Goal: Task Accomplishment & Management: Use online tool/utility

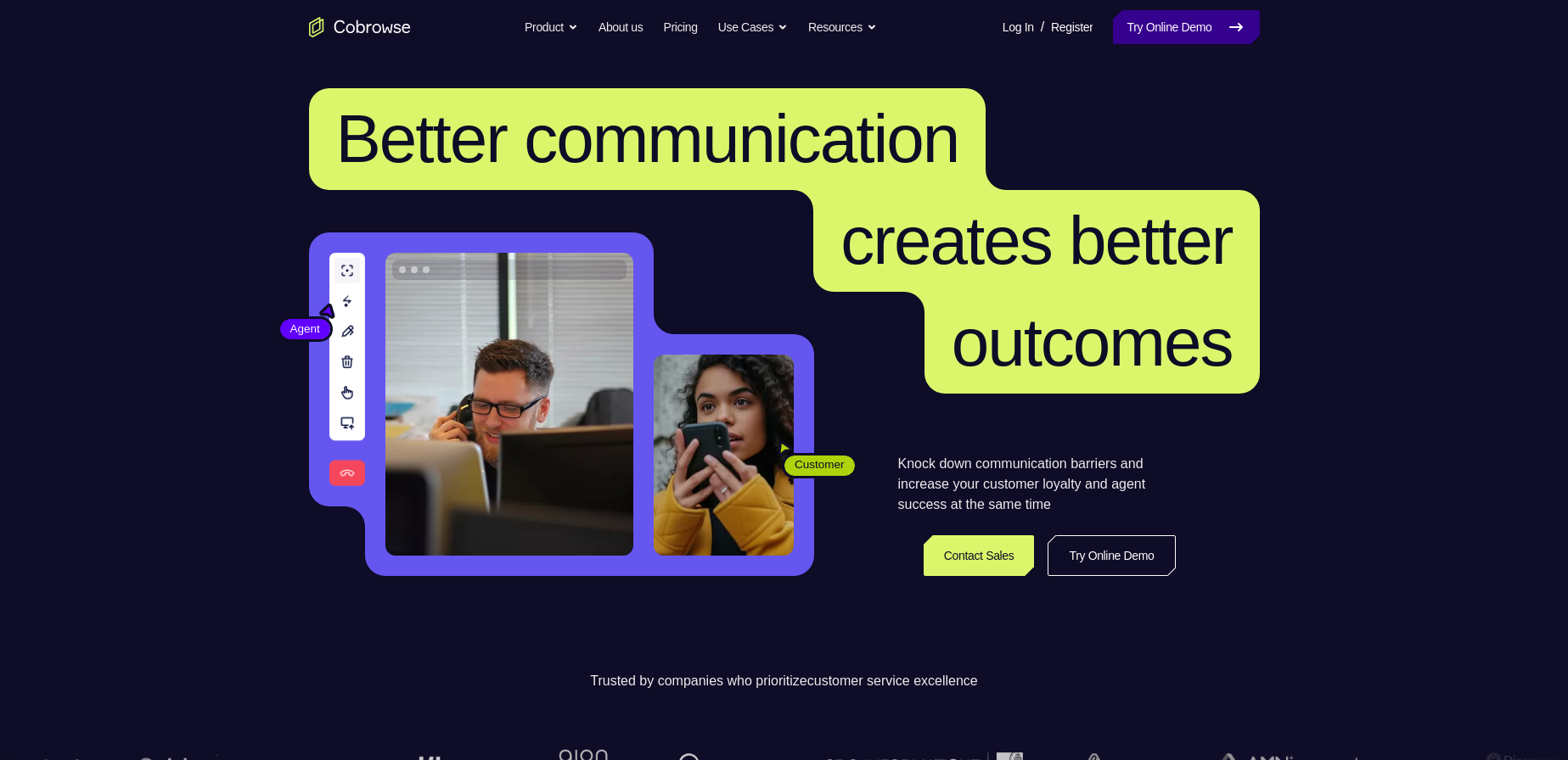
click at [1238, 22] on icon at bounding box center [1236, 28] width 21 height 21
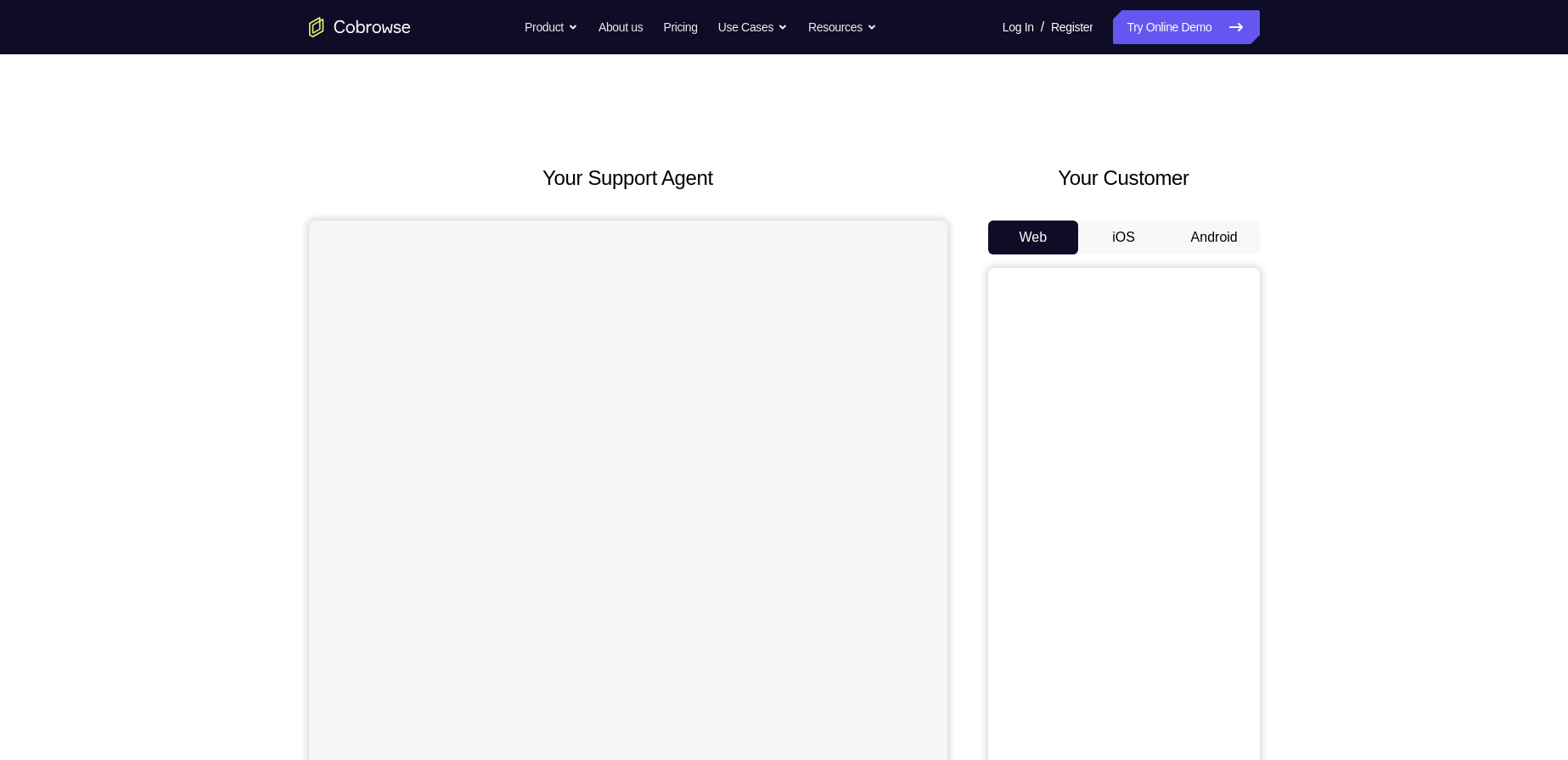
click at [1224, 245] on button "Android" at bounding box center [1214, 237] width 90 height 34
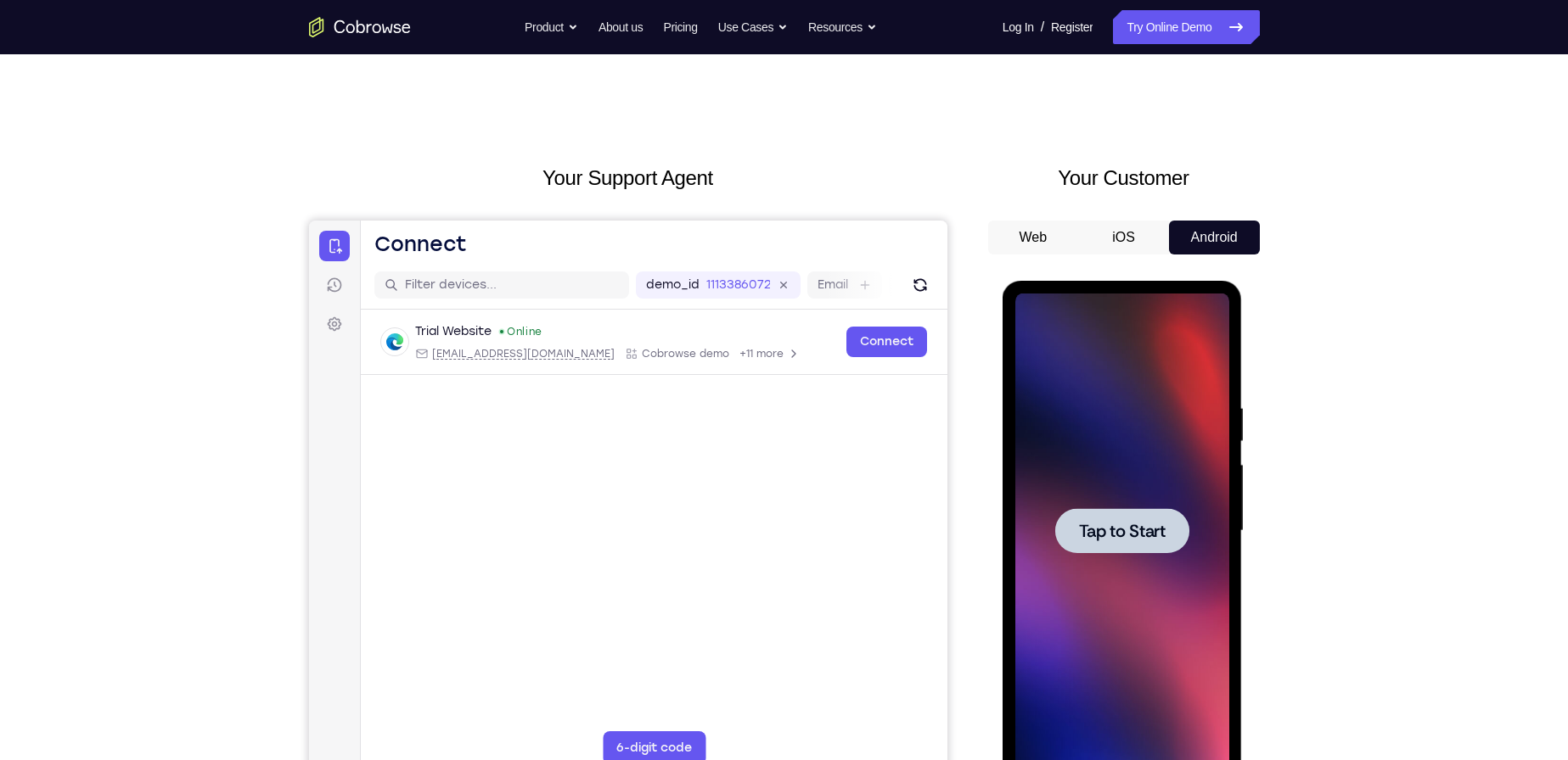
drag, startPoint x: 1094, startPoint y: 423, endPoint x: 2251, endPoint y: 553, distance: 1164.3
click at [1094, 423] on div at bounding box center [1122, 531] width 214 height 475
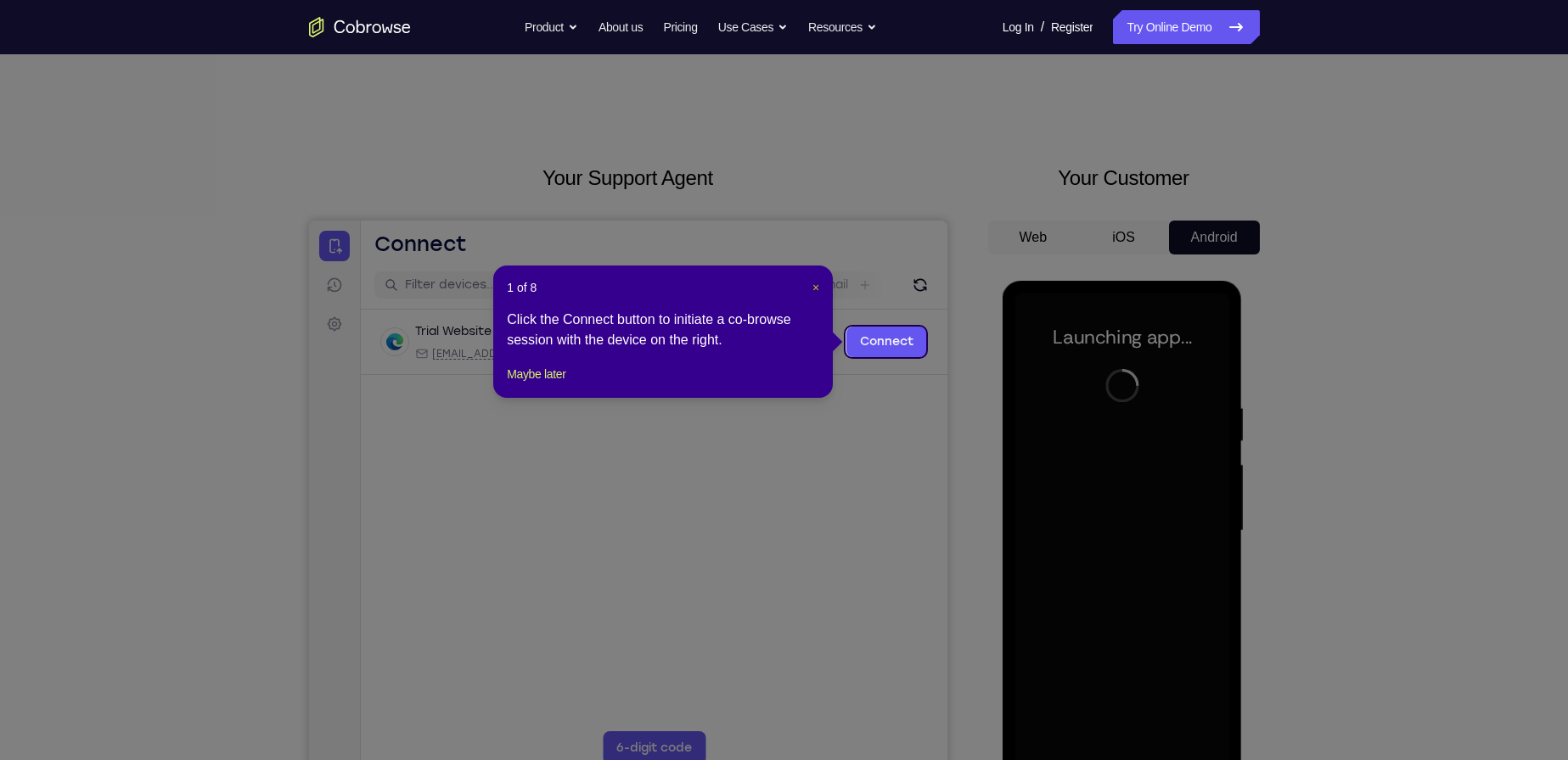
click at [819, 288] on div "1 of 8 × Click the Connect button to initiate a co-browse session with the devi…" at bounding box center [663, 332] width 339 height 133
click at [813, 290] on span "×" at bounding box center [816, 287] width 7 height 14
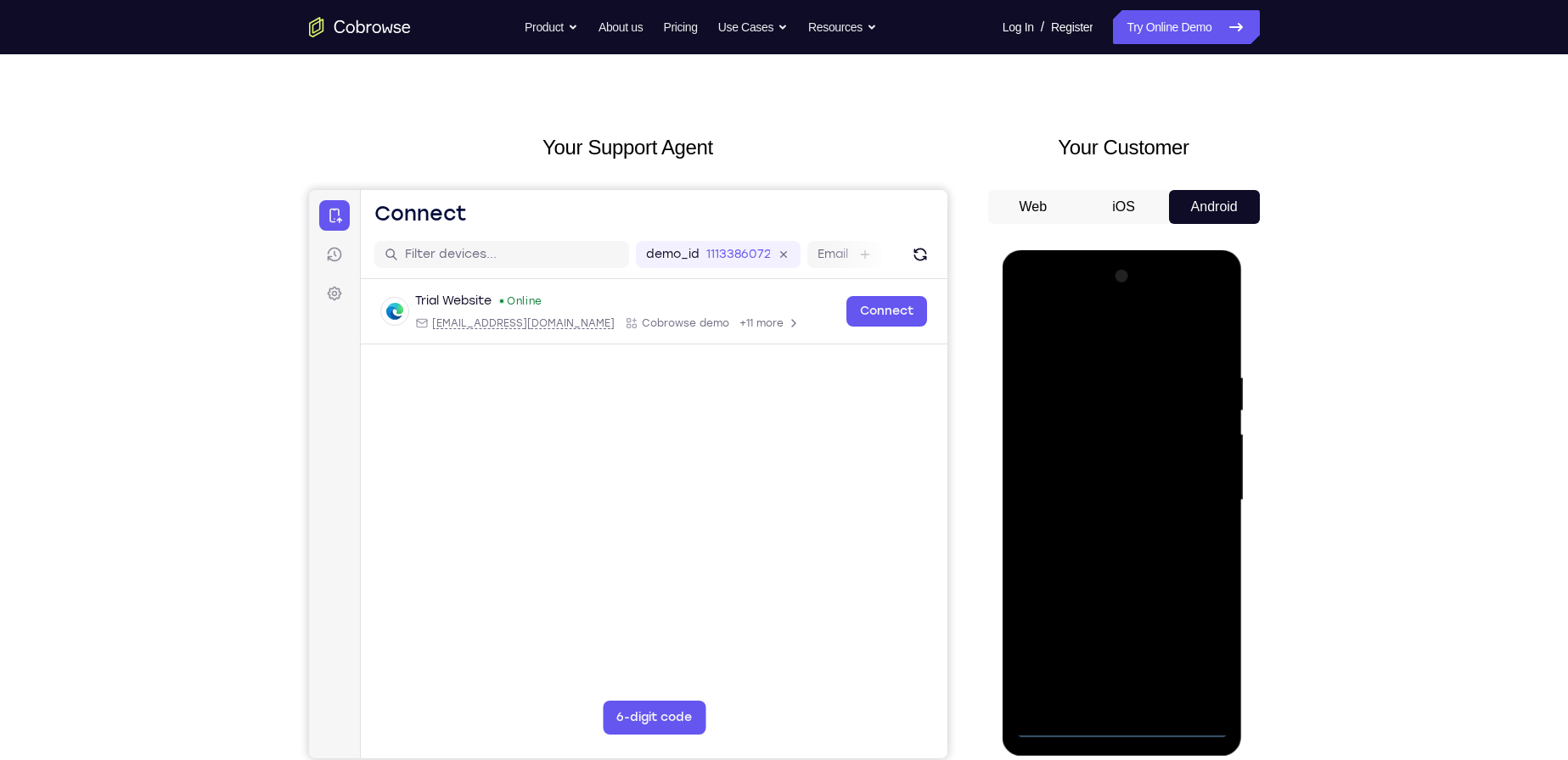
scroll to position [85, 0]
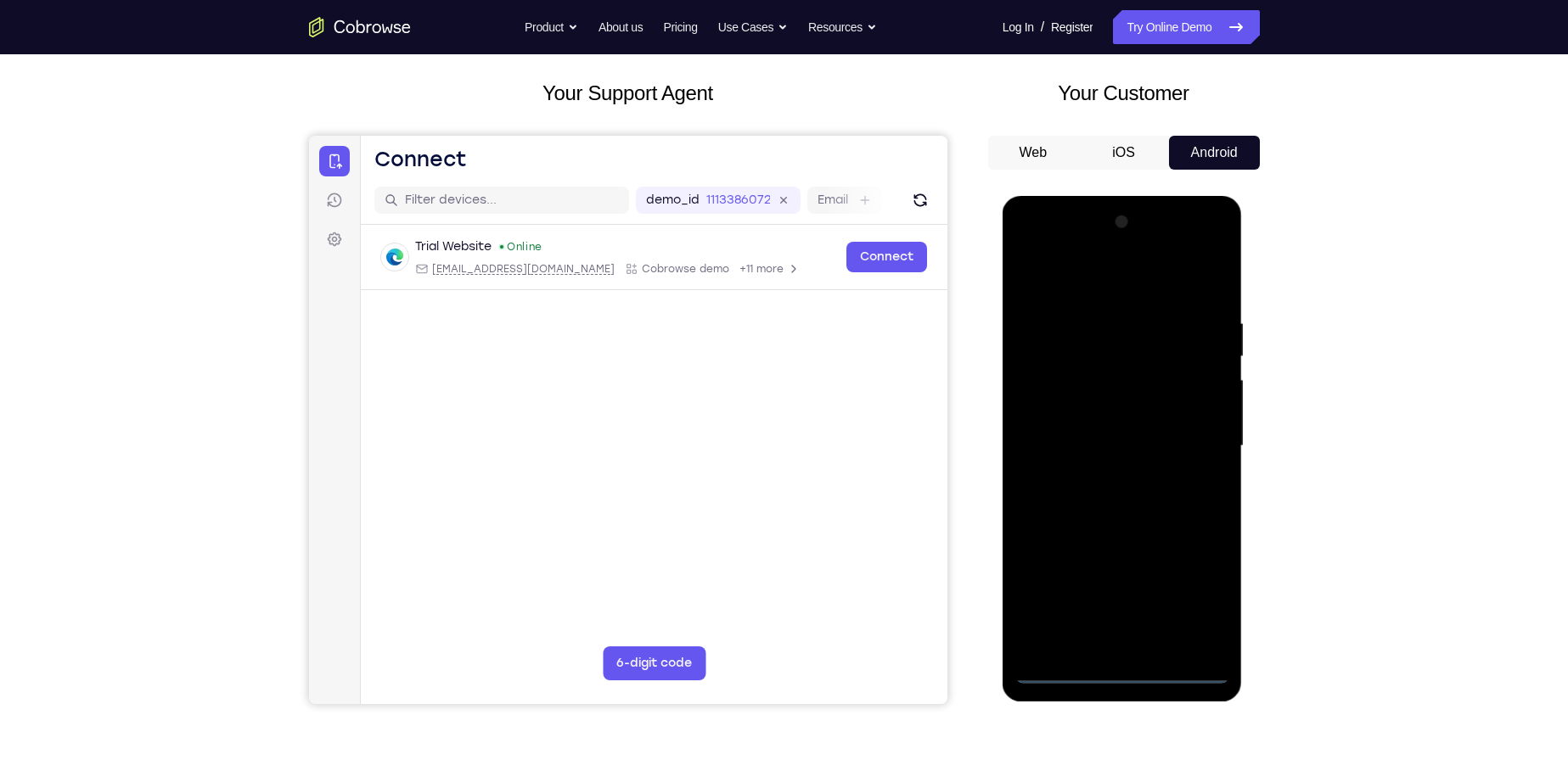
click at [1124, 669] on div at bounding box center [1122, 447] width 214 height 475
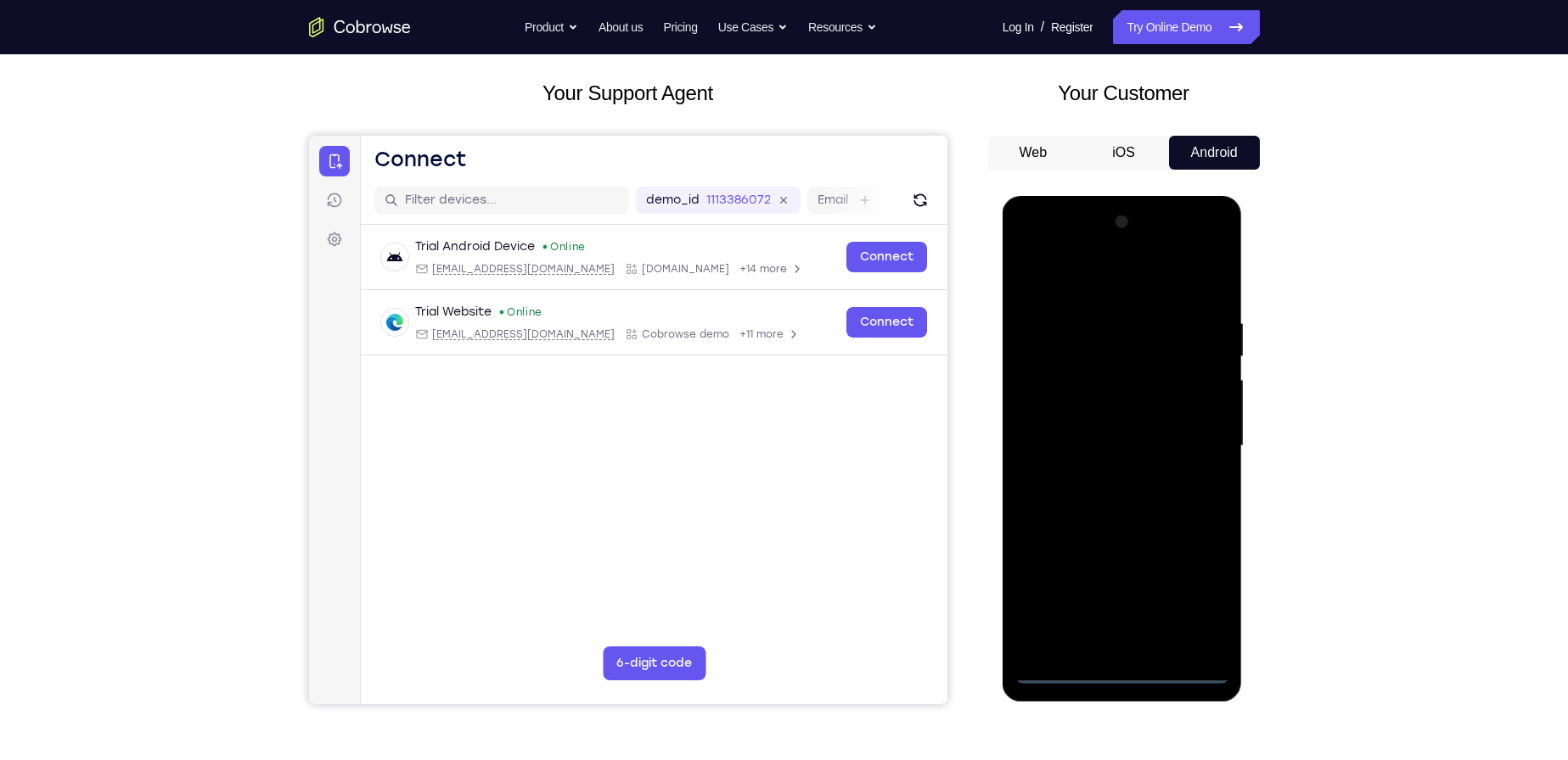
click at [1207, 611] on div at bounding box center [1122, 447] width 214 height 475
click at [1107, 282] on div at bounding box center [1122, 447] width 214 height 475
click at [1200, 433] on div at bounding box center [1122, 447] width 214 height 475
click at [1101, 475] on div at bounding box center [1122, 447] width 214 height 475
click at [1088, 423] on div at bounding box center [1122, 447] width 214 height 475
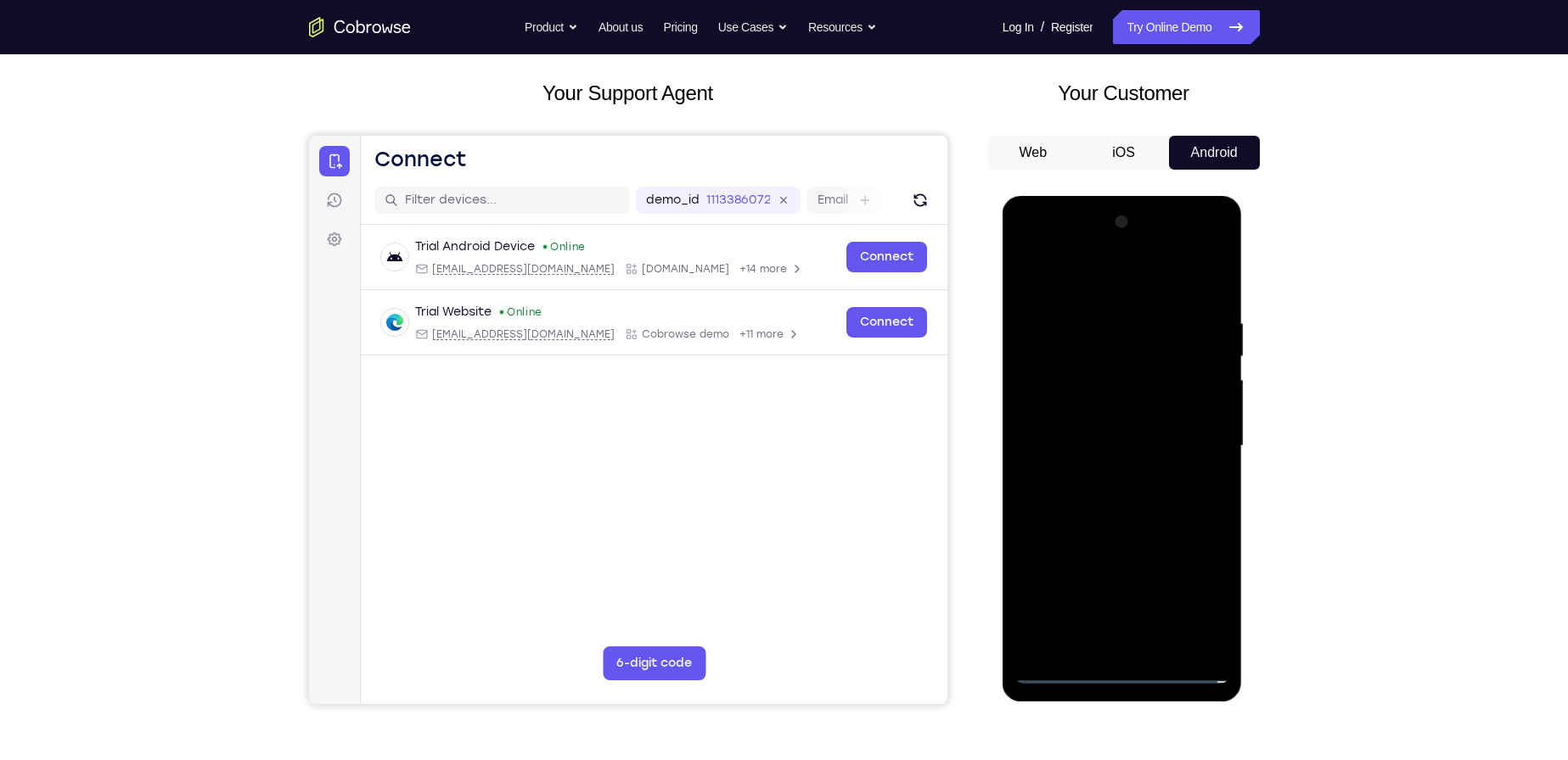
click at [1125, 407] on div at bounding box center [1122, 447] width 214 height 475
click at [1143, 440] on div at bounding box center [1122, 447] width 214 height 475
click at [1147, 505] on div at bounding box center [1122, 447] width 214 height 475
click at [1126, 491] on div at bounding box center [1122, 447] width 214 height 475
click at [1123, 502] on div at bounding box center [1122, 447] width 214 height 475
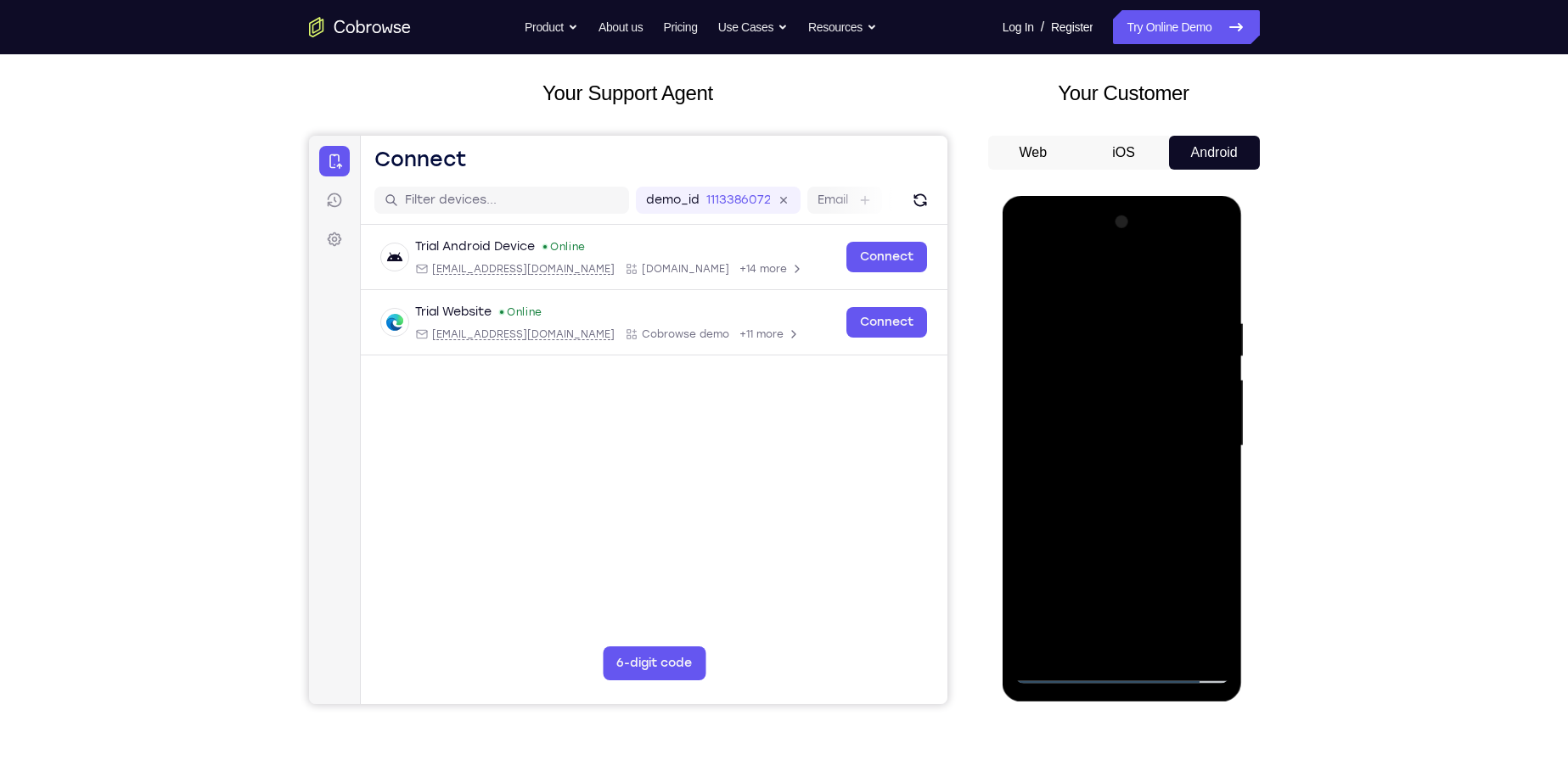
click at [1131, 522] on div at bounding box center [1122, 447] width 214 height 475
click at [1212, 272] on div at bounding box center [1122, 447] width 214 height 475
click at [1029, 273] on div at bounding box center [1122, 447] width 214 height 475
click at [1106, 321] on div at bounding box center [1122, 447] width 214 height 475
click at [1215, 448] on div at bounding box center [1122, 447] width 214 height 475
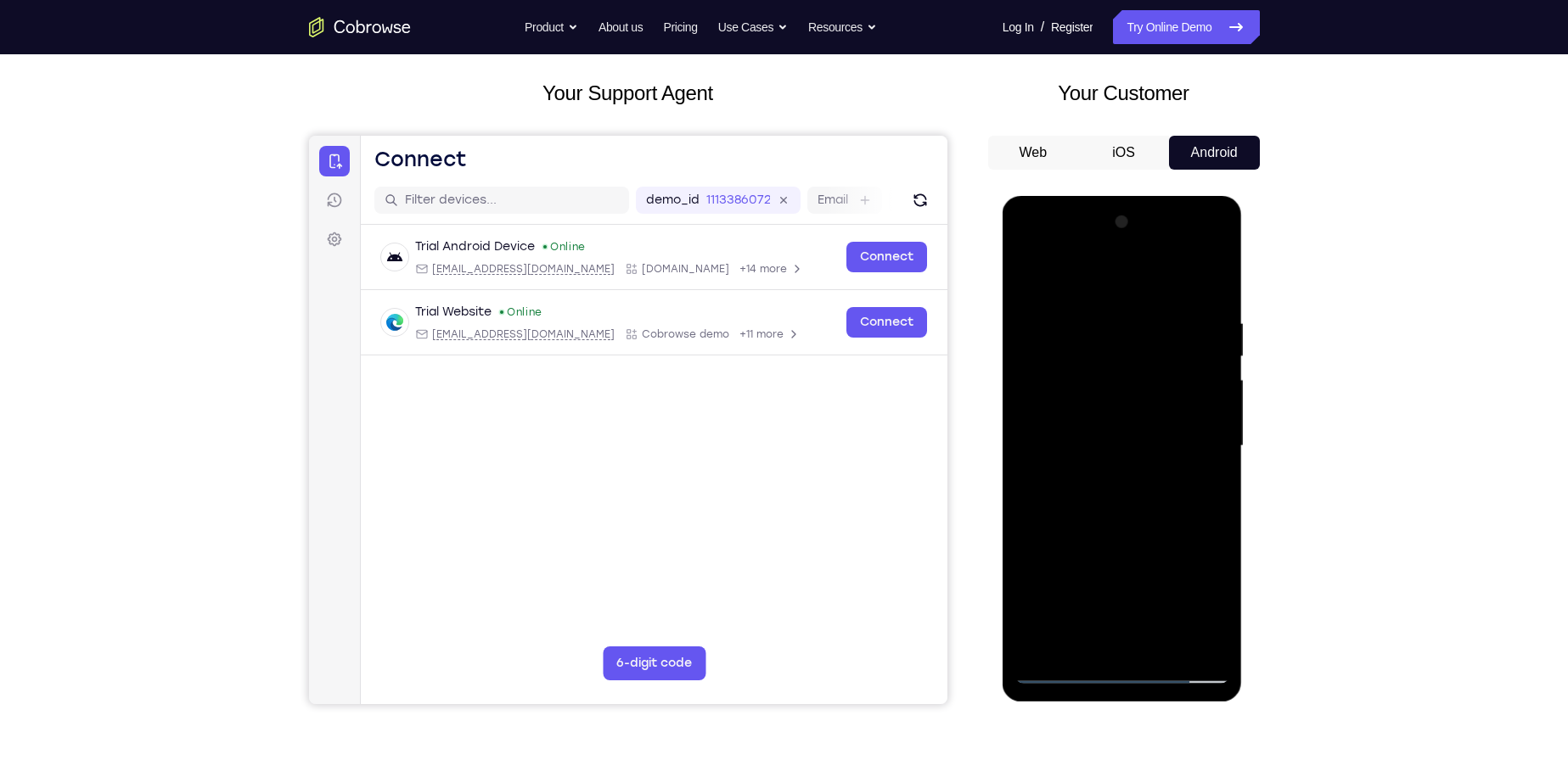
click at [1037, 427] on div at bounding box center [1122, 447] width 214 height 475
click at [1208, 412] on div at bounding box center [1122, 447] width 214 height 475
click at [1104, 423] on div at bounding box center [1122, 447] width 214 height 475
click at [1119, 411] on div at bounding box center [1122, 447] width 214 height 475
click at [1121, 417] on div at bounding box center [1122, 447] width 214 height 475
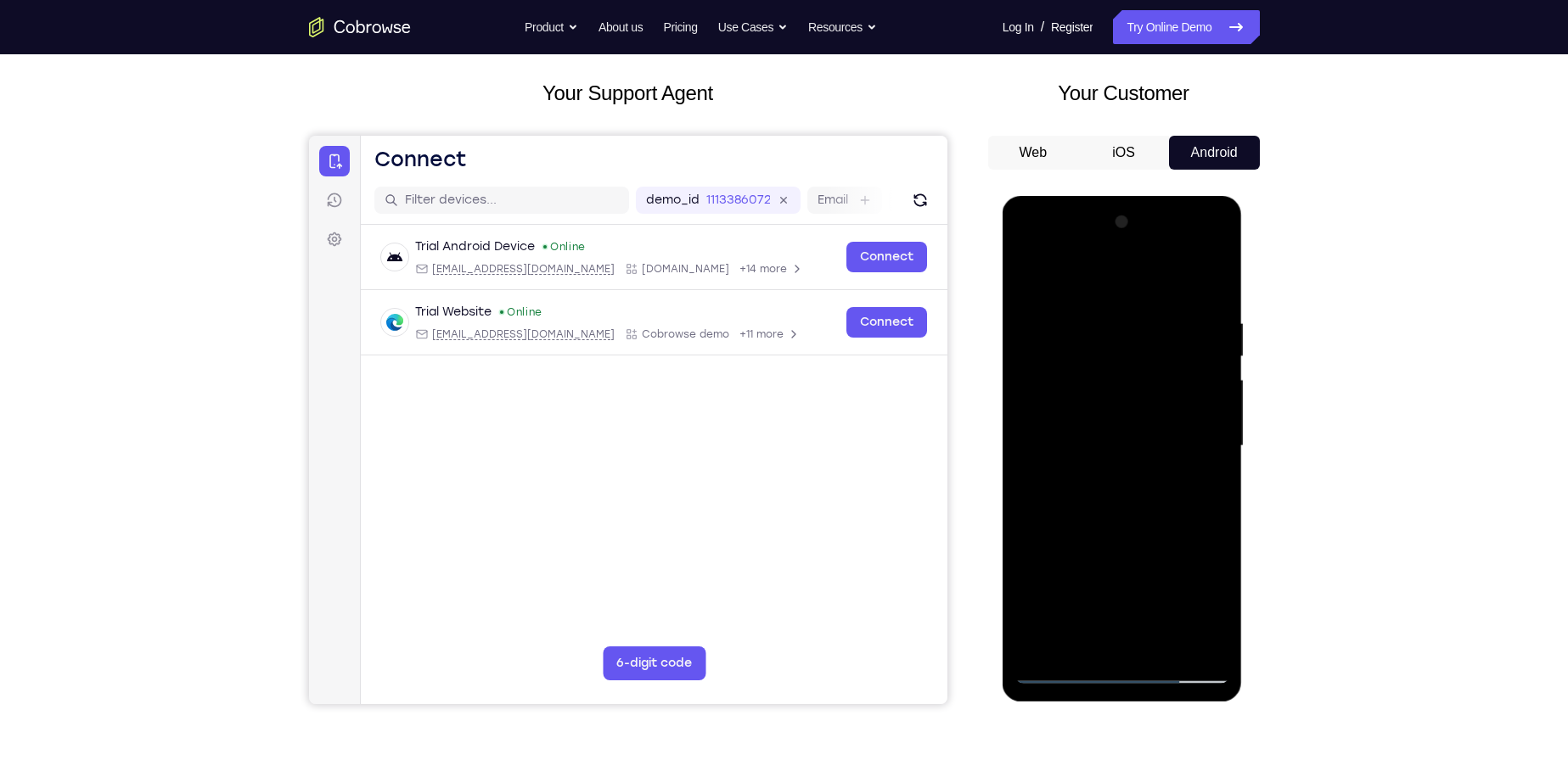
drag, startPoint x: 1127, startPoint y: 522, endPoint x: 1134, endPoint y: 369, distance: 153.2
click at [1134, 369] on div at bounding box center [1122, 447] width 214 height 475
drag, startPoint x: 1131, startPoint y: 364, endPoint x: 1156, endPoint y: 530, distance: 167.9
click at [1156, 530] on div at bounding box center [1122, 447] width 214 height 475
click at [1042, 320] on div at bounding box center [1122, 447] width 214 height 475
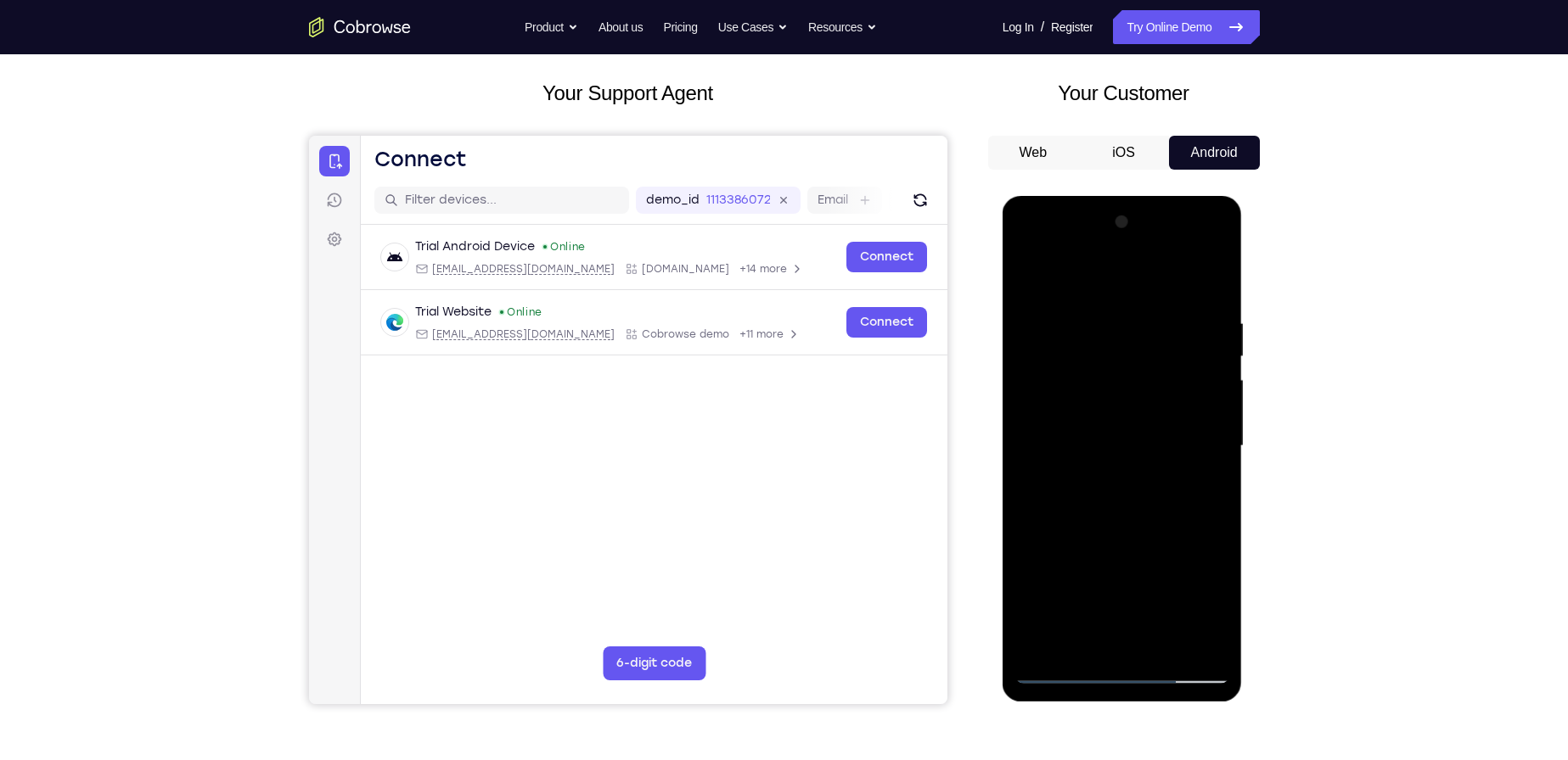
click at [1201, 488] on div at bounding box center [1122, 447] width 214 height 475
click at [1162, 647] on div at bounding box center [1122, 447] width 214 height 475
click at [1123, 537] on div at bounding box center [1122, 447] width 214 height 475
click at [1112, 565] on div at bounding box center [1122, 447] width 214 height 475
click at [1032, 281] on div at bounding box center [1122, 447] width 214 height 475
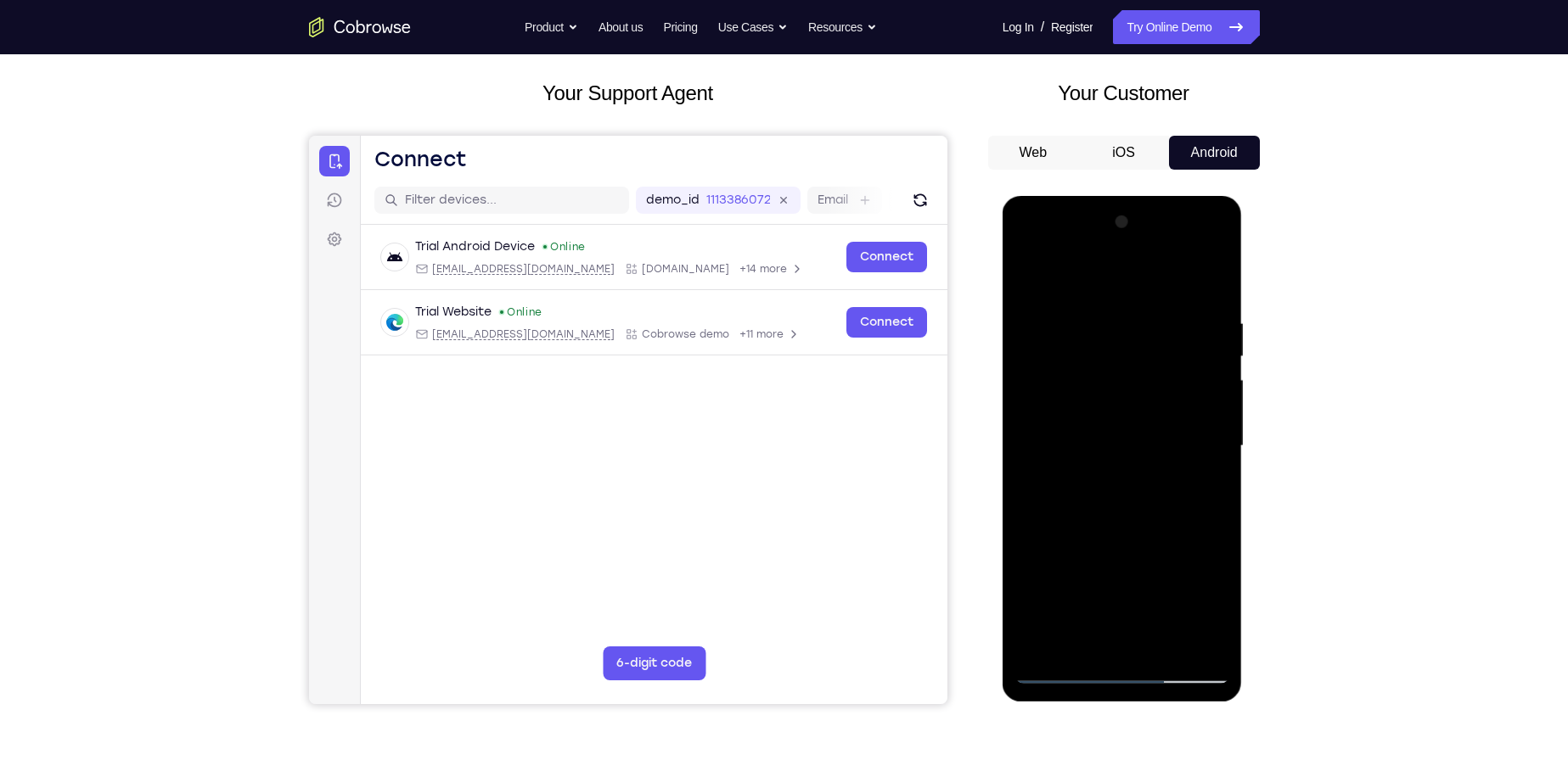
click at [1149, 493] on div at bounding box center [1122, 447] width 214 height 475
click at [1032, 275] on div at bounding box center [1122, 447] width 214 height 475
click at [1100, 602] on div at bounding box center [1122, 447] width 214 height 475
click at [1029, 282] on div at bounding box center [1122, 447] width 214 height 475
click at [1118, 520] on div at bounding box center [1122, 447] width 214 height 475
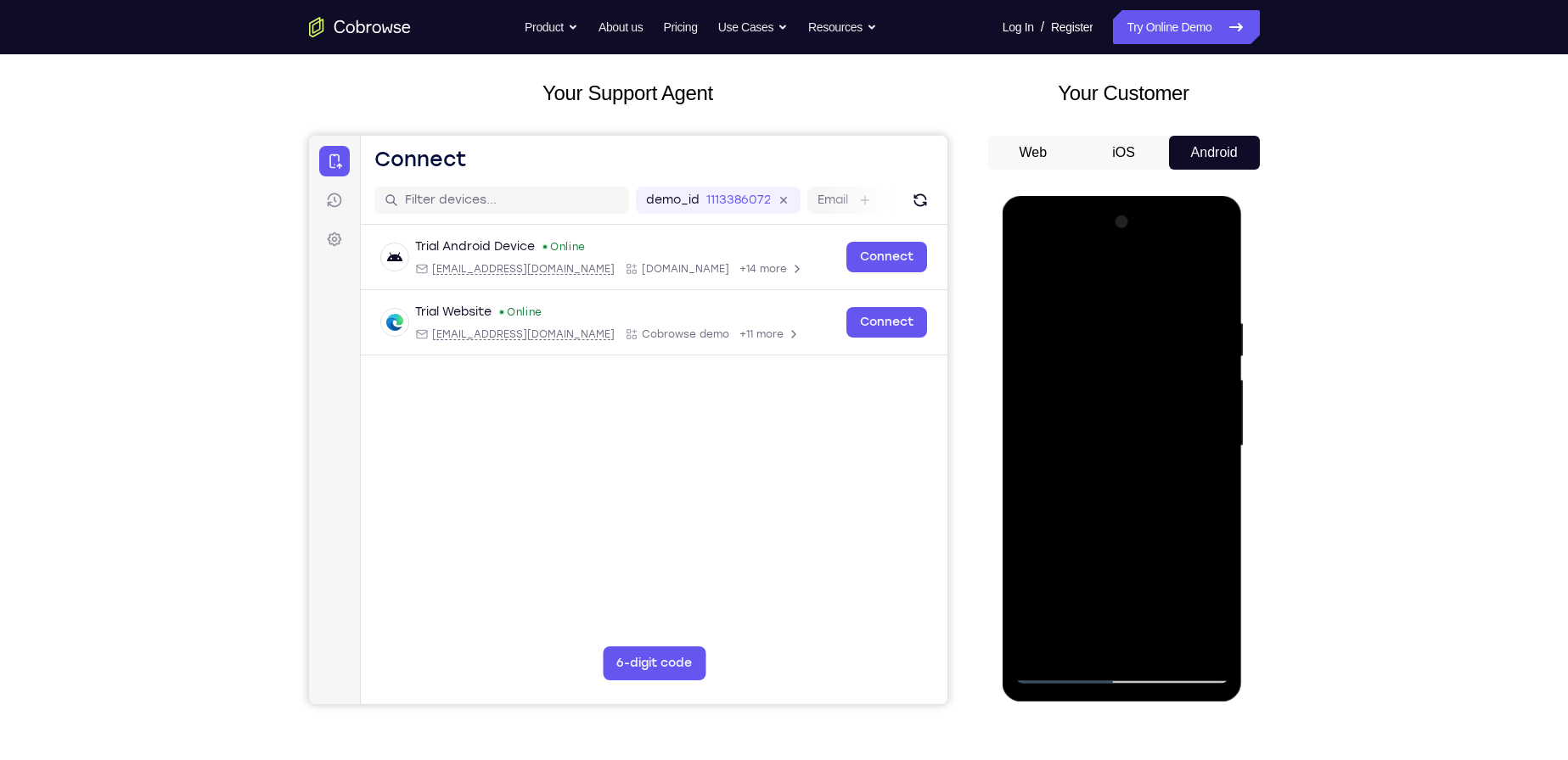
click at [1032, 285] on div at bounding box center [1122, 447] width 214 height 475
click at [1131, 297] on div at bounding box center [1122, 447] width 214 height 475
click at [1058, 300] on div at bounding box center [1122, 447] width 214 height 475
click at [1029, 275] on div at bounding box center [1122, 447] width 214 height 475
click at [1091, 287] on div at bounding box center [1122, 447] width 214 height 475
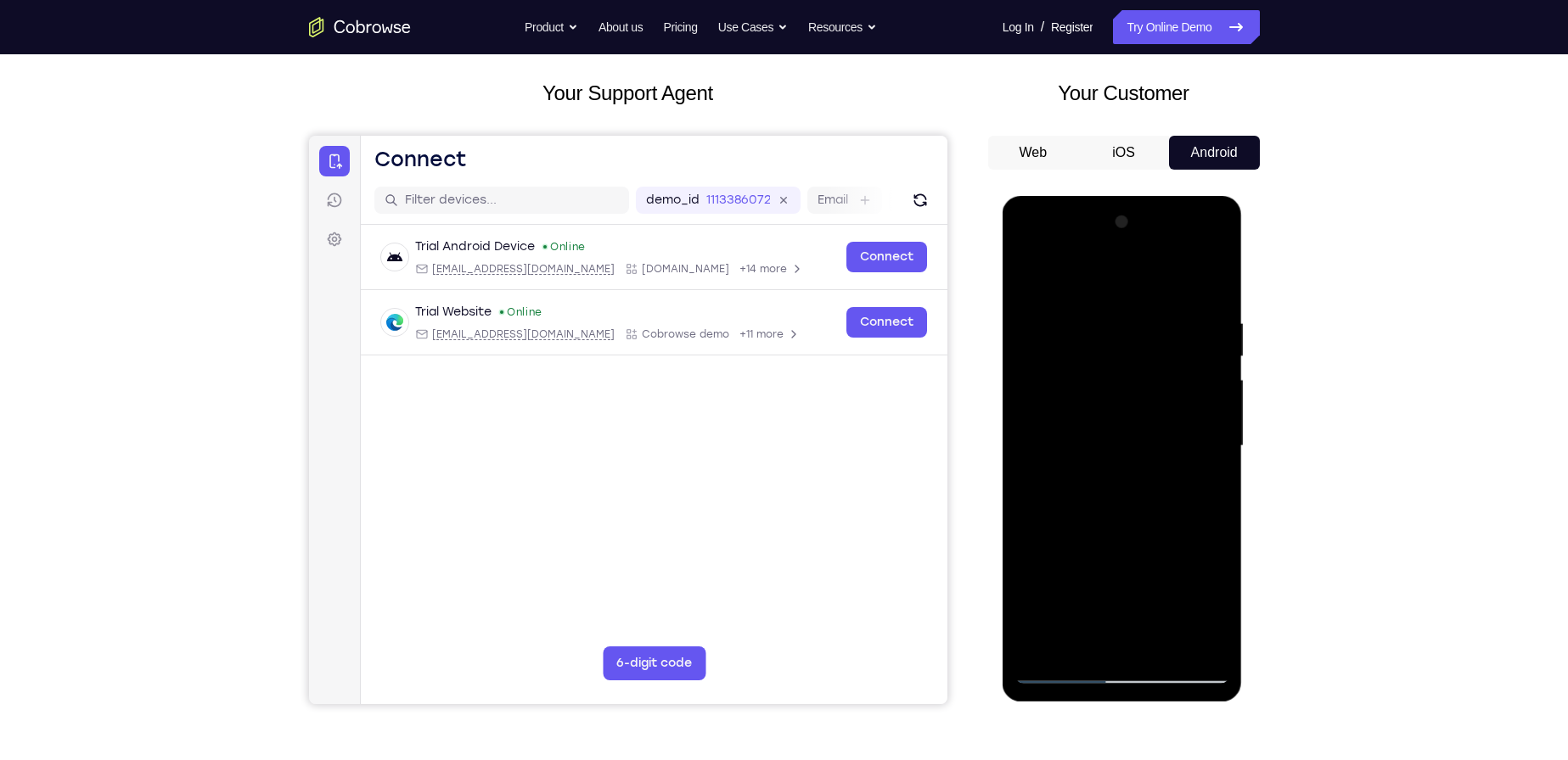
click at [1219, 448] on div at bounding box center [1122, 447] width 214 height 475
click at [1212, 449] on div at bounding box center [1122, 447] width 214 height 475
click at [1212, 643] on div at bounding box center [1122, 447] width 214 height 475
click at [1209, 281] on div at bounding box center [1122, 447] width 214 height 475
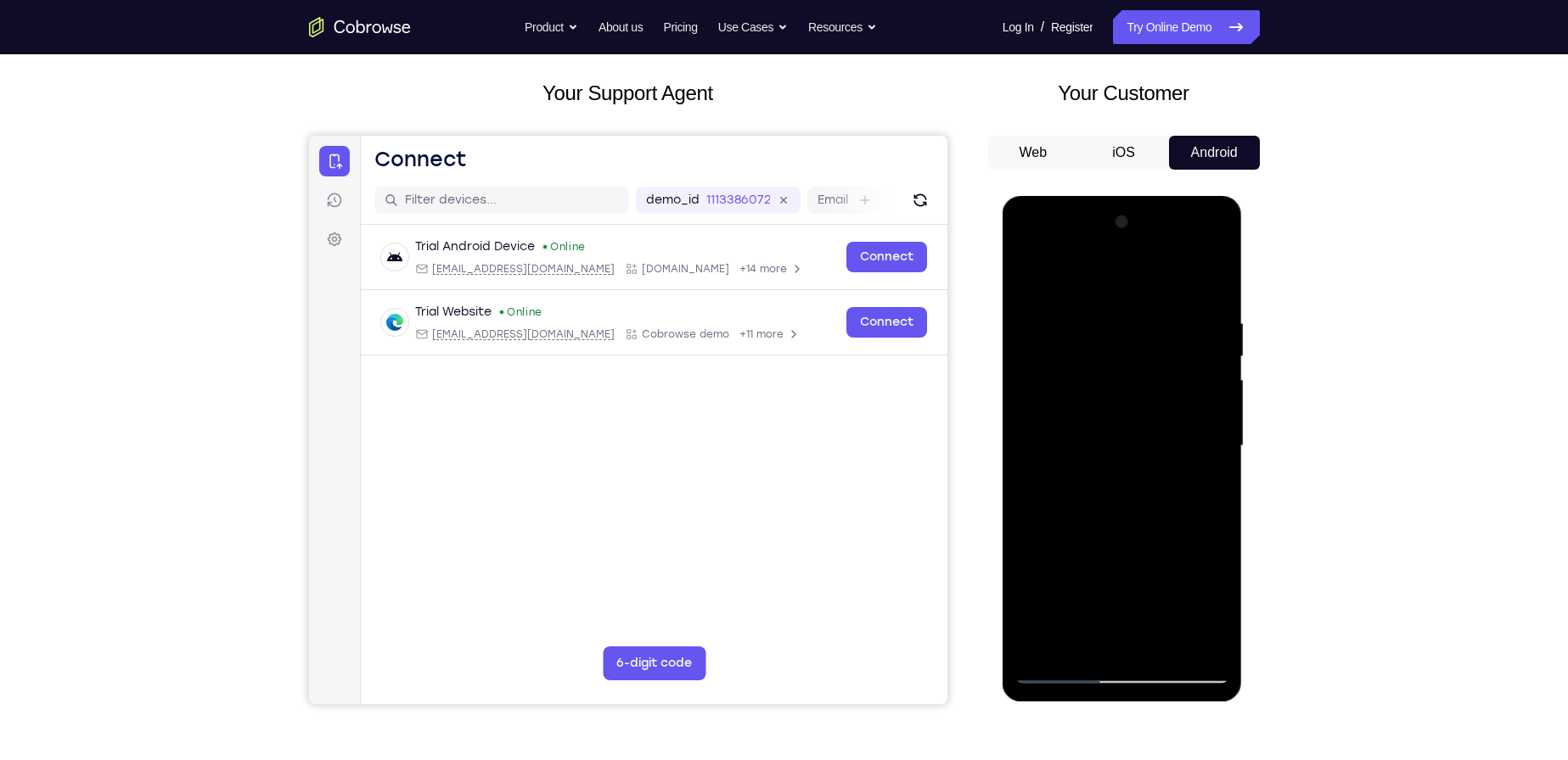
click at [1217, 277] on div at bounding box center [1122, 447] width 214 height 475
click at [1077, 312] on div at bounding box center [1122, 447] width 214 height 475
click at [1050, 540] on div at bounding box center [1122, 447] width 214 height 475
click at [1030, 594] on div at bounding box center [1122, 447] width 214 height 475
click at [1026, 256] on div at bounding box center [1122, 447] width 214 height 475
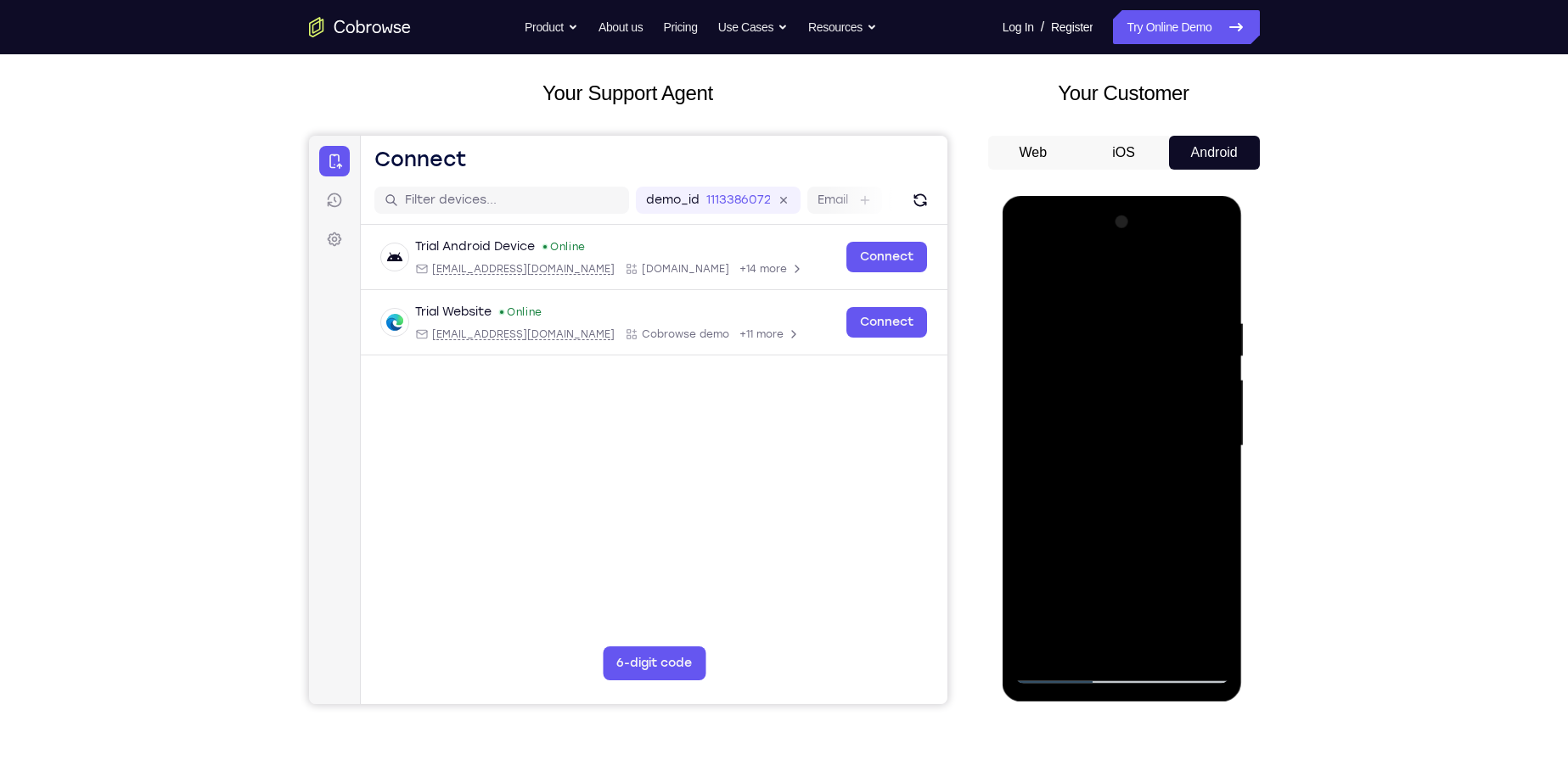
click at [1055, 393] on div at bounding box center [1122, 447] width 214 height 475
click at [1146, 309] on div at bounding box center [1122, 447] width 214 height 475
click at [1199, 431] on div at bounding box center [1122, 447] width 214 height 475
click at [1196, 474] on div at bounding box center [1122, 447] width 214 height 475
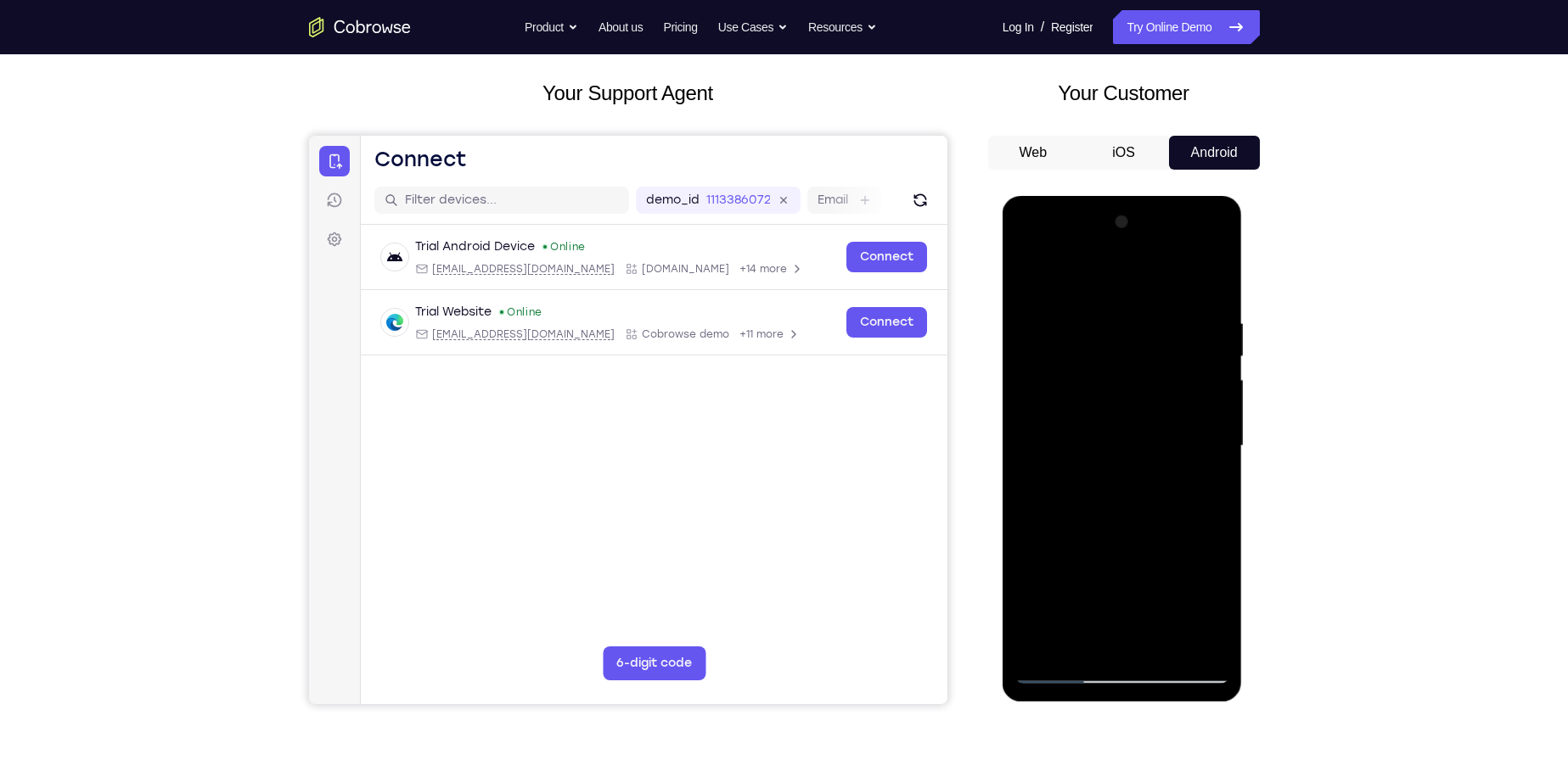
click at [1196, 474] on div at bounding box center [1122, 447] width 214 height 475
click at [1044, 442] on div at bounding box center [1122, 447] width 214 height 475
click at [1130, 635] on div at bounding box center [1122, 447] width 214 height 475
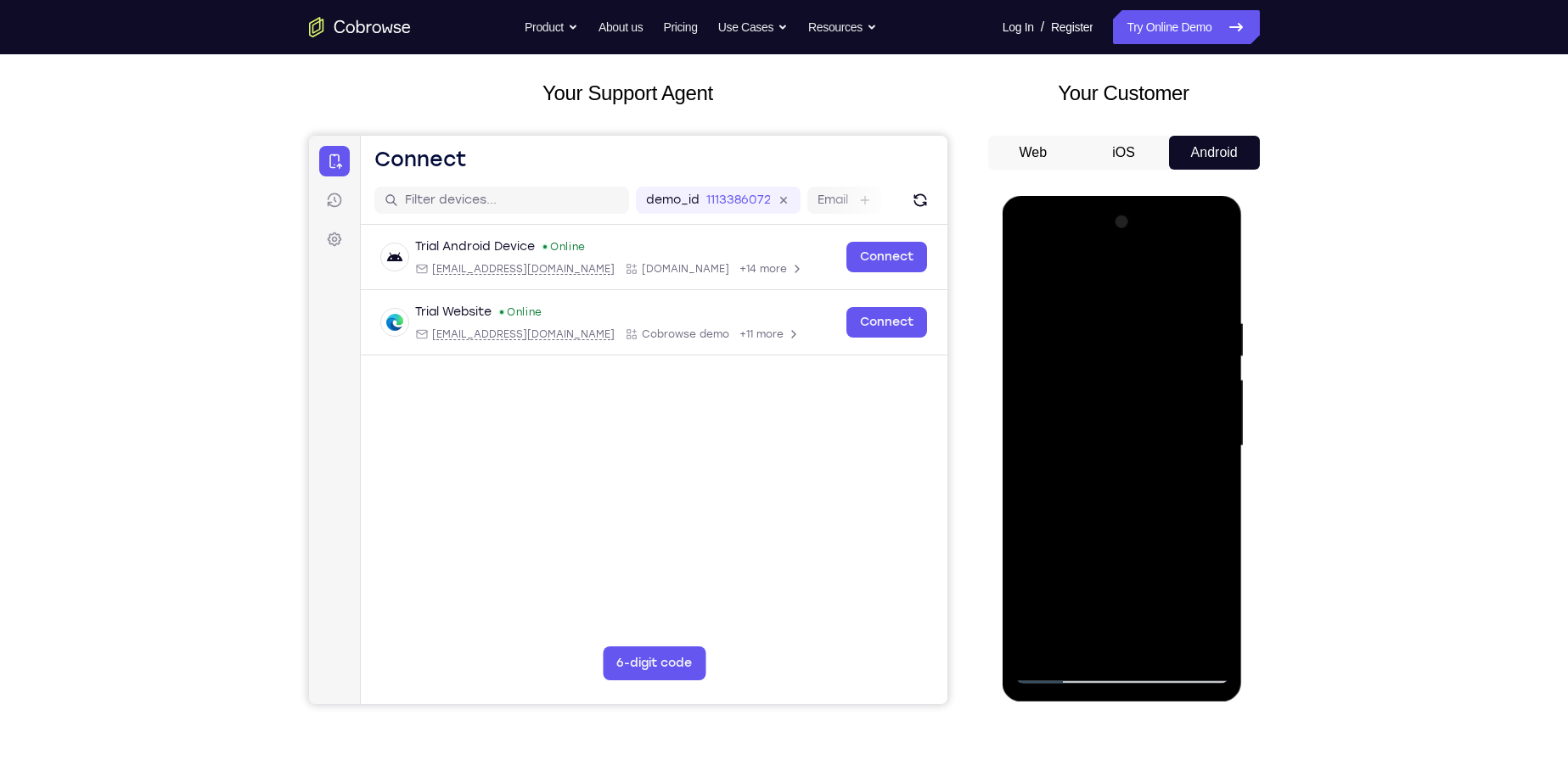
click at [1081, 639] on div at bounding box center [1122, 447] width 214 height 475
click at [1123, 568] on div at bounding box center [1122, 447] width 214 height 475
click at [1068, 664] on div at bounding box center [1122, 447] width 214 height 475
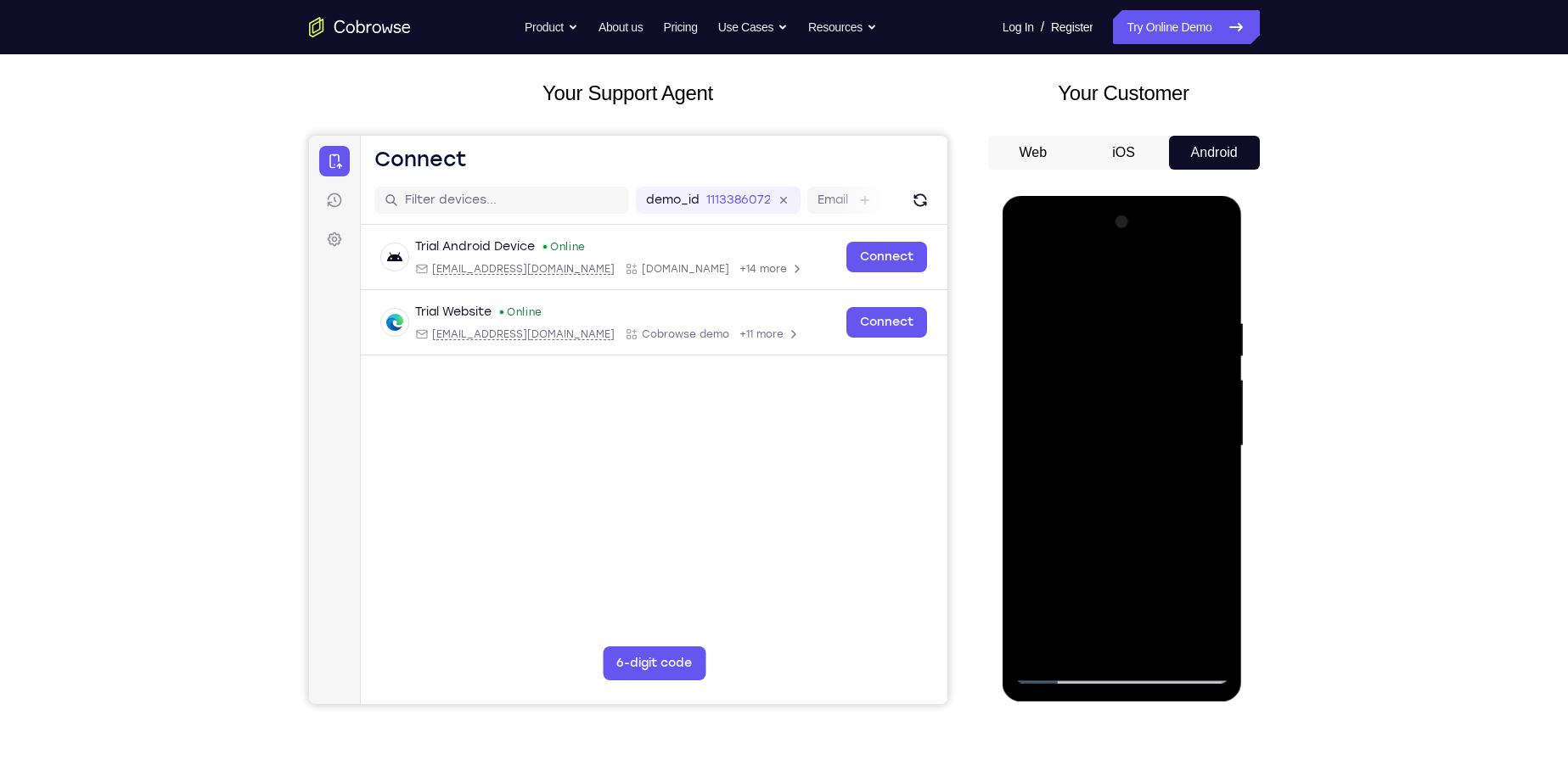
click at [1063, 672] on div at bounding box center [1122, 447] width 214 height 475
click at [1202, 632] on div at bounding box center [1122, 447] width 214 height 475
click at [1205, 282] on div at bounding box center [1122, 447] width 214 height 475
click at [1102, 308] on div at bounding box center [1122, 447] width 214 height 475
click at [1206, 287] on div at bounding box center [1122, 447] width 214 height 475
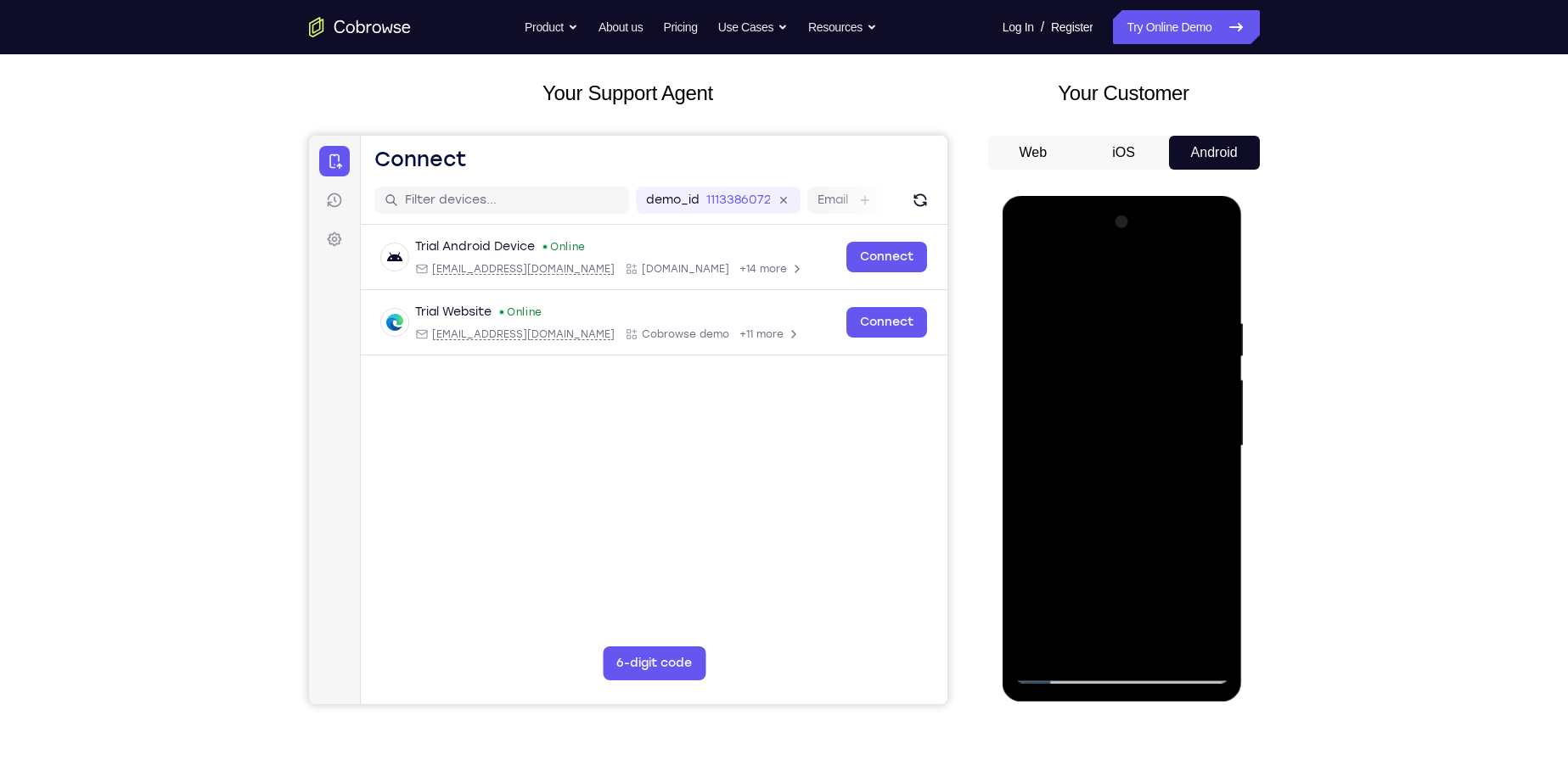
click at [1159, 639] on div at bounding box center [1122, 447] width 214 height 475
click at [1116, 453] on div at bounding box center [1122, 447] width 214 height 475
click at [1131, 442] on div at bounding box center [1122, 447] width 214 height 475
click at [1026, 274] on div at bounding box center [1122, 447] width 214 height 475
drag, startPoint x: 1108, startPoint y: 586, endPoint x: 1174, endPoint y: 359, distance: 236.4
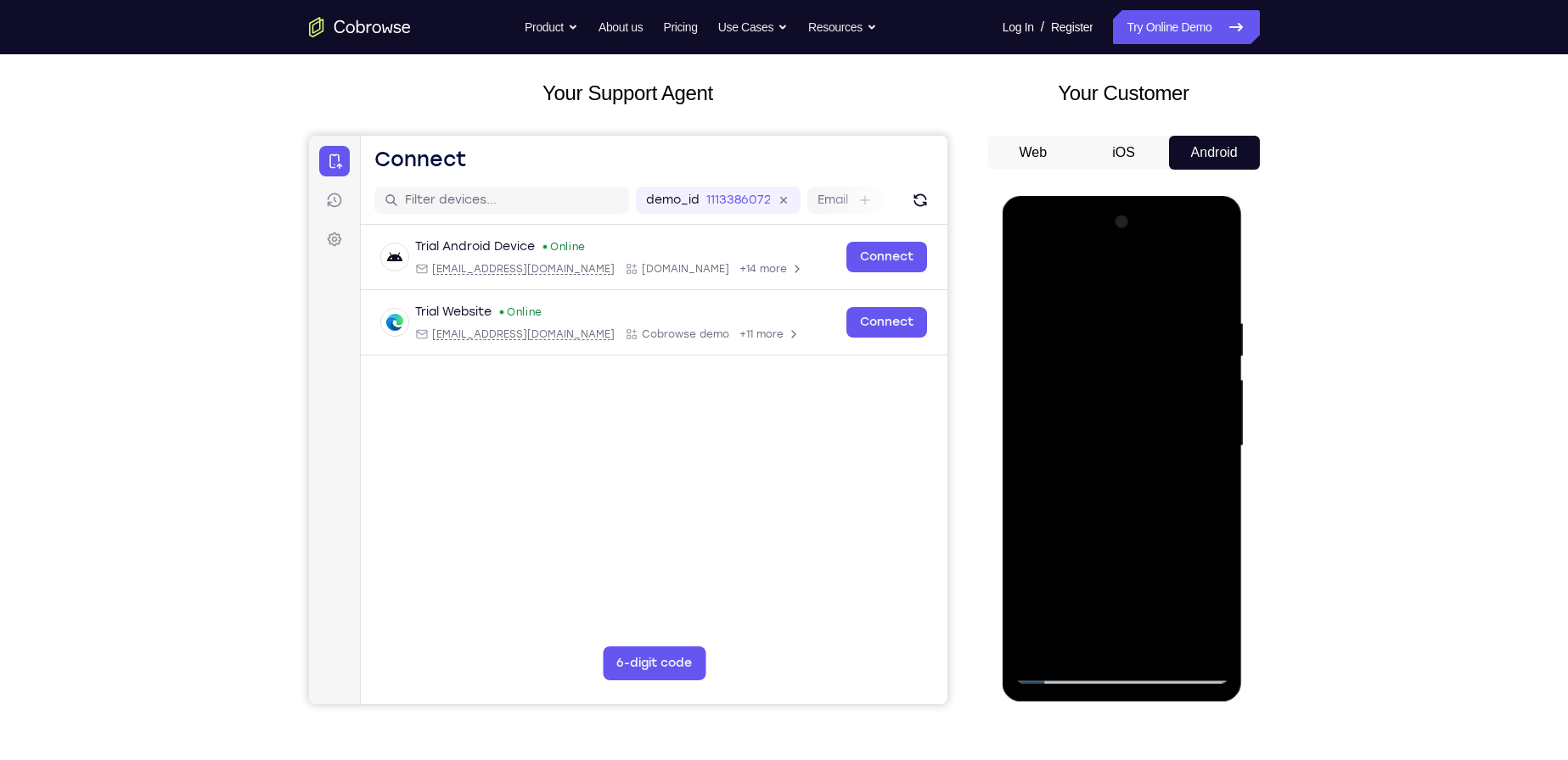
click at [1174, 359] on div at bounding box center [1122, 447] width 214 height 475
click at [1027, 272] on div at bounding box center [1122, 447] width 214 height 475
click at [1217, 272] on div at bounding box center [1122, 447] width 214 height 475
click at [1074, 313] on div at bounding box center [1122, 447] width 214 height 475
click at [1044, 319] on div at bounding box center [1122, 447] width 214 height 475
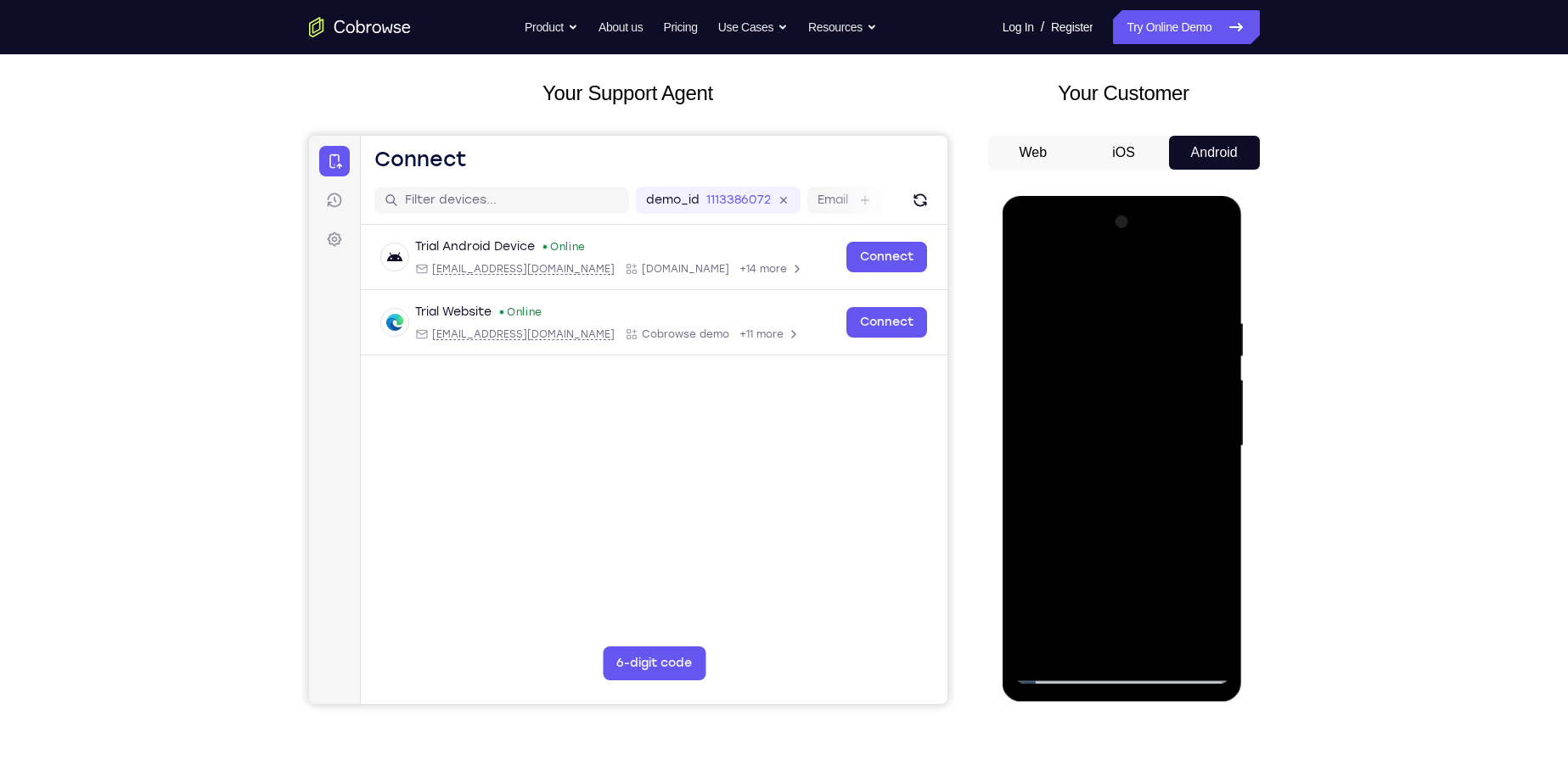
click at [1195, 448] on div at bounding box center [1122, 447] width 214 height 475
click at [1197, 448] on div at bounding box center [1122, 447] width 214 height 475
click at [1077, 287] on div at bounding box center [1122, 447] width 214 height 475
drag, startPoint x: 1128, startPoint y: 482, endPoint x: 1129, endPoint y: 301, distance: 181.0
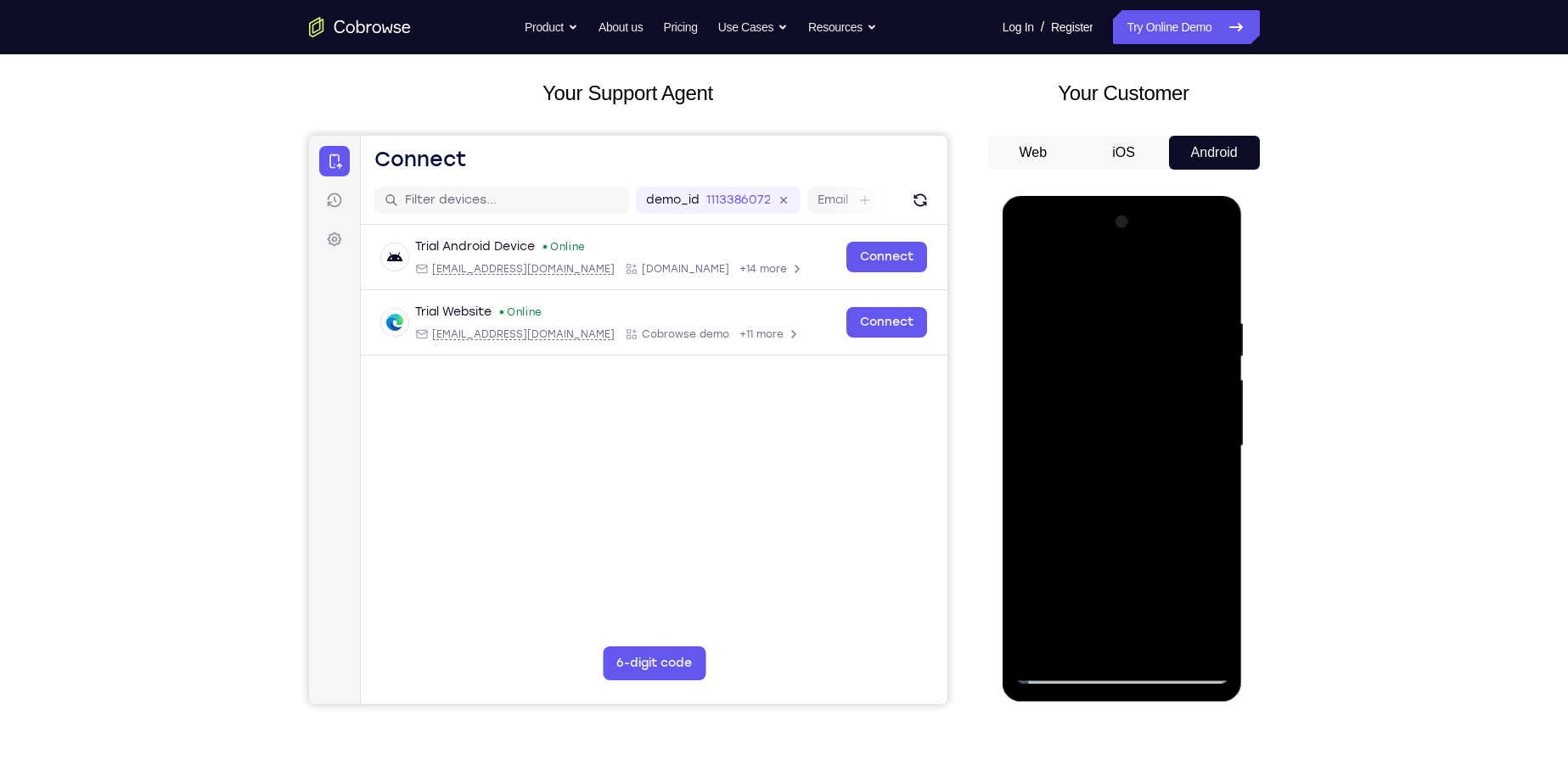
click at [1129, 302] on div at bounding box center [1122, 447] width 214 height 475
drag, startPoint x: 1147, startPoint y: 494, endPoint x: 1149, endPoint y: 355, distance: 139.0
click at [1149, 355] on div at bounding box center [1122, 447] width 214 height 475
click at [1188, 349] on div at bounding box center [1122, 447] width 214 height 475
drag, startPoint x: 1112, startPoint y: 361, endPoint x: 1099, endPoint y: 510, distance: 149.6
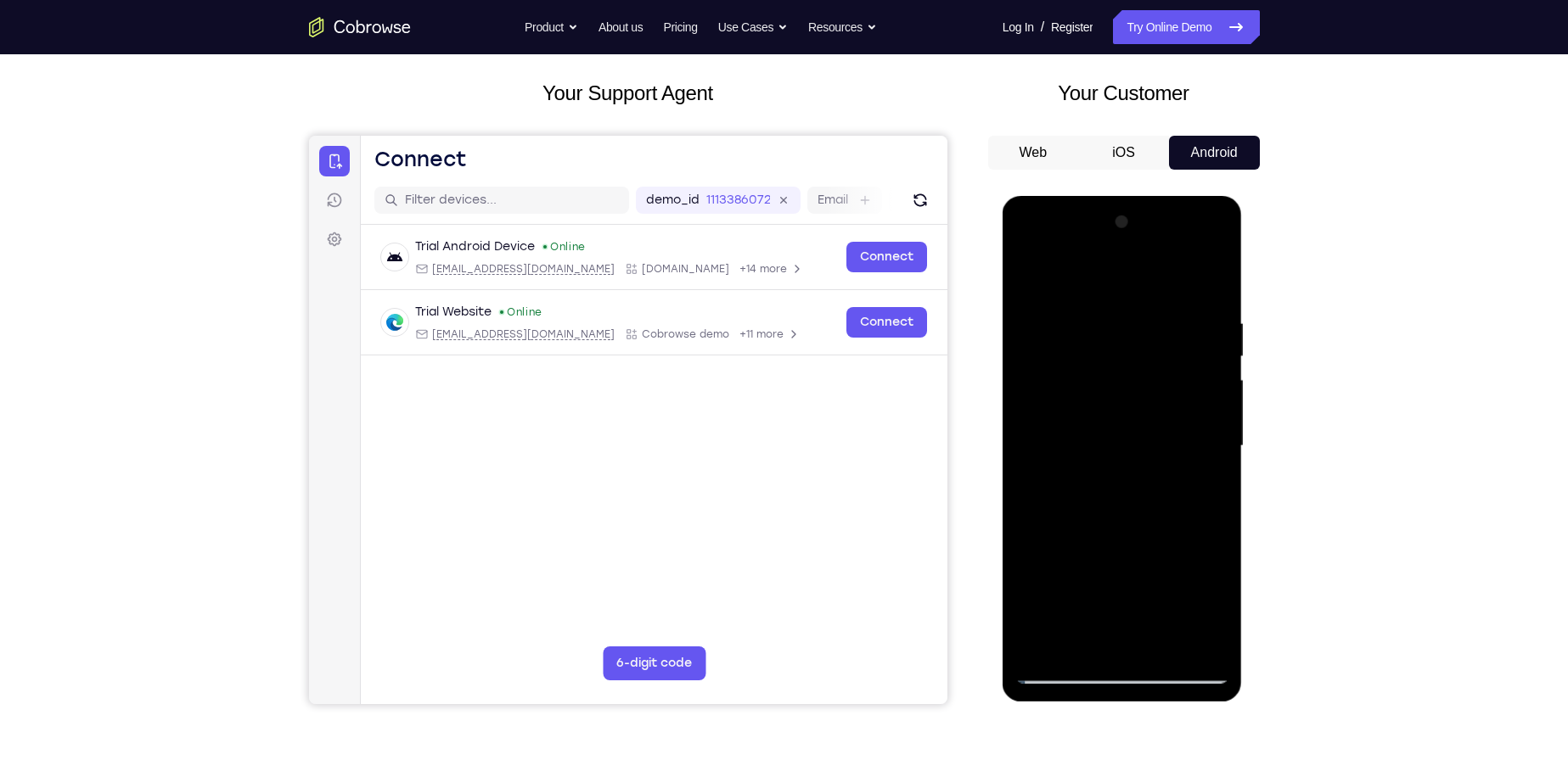
click at [1106, 510] on div at bounding box center [1122, 447] width 214 height 475
click at [1029, 595] on div at bounding box center [1122, 447] width 214 height 475
click at [1032, 276] on div at bounding box center [1122, 447] width 214 height 475
click at [1119, 335] on div at bounding box center [1122, 447] width 214 height 475
click at [1028, 276] on div at bounding box center [1122, 447] width 214 height 475
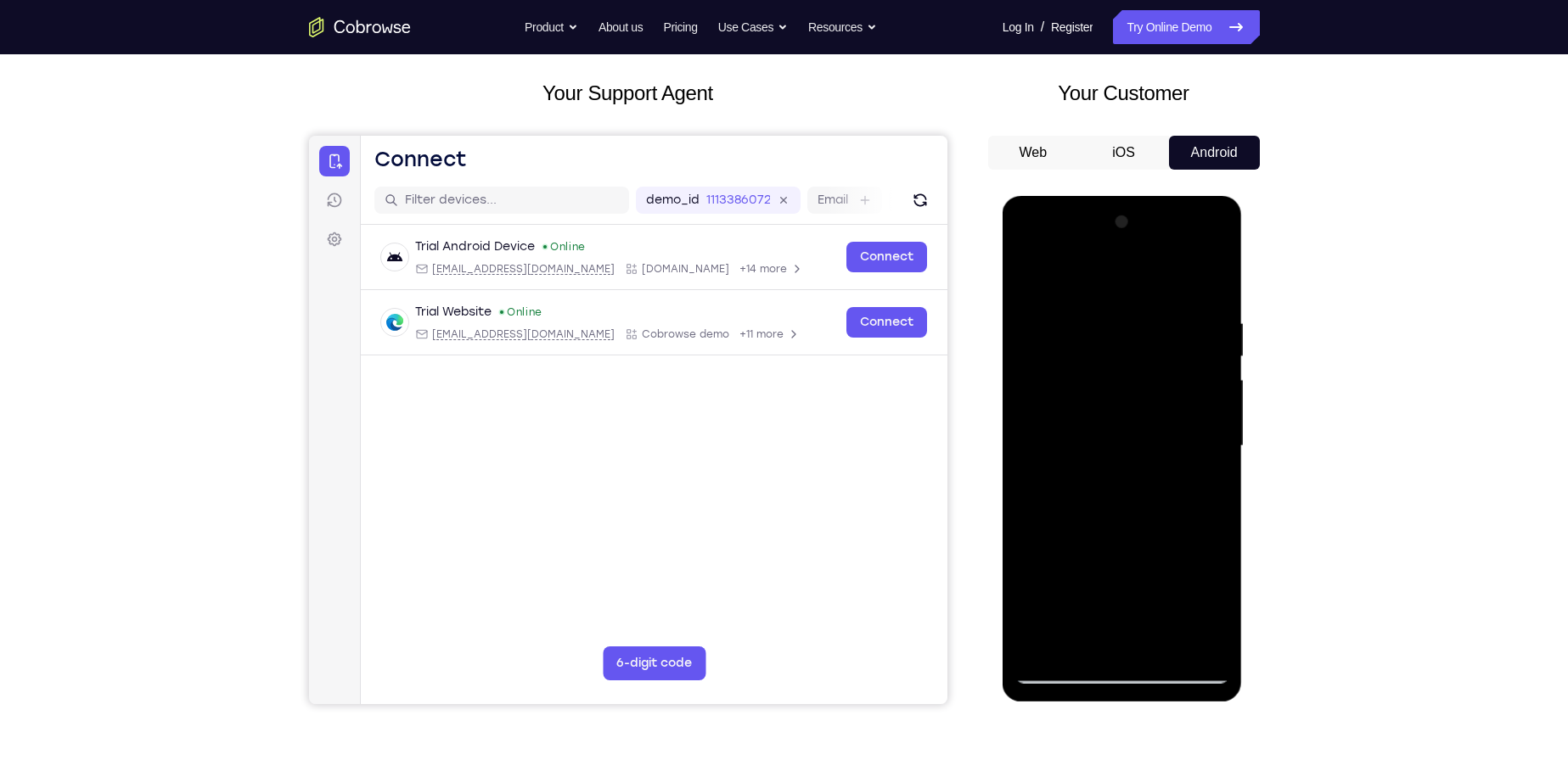
click at [1039, 279] on div at bounding box center [1122, 447] width 214 height 475
drag, startPoint x: 1140, startPoint y: 529, endPoint x: 1143, endPoint y: 385, distance: 144.0
click at [1143, 386] on div at bounding box center [1122, 447] width 214 height 475
click at [1044, 451] on div at bounding box center [1122, 447] width 214 height 475
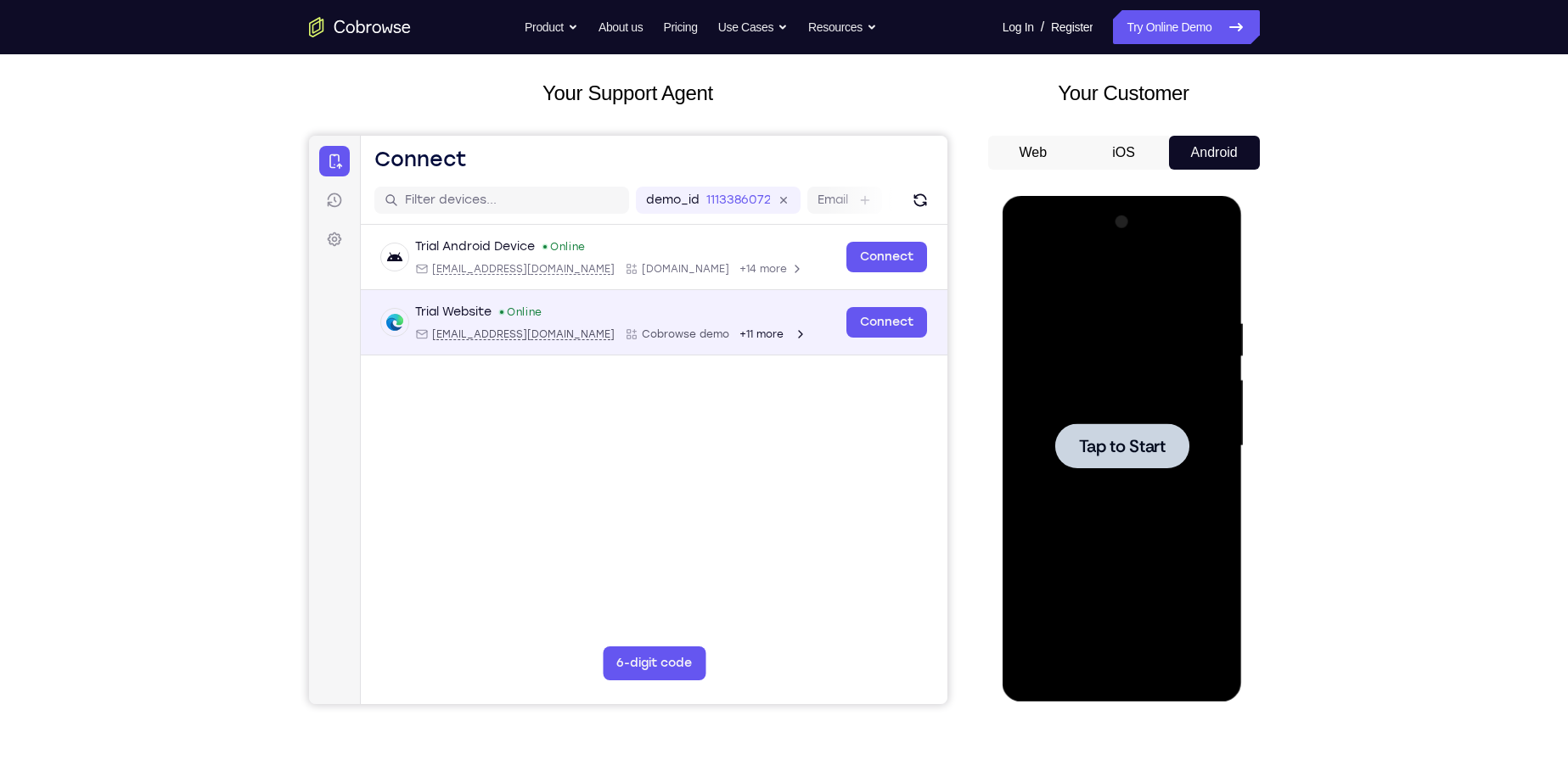
drag, startPoint x: 889, startPoint y: 355, endPoint x: 927, endPoint y: 347, distance: 38.8
click at [908, 351] on div "Trial Android Device Online android@example.com Cobrowse.io +14 more android@ex…" at bounding box center [653, 331] width 586 height 212
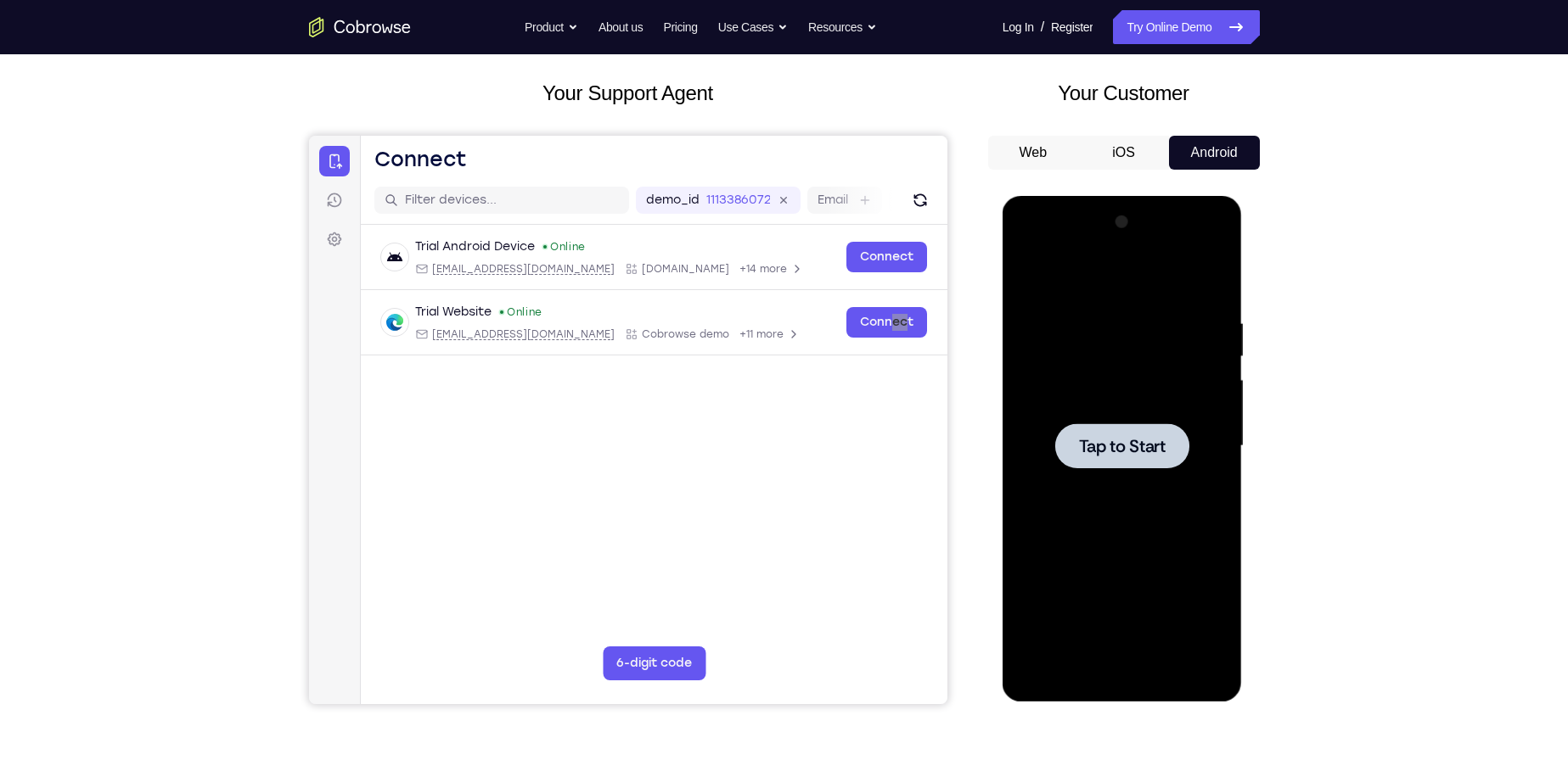
drag, startPoint x: 1621, startPoint y: 407, endPoint x: 1073, endPoint y: 327, distance: 553.8
click at [1073, 327] on div at bounding box center [1122, 447] width 214 height 475
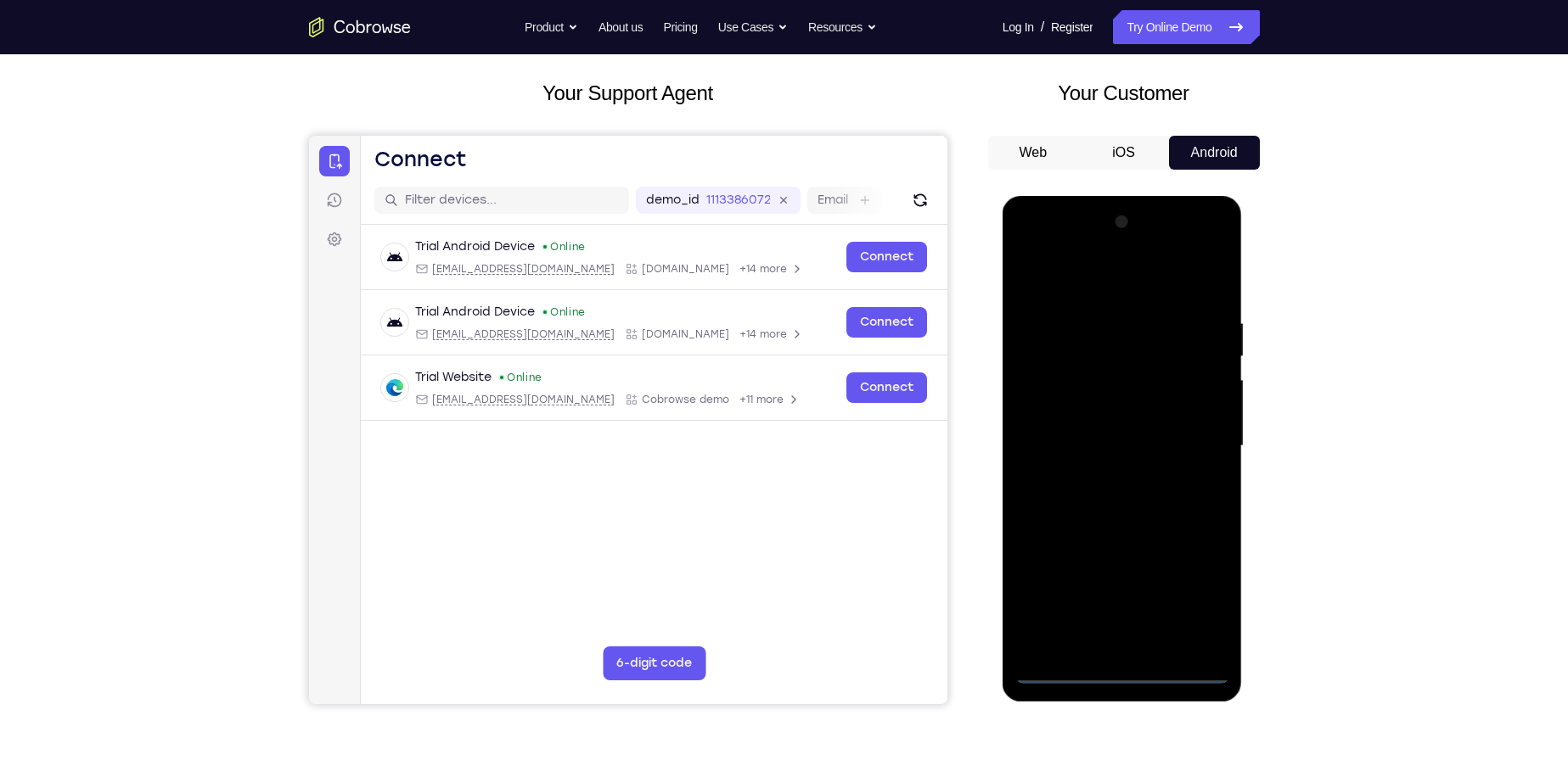
click at [1131, 671] on div at bounding box center [1122, 447] width 214 height 475
click at [1205, 599] on div at bounding box center [1122, 447] width 214 height 475
click at [1116, 280] on div at bounding box center [1122, 447] width 214 height 475
click at [1202, 445] on div at bounding box center [1122, 447] width 214 height 475
click at [1093, 471] on div at bounding box center [1122, 447] width 214 height 475
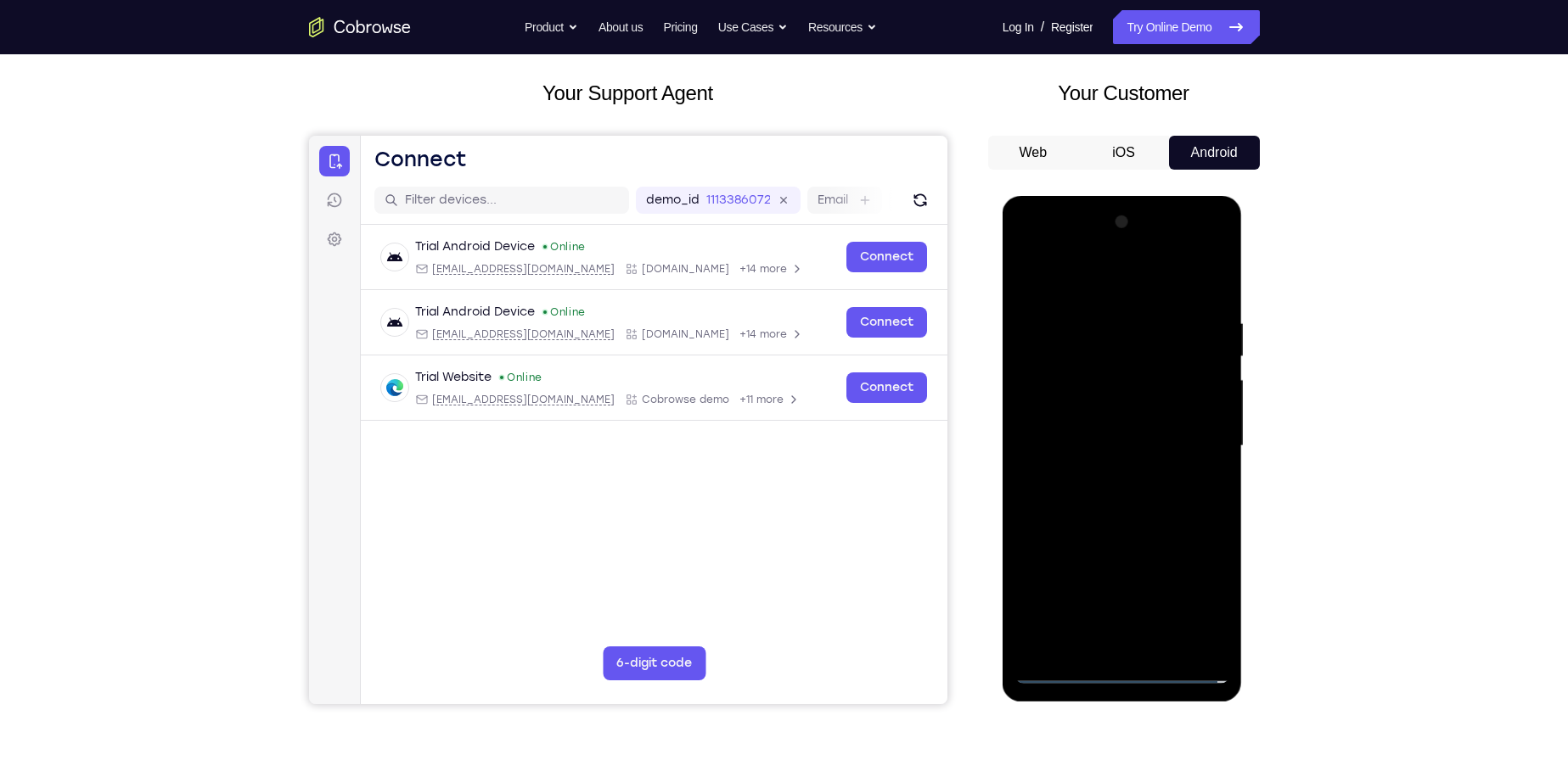
click at [1103, 429] on div at bounding box center [1122, 447] width 214 height 475
click at [1119, 416] on div at bounding box center [1122, 447] width 214 height 475
click at [1135, 442] on div at bounding box center [1122, 447] width 214 height 475
click at [1100, 511] on div at bounding box center [1122, 447] width 214 height 475
click at [1150, 485] on div at bounding box center [1122, 447] width 214 height 475
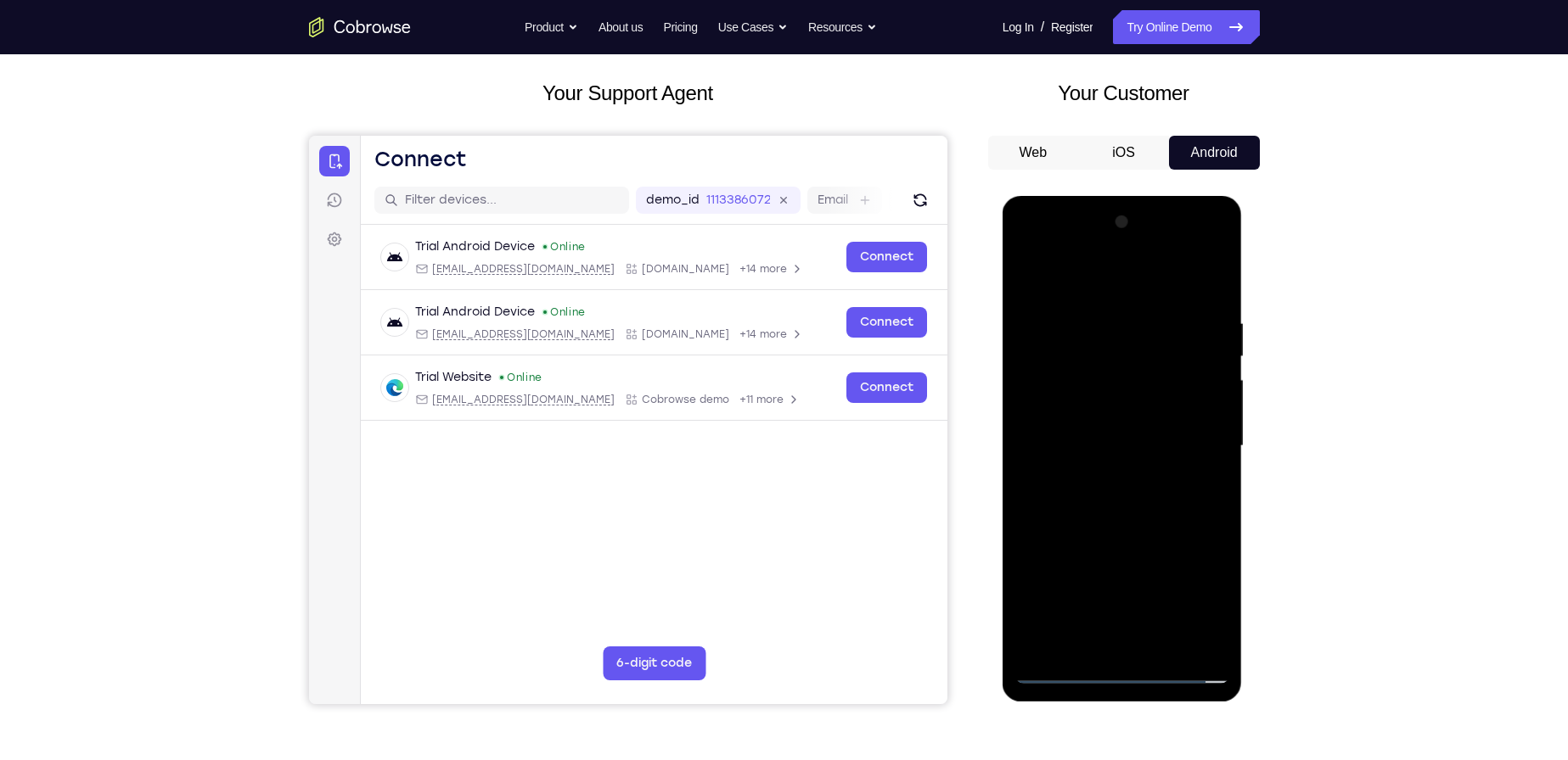
click at [1135, 508] on div at bounding box center [1122, 447] width 214 height 475
click at [1093, 312] on div at bounding box center [1122, 447] width 214 height 475
click at [1205, 635] on div at bounding box center [1122, 447] width 214 height 475
click at [1089, 281] on div at bounding box center [1122, 447] width 214 height 475
click at [1212, 293] on div at bounding box center [1122, 447] width 214 height 475
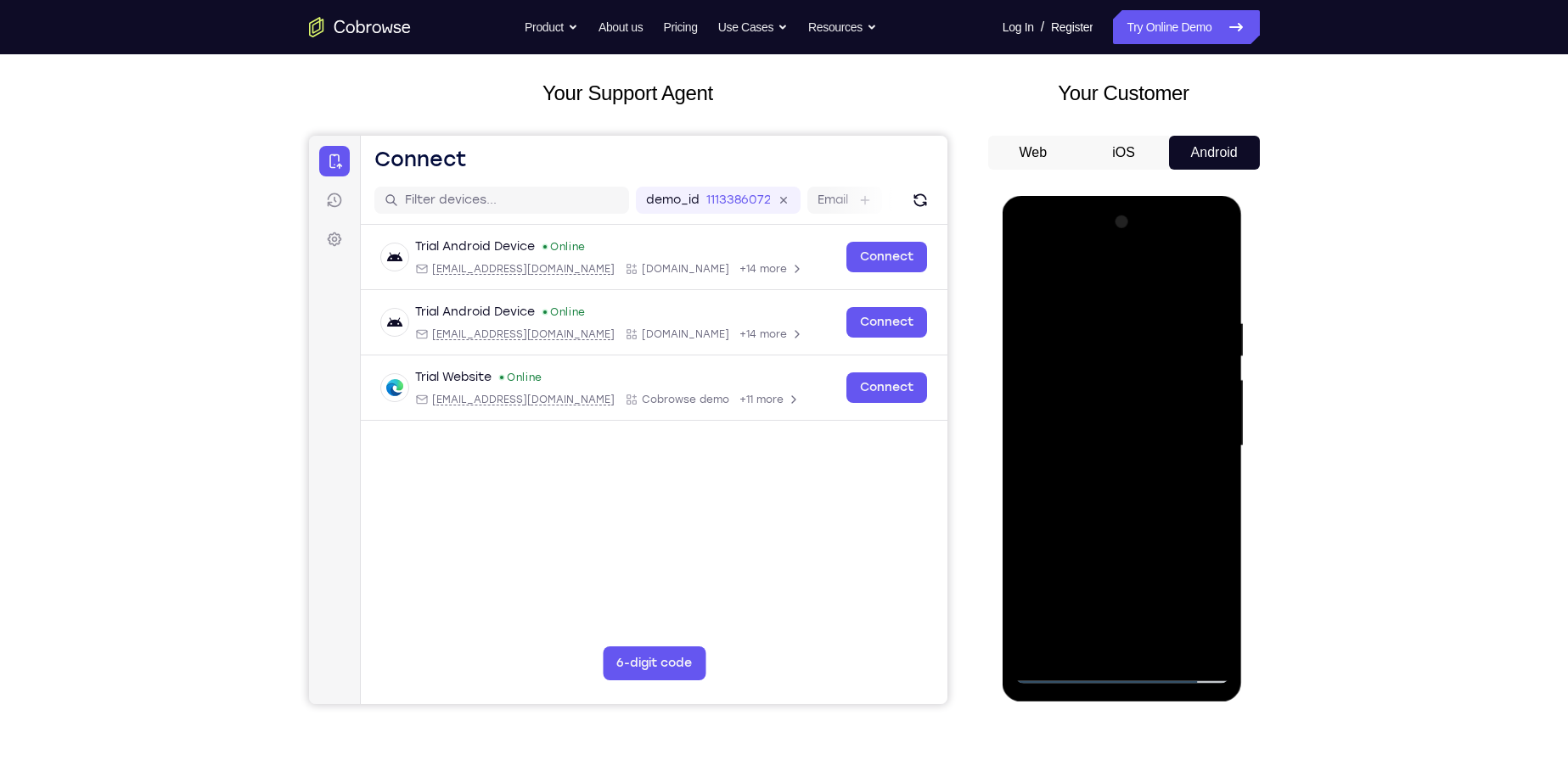
click at [1175, 334] on div at bounding box center [1122, 447] width 214 height 475
drag, startPoint x: 1119, startPoint y: 494, endPoint x: 1160, endPoint y: 313, distance: 185.6
click at [1160, 314] on div at bounding box center [1122, 447] width 214 height 475
click at [1115, 537] on div at bounding box center [1122, 447] width 214 height 475
click at [1089, 632] on div at bounding box center [1122, 447] width 214 height 475
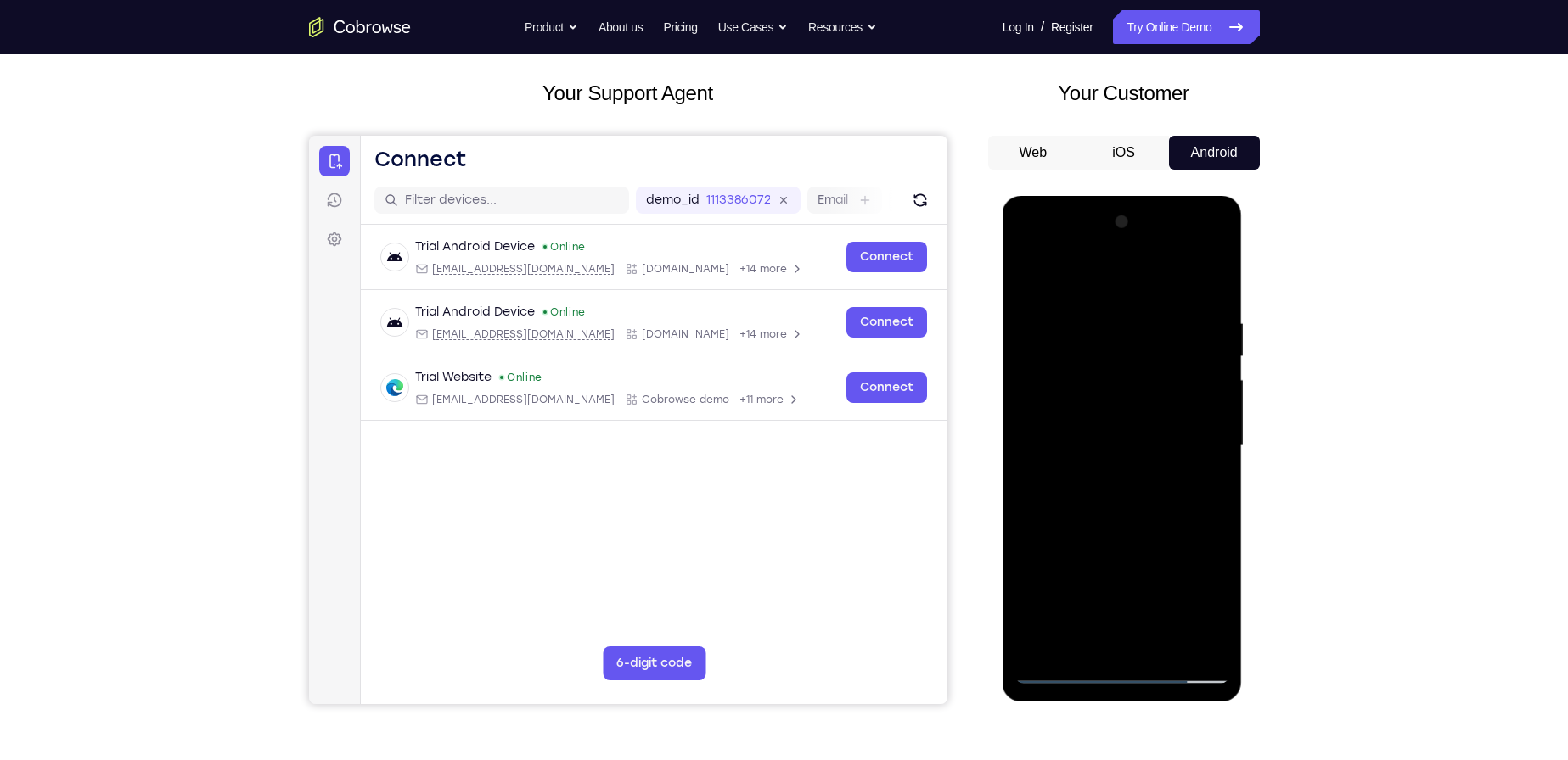
click at [1052, 269] on div at bounding box center [1122, 447] width 214 height 475
click at [1062, 560] on div at bounding box center [1122, 447] width 214 height 475
drag, startPoint x: 1127, startPoint y: 342, endPoint x: 1121, endPoint y: 454, distance: 112.2
click at [1121, 454] on div at bounding box center [1122, 447] width 214 height 475
click at [1119, 332] on div at bounding box center [1122, 447] width 214 height 475
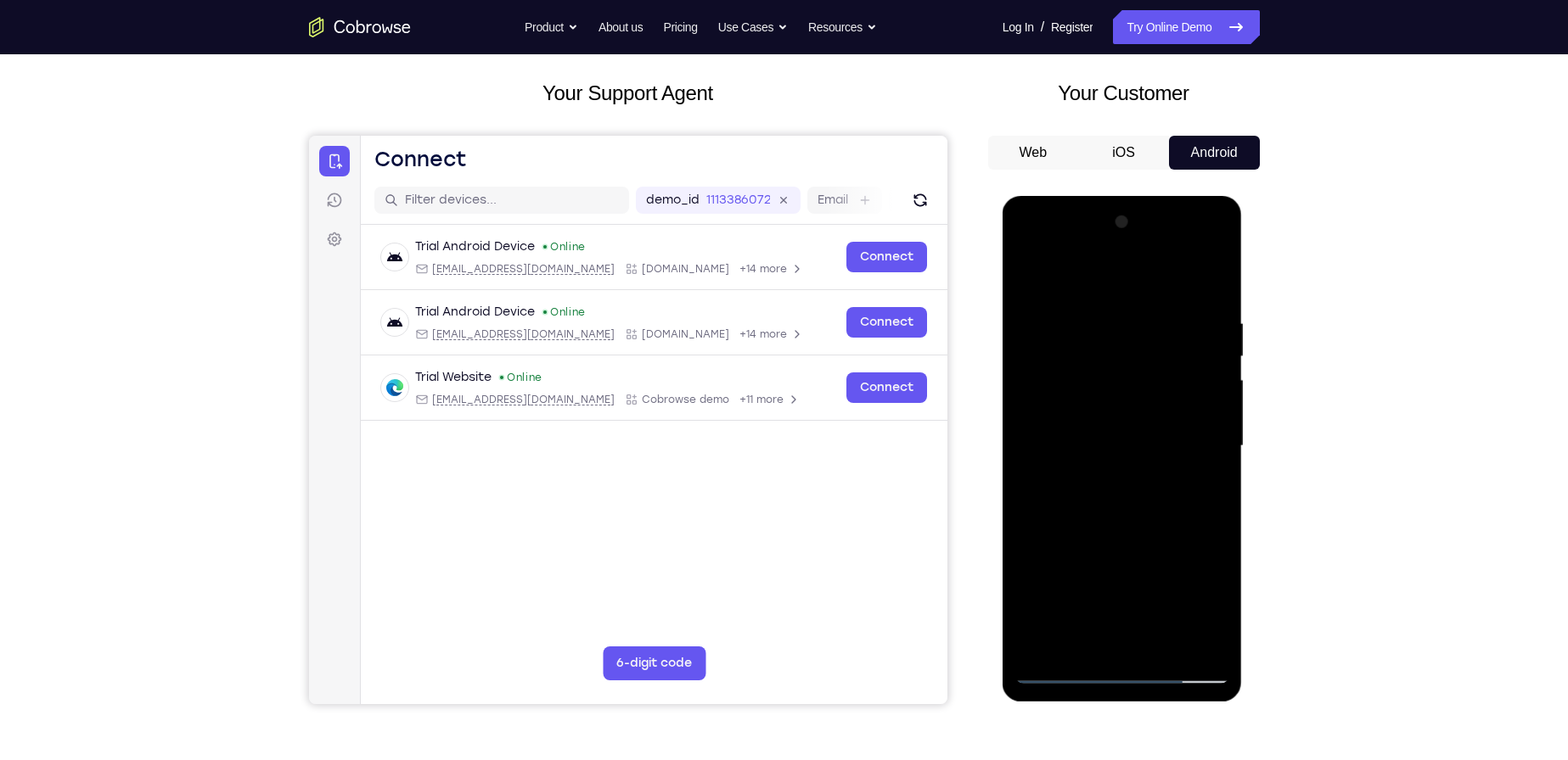
click at [1025, 272] on div at bounding box center [1122, 447] width 214 height 475
drag, startPoint x: 1178, startPoint y: 585, endPoint x: 1177, endPoint y: 394, distance: 191.0
click at [1177, 397] on div at bounding box center [1122, 447] width 214 height 475
click at [1163, 643] on div at bounding box center [1122, 447] width 214 height 475
click at [1078, 490] on div at bounding box center [1122, 447] width 214 height 475
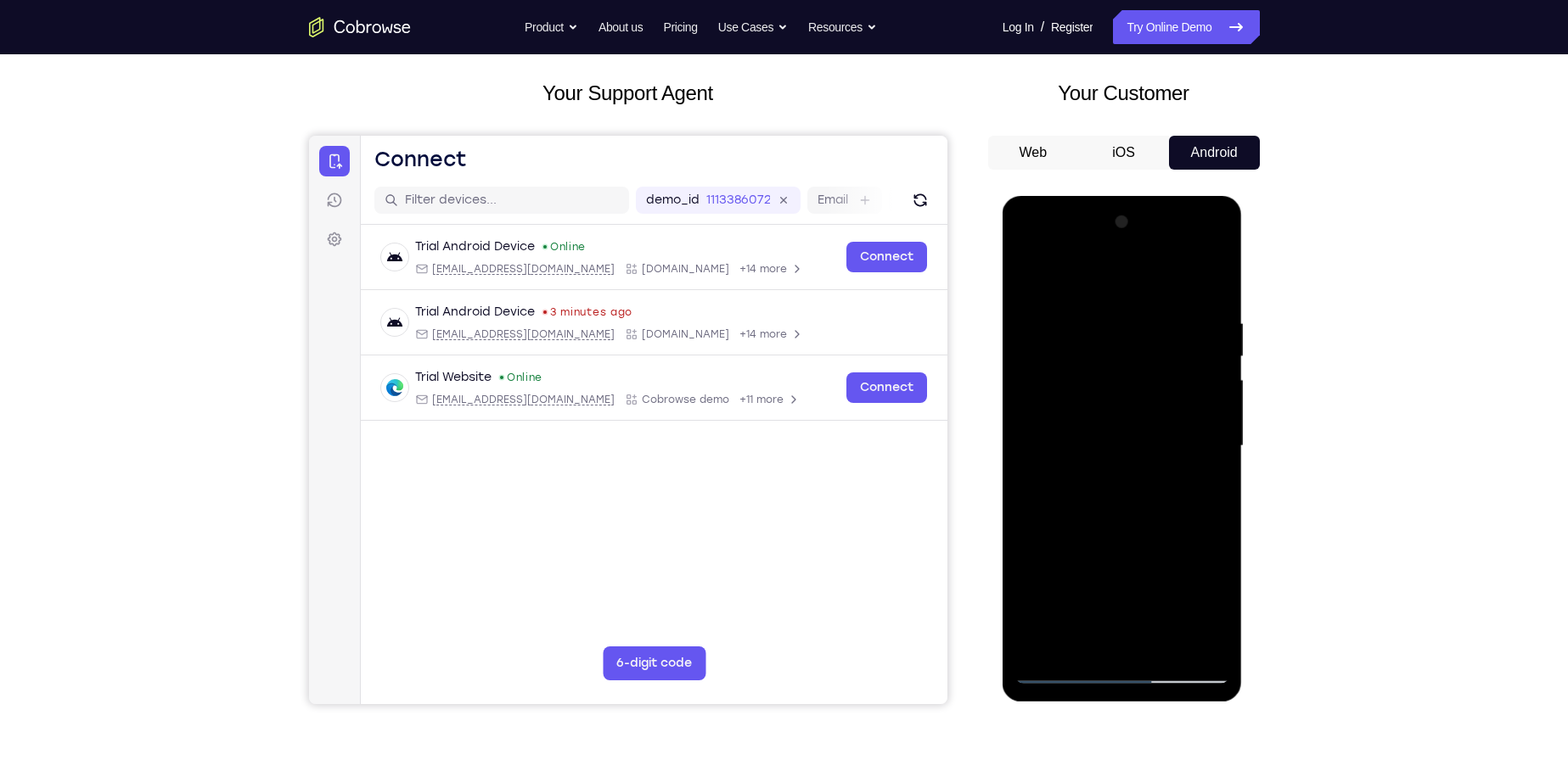
click at [1027, 276] on div at bounding box center [1122, 447] width 214 height 475
click at [1033, 274] on div at bounding box center [1122, 447] width 214 height 475
drag, startPoint x: 1141, startPoint y: 537, endPoint x: 1185, endPoint y: 411, distance: 133.5
click at [1183, 415] on div at bounding box center [1122, 447] width 214 height 475
click at [1219, 524] on div at bounding box center [1122, 447] width 214 height 475
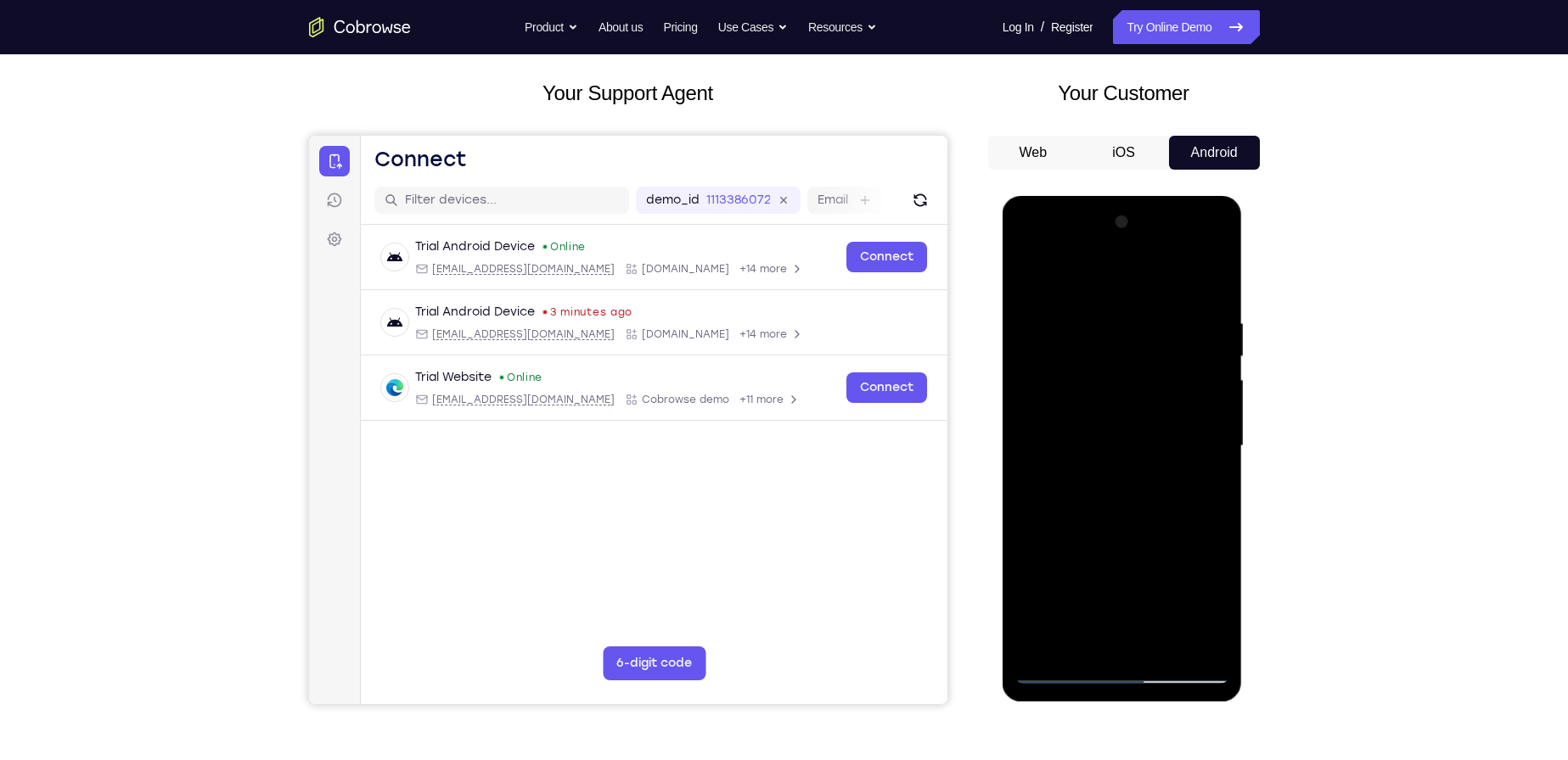
drag, startPoint x: 1171, startPoint y: 536, endPoint x: 1163, endPoint y: 315, distance: 221.1
click at [1166, 319] on div at bounding box center [1122, 447] width 214 height 475
drag, startPoint x: 1180, startPoint y: 460, endPoint x: 1193, endPoint y: 287, distance: 173.5
click at [1195, 290] on div at bounding box center [1122, 447] width 214 height 475
click at [1214, 429] on div at bounding box center [1122, 447] width 214 height 475
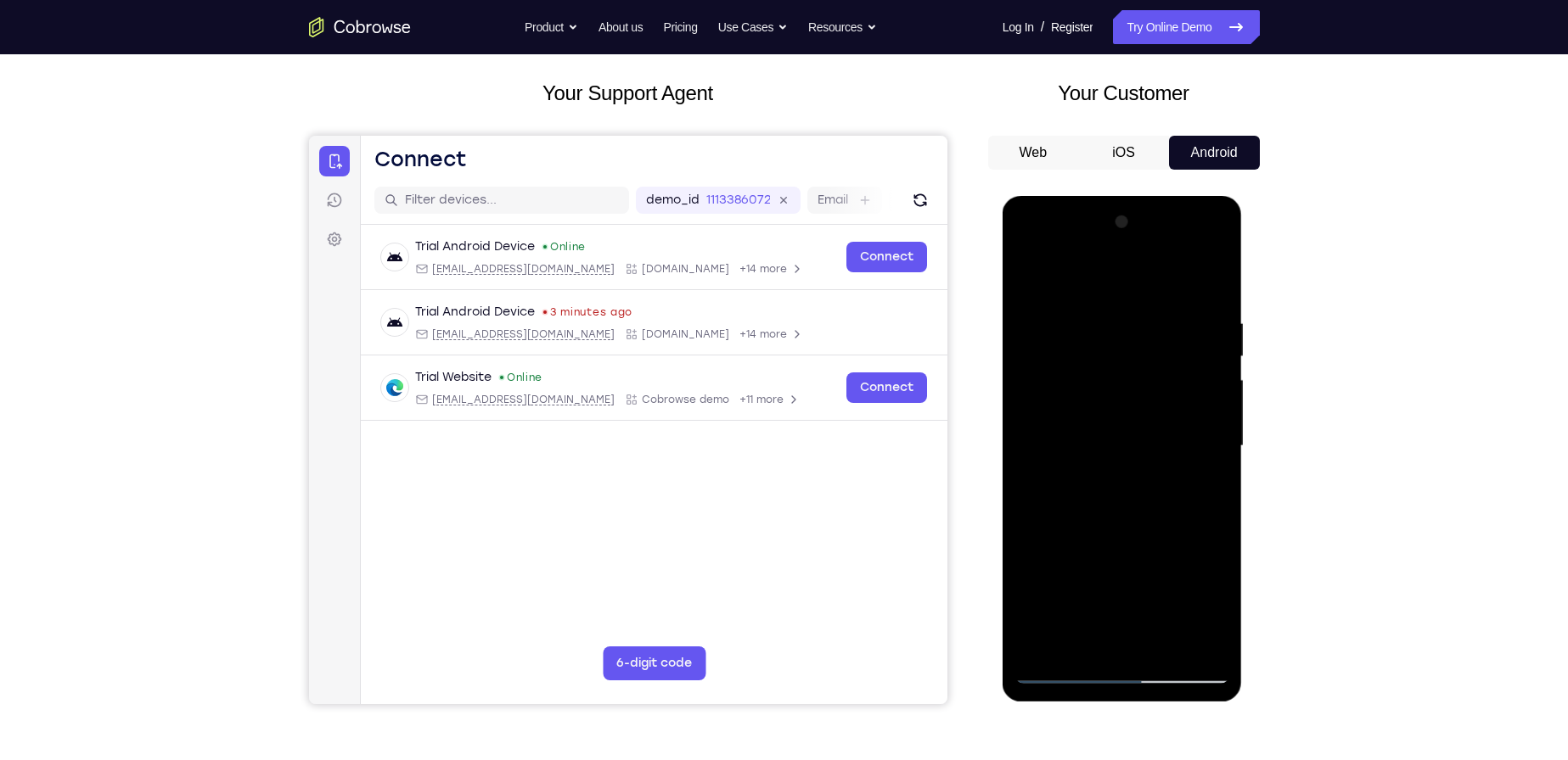
drag, startPoint x: 1157, startPoint y: 307, endPoint x: 1169, endPoint y: 433, distance: 126.6
click at [1169, 433] on div at bounding box center [1122, 447] width 214 height 475
click at [1212, 396] on div at bounding box center [1122, 447] width 214 height 475
click at [1219, 399] on div at bounding box center [1122, 447] width 214 height 475
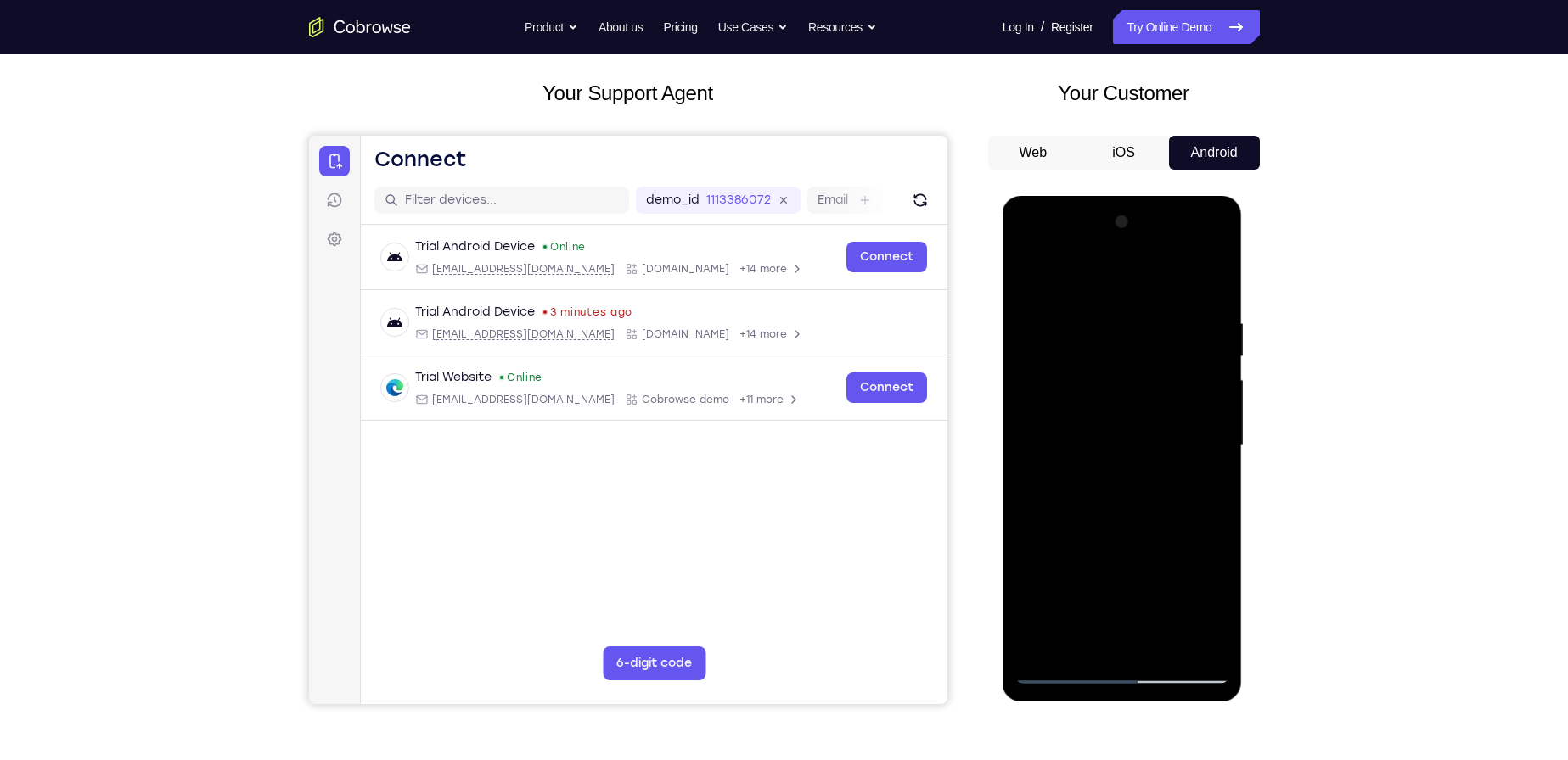
click at [1219, 399] on div at bounding box center [1122, 447] width 214 height 475
drag, startPoint x: 1192, startPoint y: 518, endPoint x: 1171, endPoint y: 253, distance: 265.8
click at [1172, 255] on div at bounding box center [1122, 447] width 214 height 475
drag, startPoint x: 1169, startPoint y: 489, endPoint x: 1137, endPoint y: 300, distance: 191.7
click at [1137, 300] on div at bounding box center [1122, 447] width 214 height 475
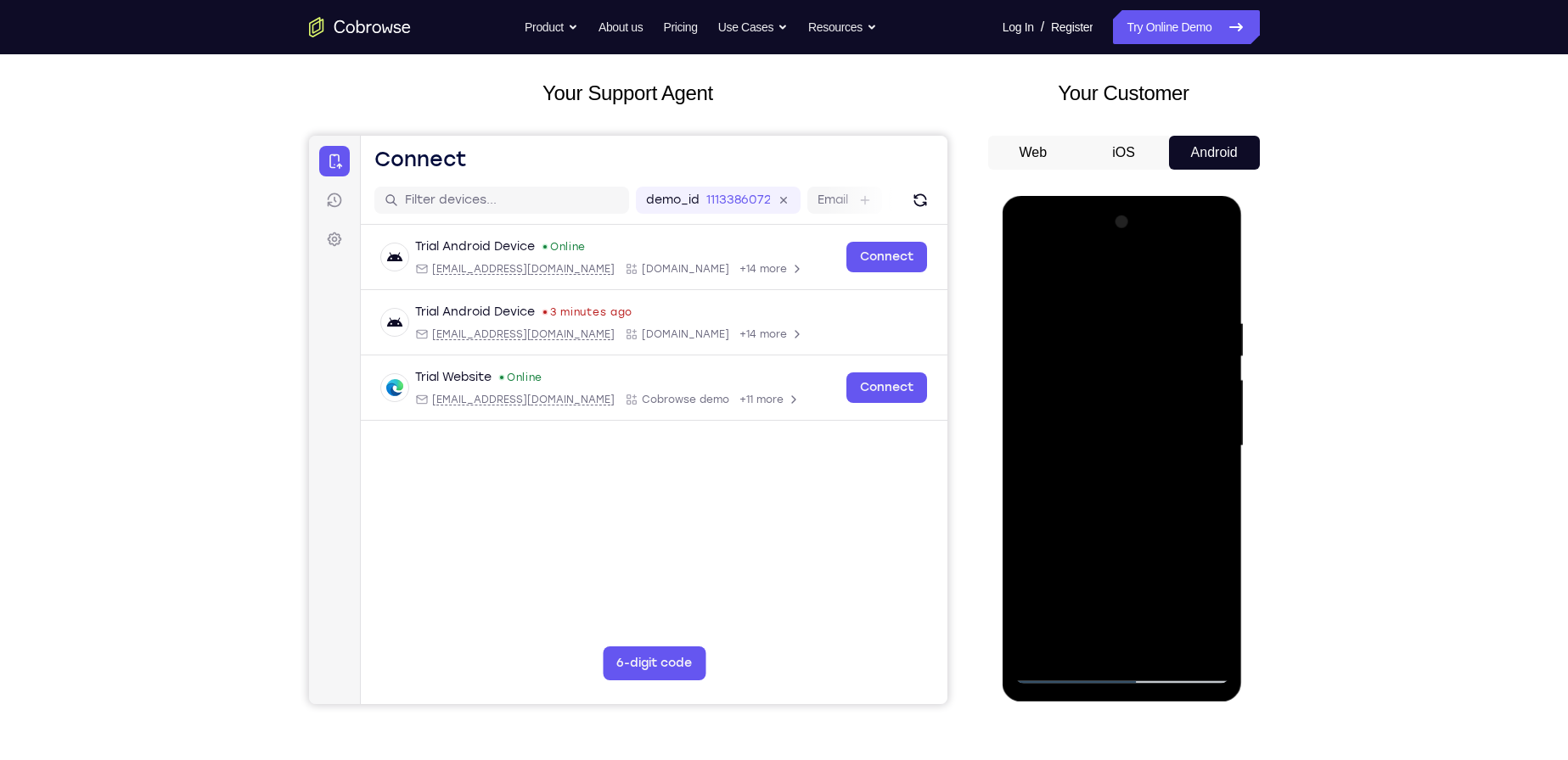
drag, startPoint x: 1125, startPoint y: 574, endPoint x: 1115, endPoint y: 280, distance: 294.2
click at [1115, 282] on div at bounding box center [1122, 447] width 214 height 475
drag, startPoint x: 1122, startPoint y: 526, endPoint x: 1124, endPoint y: 222, distance: 304.0
click at [1124, 222] on div at bounding box center [1122, 447] width 214 height 475
click at [1218, 426] on div at bounding box center [1122, 447] width 214 height 475
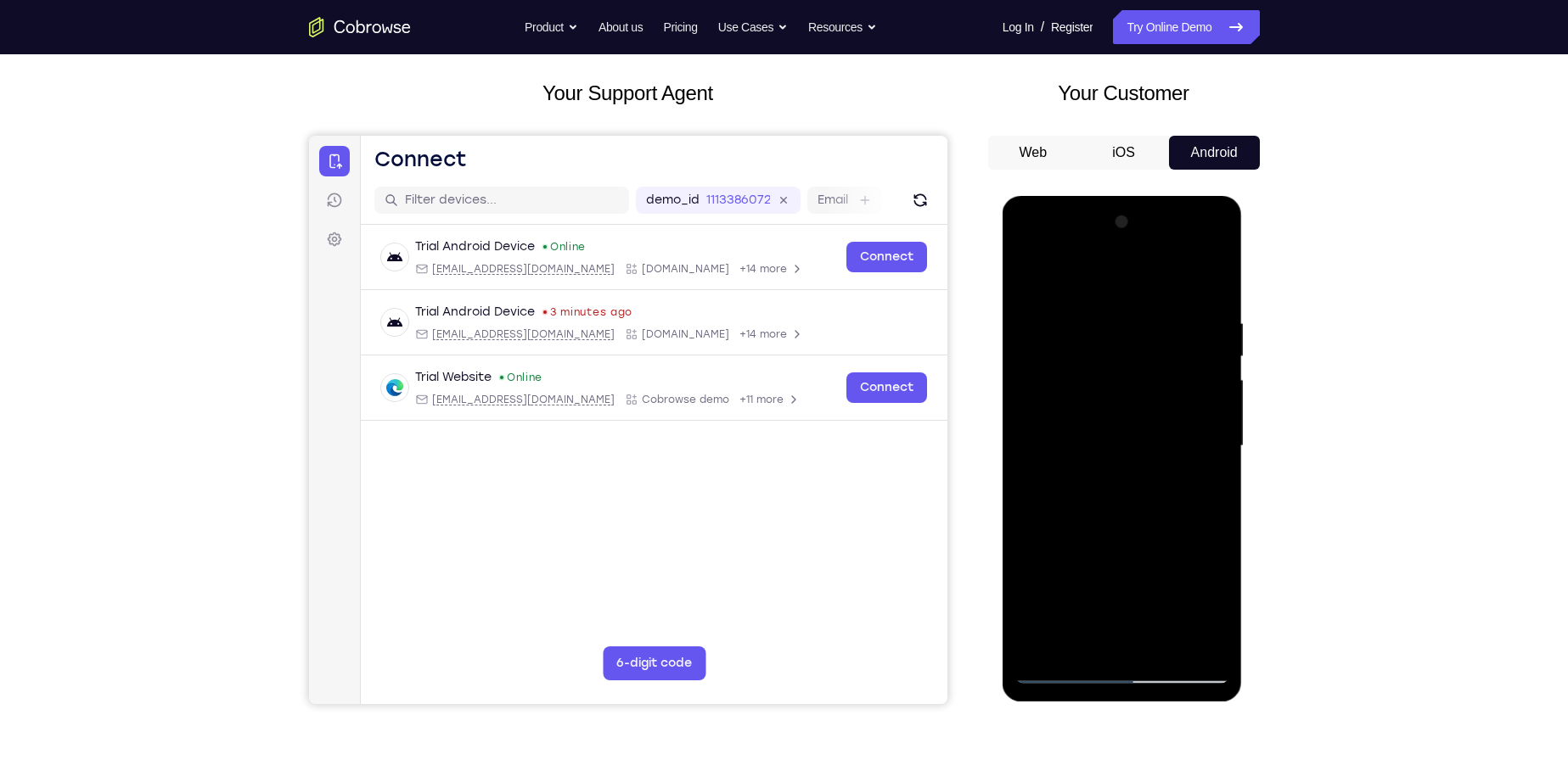
click at [1218, 426] on div at bounding box center [1122, 447] width 214 height 475
drag, startPoint x: 1127, startPoint y: 381, endPoint x: 1125, endPoint y: 261, distance: 120.0
click at [1126, 263] on div at bounding box center [1122, 447] width 214 height 475
drag, startPoint x: 1136, startPoint y: 567, endPoint x: 1162, endPoint y: 334, distance: 234.4
click at [1161, 343] on div at bounding box center [1122, 447] width 214 height 475
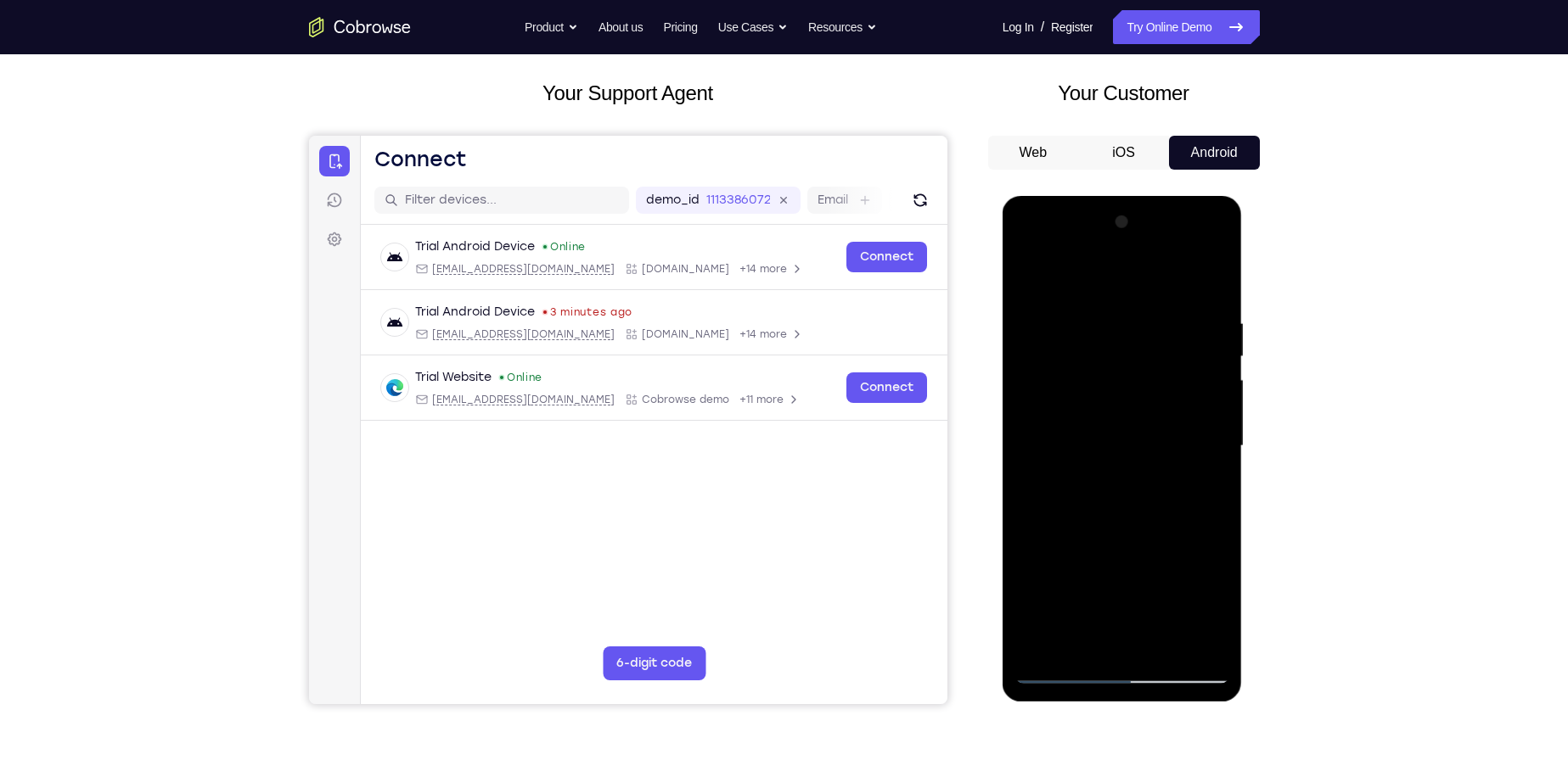
drag, startPoint x: 1153, startPoint y: 554, endPoint x: 1166, endPoint y: 279, distance: 275.3
click at [1167, 287] on div at bounding box center [1122, 447] width 214 height 475
drag, startPoint x: 1144, startPoint y: 538, endPoint x: 1143, endPoint y: 271, distance: 267.0
click at [1143, 272] on div at bounding box center [1122, 447] width 214 height 475
drag, startPoint x: 1156, startPoint y: 534, endPoint x: 1186, endPoint y: 318, distance: 218.1
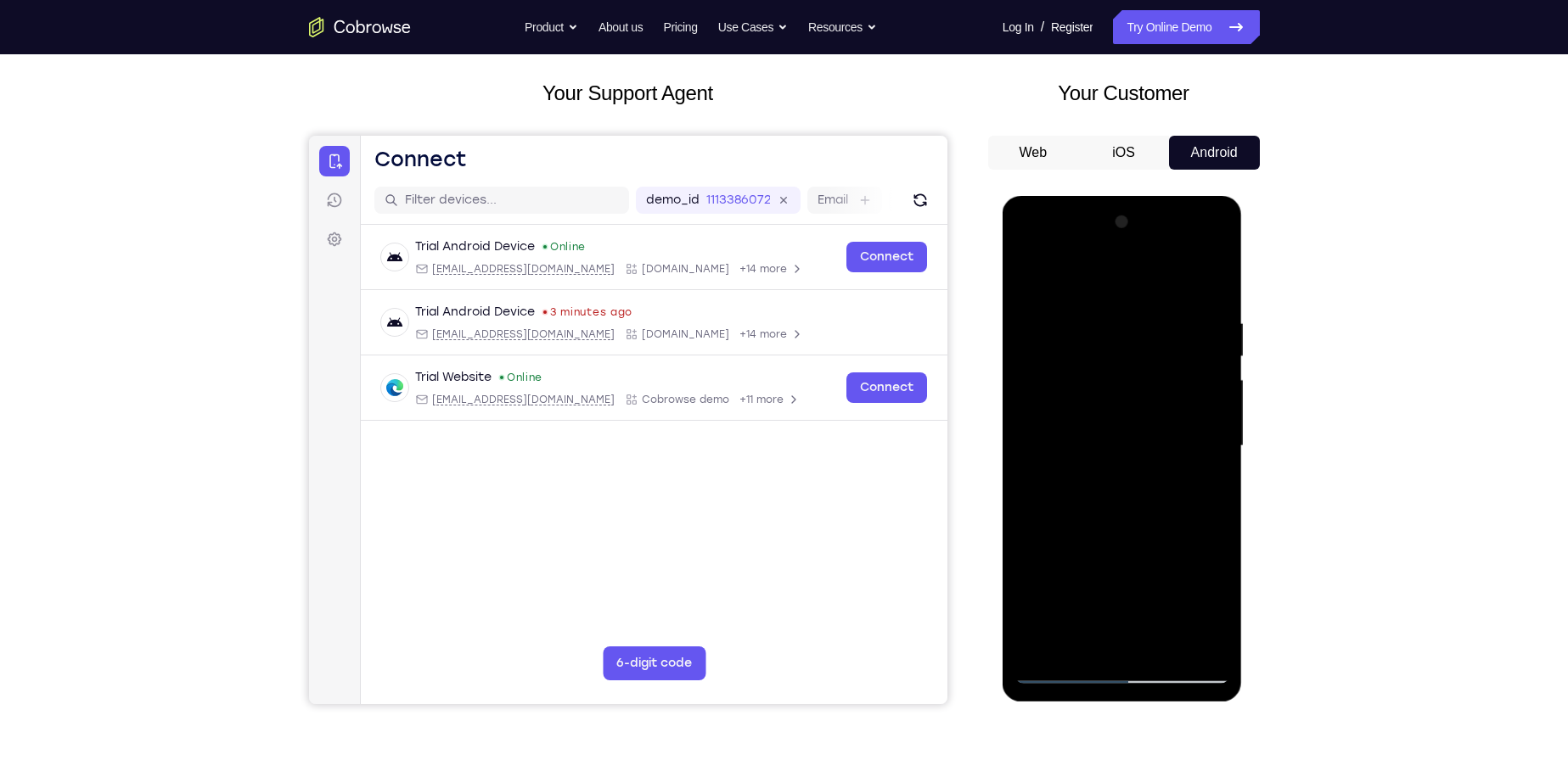
click at [1186, 318] on div at bounding box center [1122, 447] width 214 height 475
drag, startPoint x: 1195, startPoint y: 342, endPoint x: 1196, endPoint y: 502, distance: 160.0
click at [1196, 502] on div at bounding box center [1122, 447] width 214 height 475
click at [1220, 427] on div at bounding box center [1122, 447] width 214 height 475
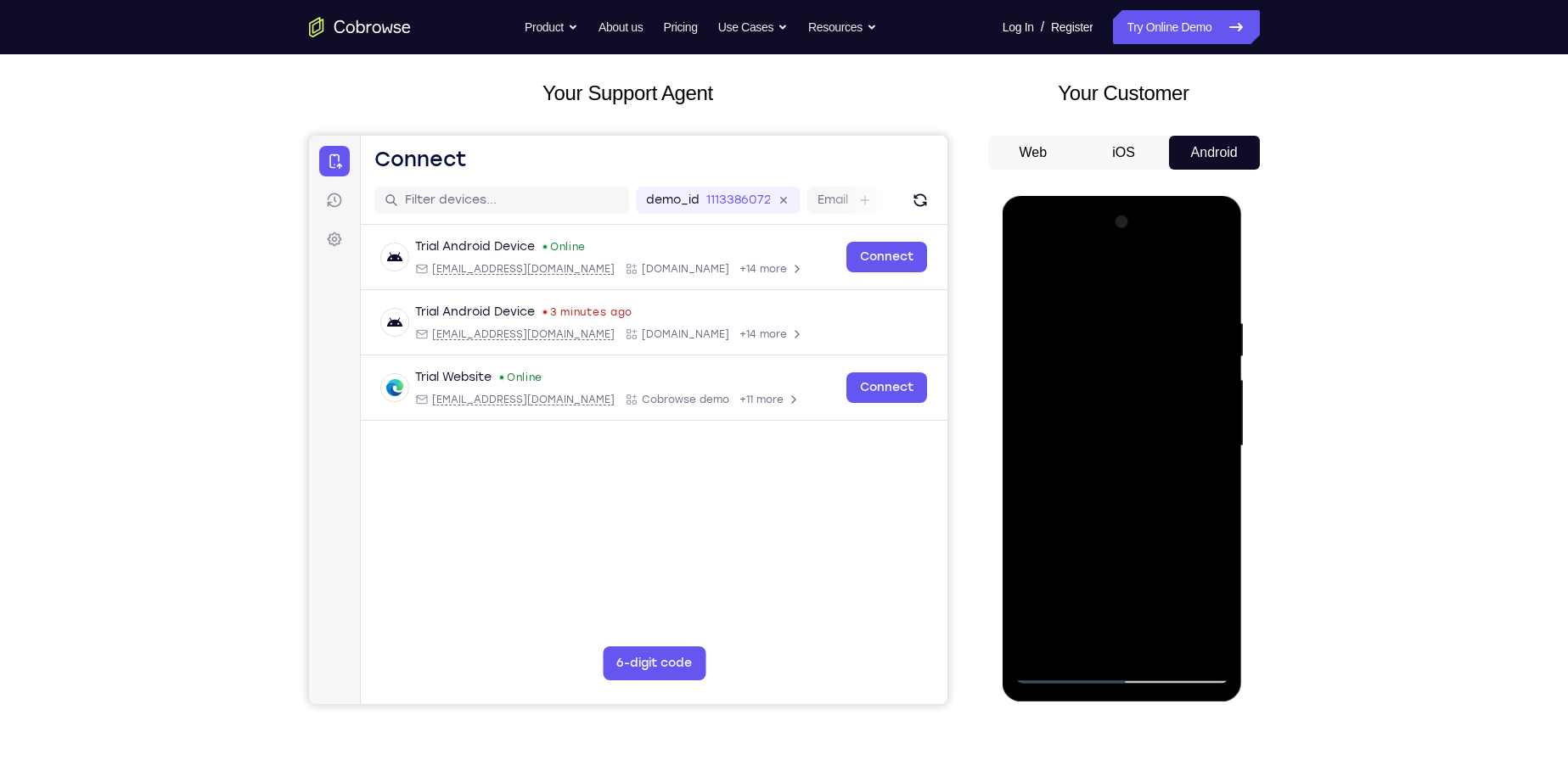
click at [1220, 427] on div at bounding box center [1122, 447] width 214 height 475
click at [1174, 646] on div at bounding box center [1122, 447] width 214 height 475
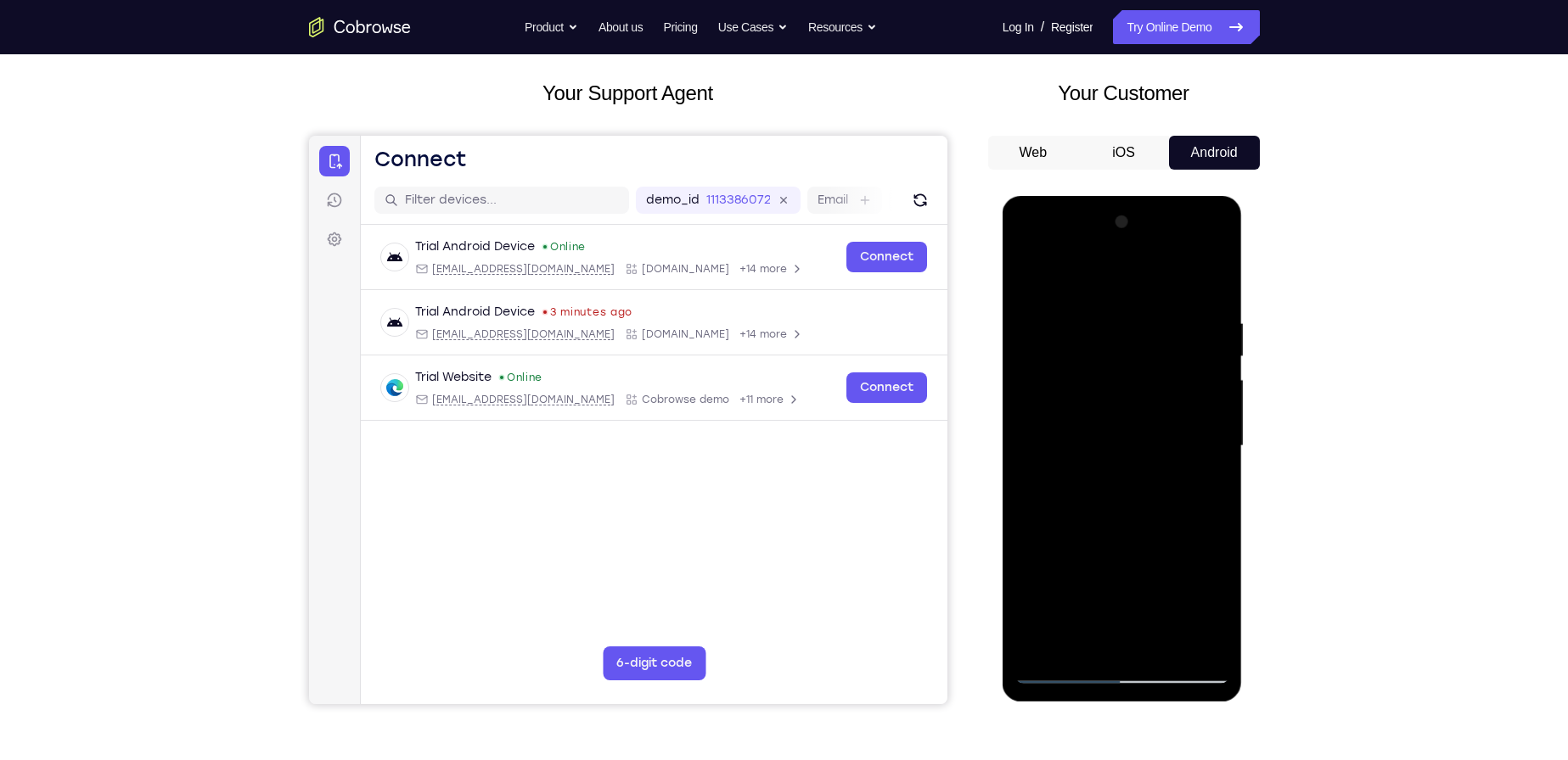
click at [1030, 273] on div at bounding box center [1122, 447] width 214 height 475
click at [1219, 269] on div at bounding box center [1122, 447] width 214 height 475
click at [1075, 289] on div at bounding box center [1122, 447] width 214 height 475
drag, startPoint x: 1143, startPoint y: 507, endPoint x: 1178, endPoint y: 258, distance: 251.4
click at [1178, 263] on div at bounding box center [1122, 447] width 214 height 475
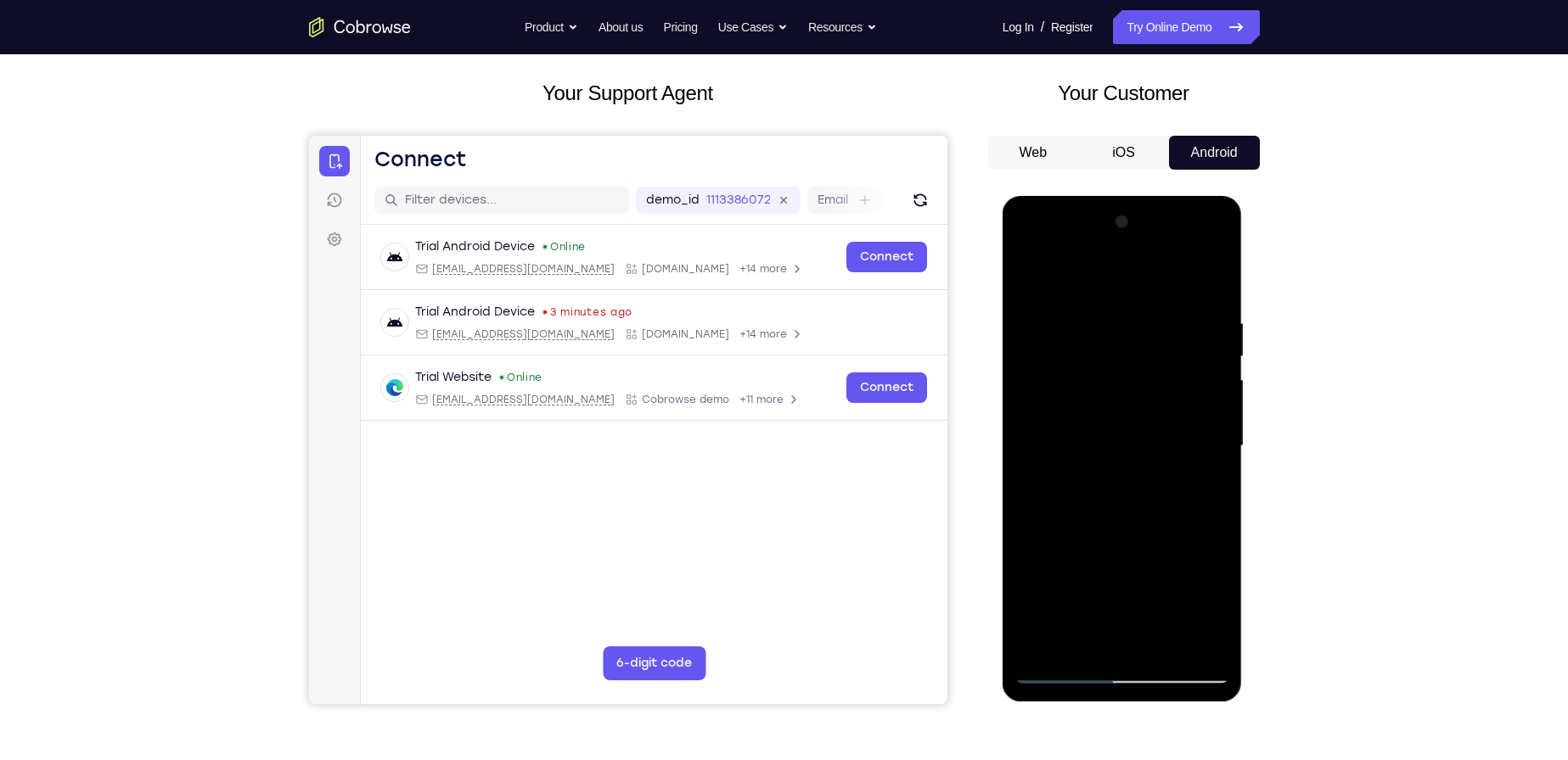
click at [1049, 568] on div at bounding box center [1122, 447] width 214 height 475
click at [1031, 537] on div at bounding box center [1122, 447] width 214 height 475
click at [1212, 392] on div at bounding box center [1122, 447] width 214 height 475
click at [1027, 270] on div at bounding box center [1122, 447] width 214 height 475
click at [1180, 557] on div at bounding box center [1122, 447] width 214 height 475
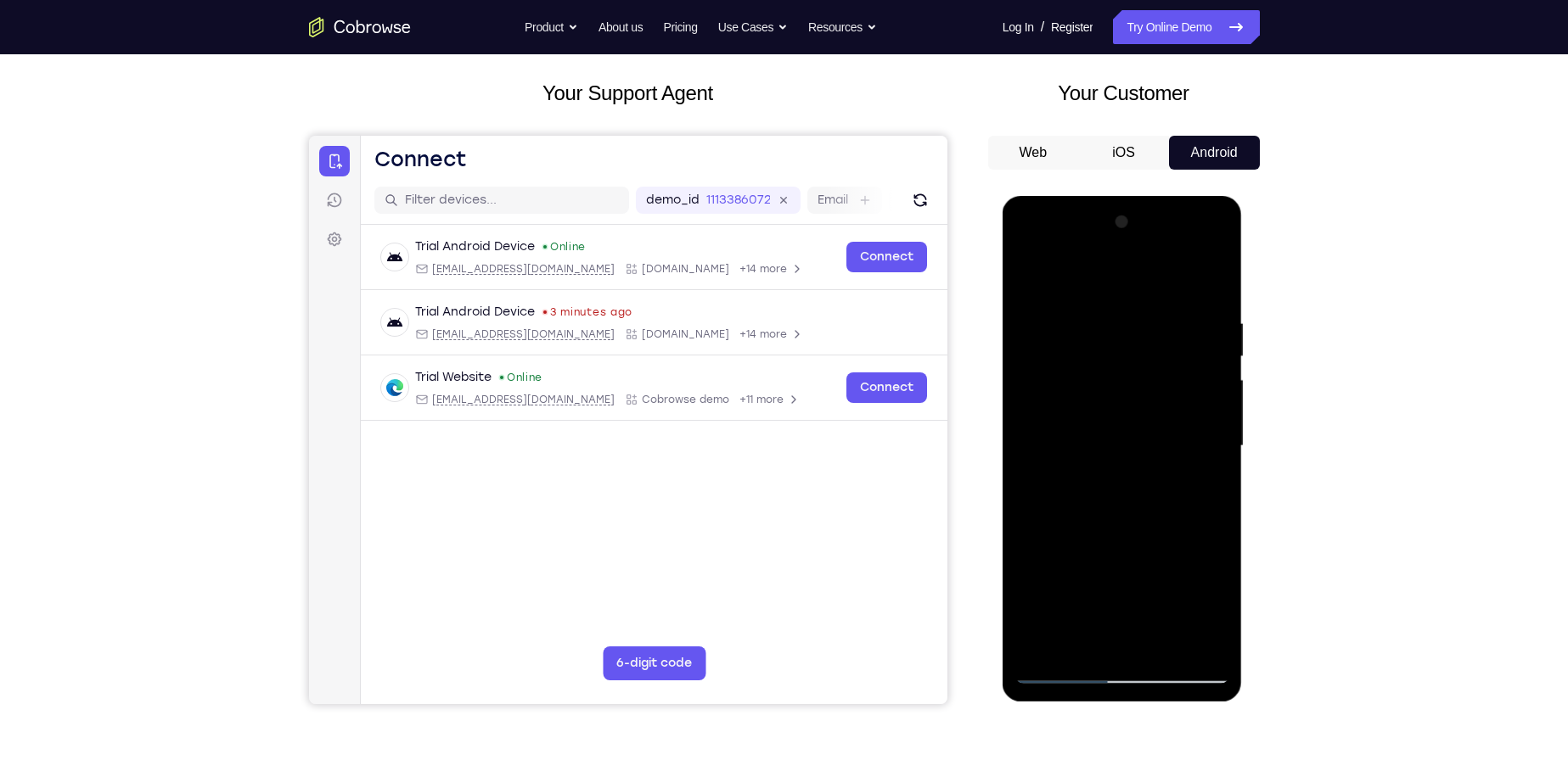
click at [1218, 394] on div at bounding box center [1122, 447] width 214 height 475
click at [1027, 271] on div at bounding box center [1122, 447] width 214 height 475
click at [1132, 553] on div at bounding box center [1122, 447] width 214 height 475
click at [1215, 393] on div at bounding box center [1122, 447] width 214 height 475
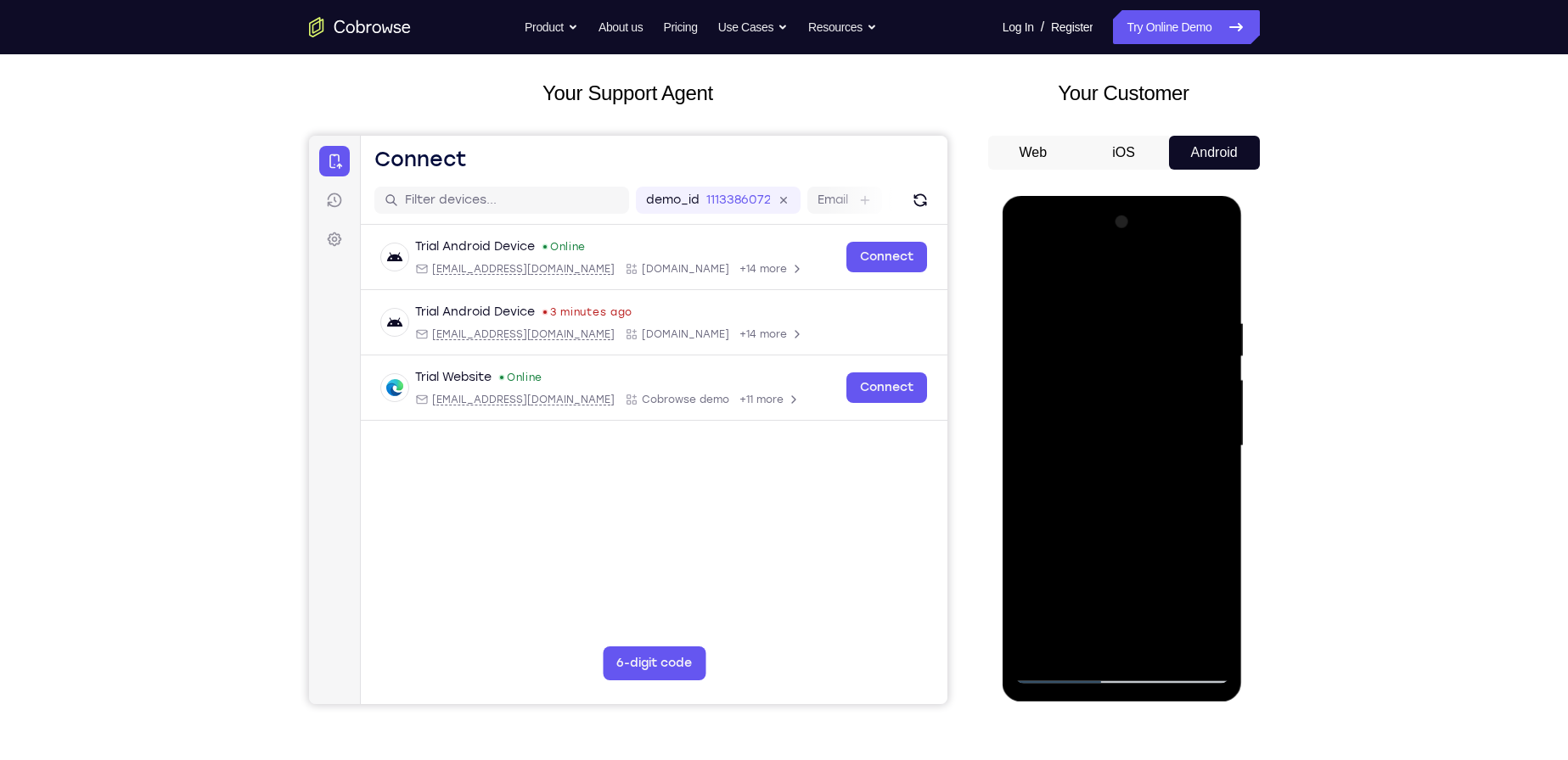
click at [1215, 393] on div at bounding box center [1122, 447] width 214 height 475
click at [1034, 545] on div at bounding box center [1122, 447] width 214 height 475
click at [1031, 277] on div at bounding box center [1122, 447] width 214 height 475
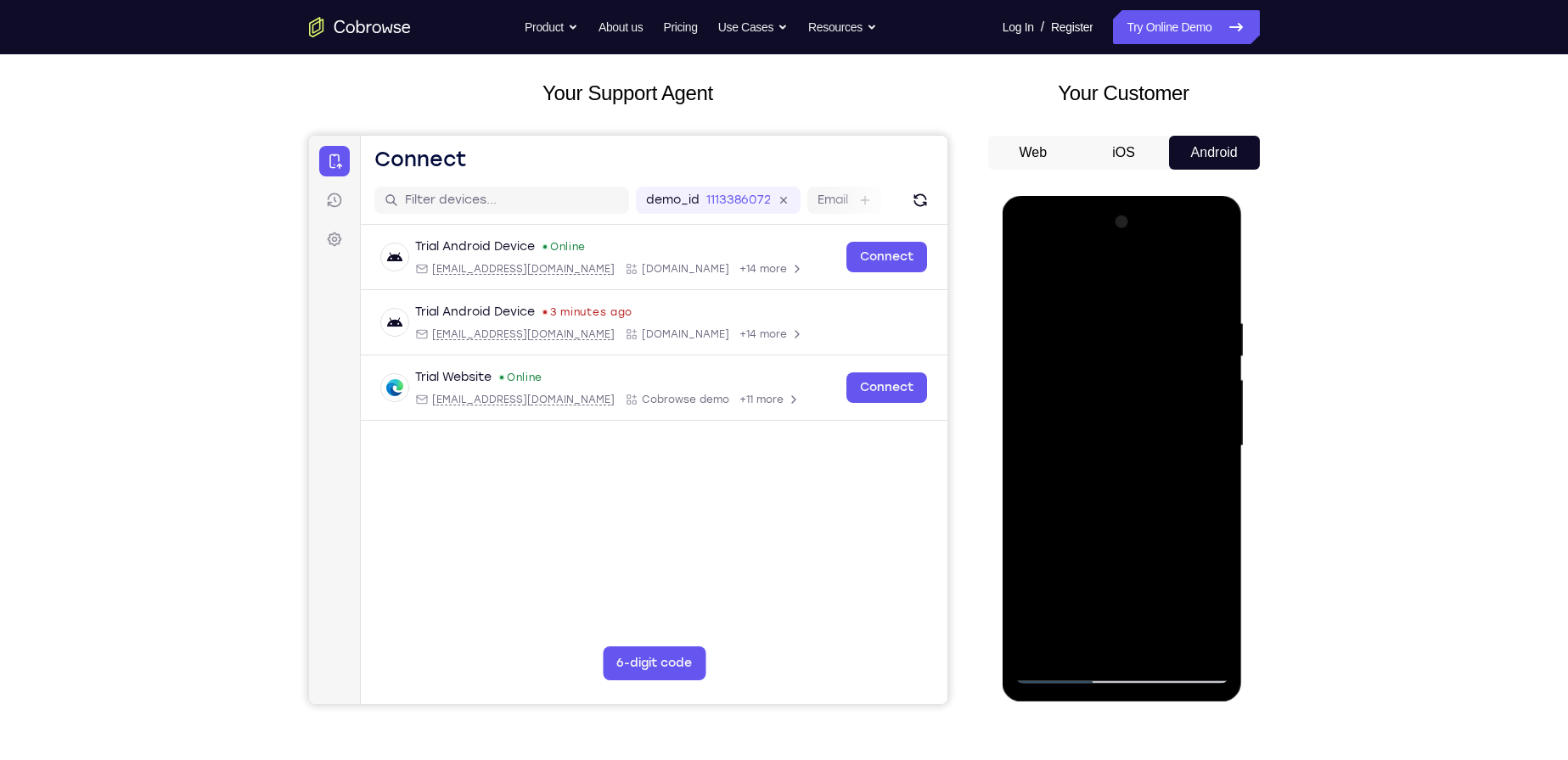
drag, startPoint x: 1137, startPoint y: 293, endPoint x: 1145, endPoint y: 556, distance: 263.1
click at [1145, 556] on div at bounding box center [1122, 447] width 214 height 475
drag, startPoint x: 1105, startPoint y: 296, endPoint x: 1120, endPoint y: 492, distance: 196.6
click at [1120, 492] on div at bounding box center [1122, 447] width 214 height 475
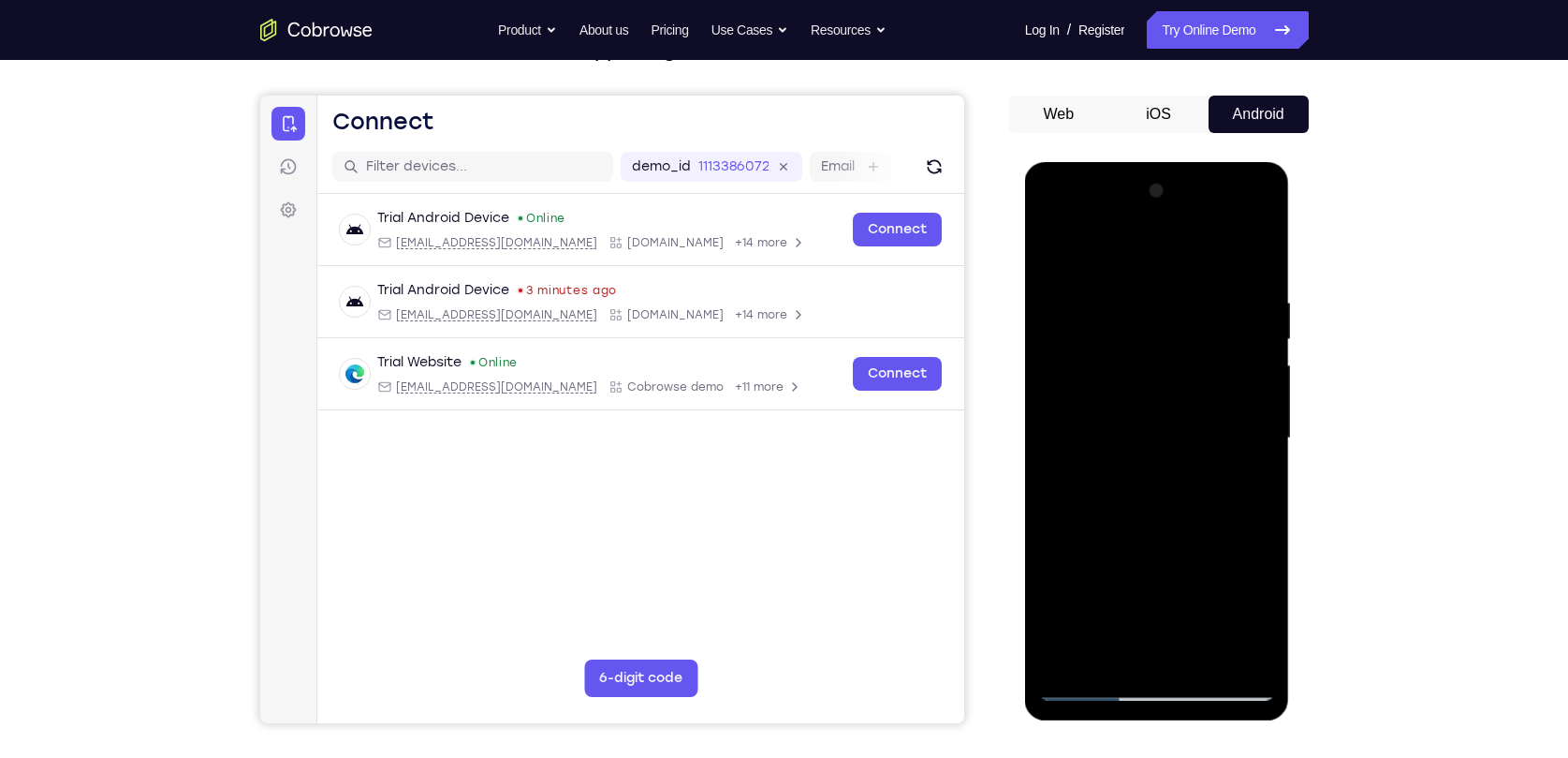
scroll to position [178, 0]
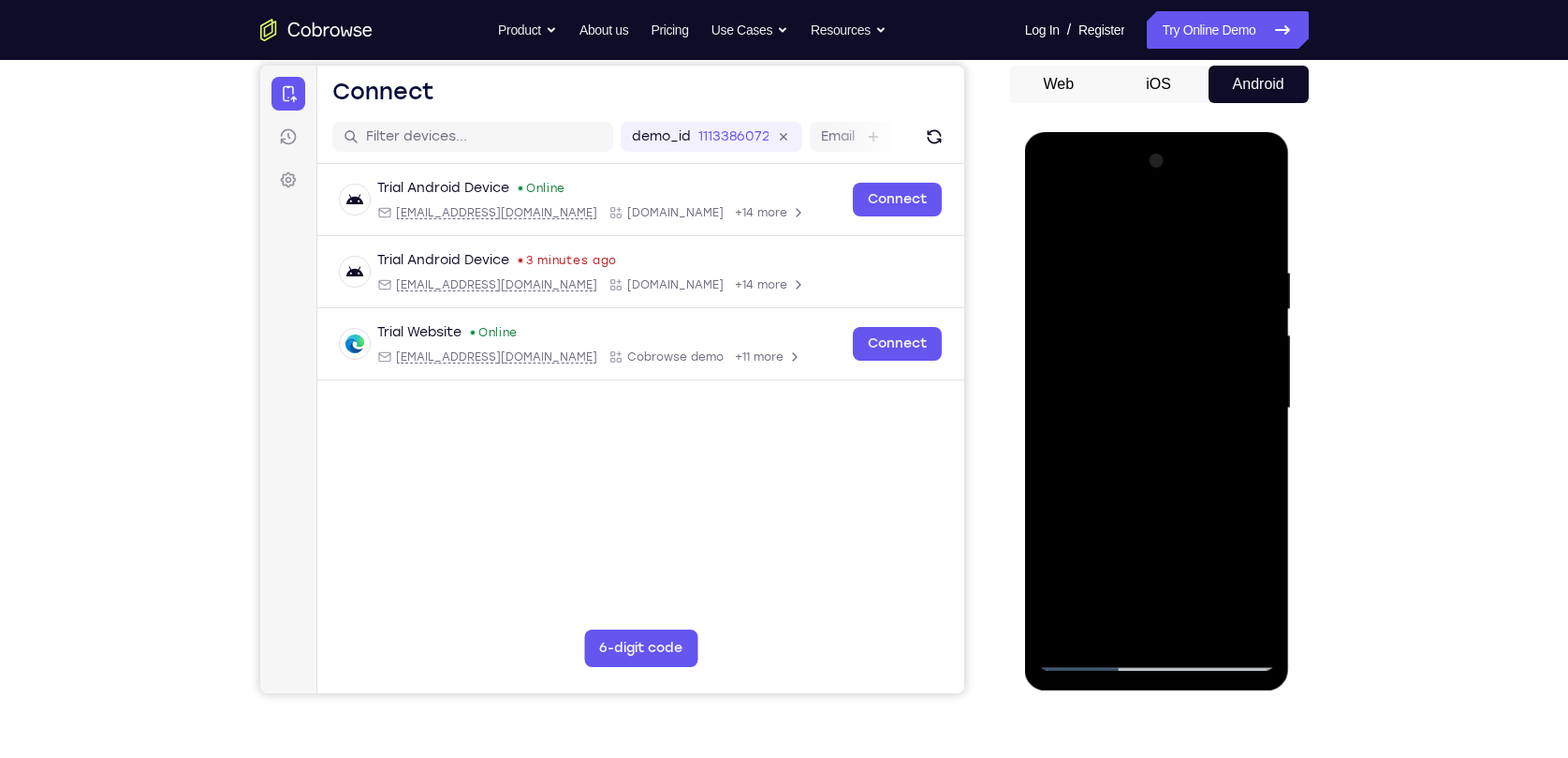
drag, startPoint x: 1152, startPoint y: 467, endPoint x: 1187, endPoint y: 273, distance: 197.1
click at [1187, 275] on div at bounding box center [1157, 408] width 236 height 524
drag, startPoint x: 1200, startPoint y: 437, endPoint x: 1200, endPoint y: 363, distance: 74.0
click at [1200, 363] on div at bounding box center [1157, 408] width 236 height 524
click at [1116, 401] on div at bounding box center [1157, 408] width 236 height 524
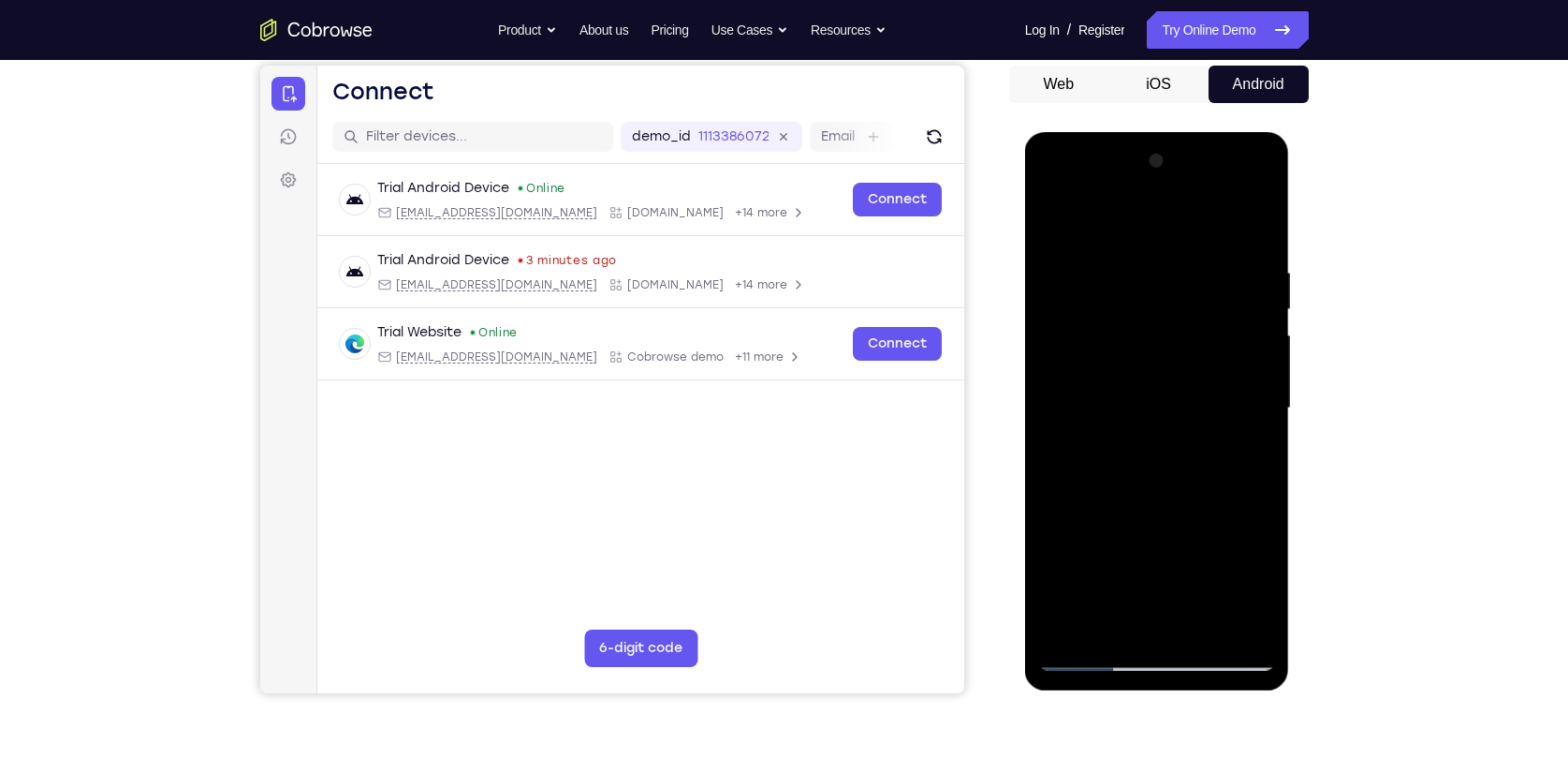
click at [1095, 524] on div at bounding box center [1157, 408] width 236 height 524
click at [1261, 366] on div at bounding box center [1157, 408] width 236 height 524
click at [1263, 364] on div at bounding box center [1157, 408] width 236 height 524
click at [1055, 220] on div at bounding box center [1157, 408] width 236 height 524
drag, startPoint x: 1158, startPoint y: 263, endPoint x: 1159, endPoint y: 461, distance: 198.0
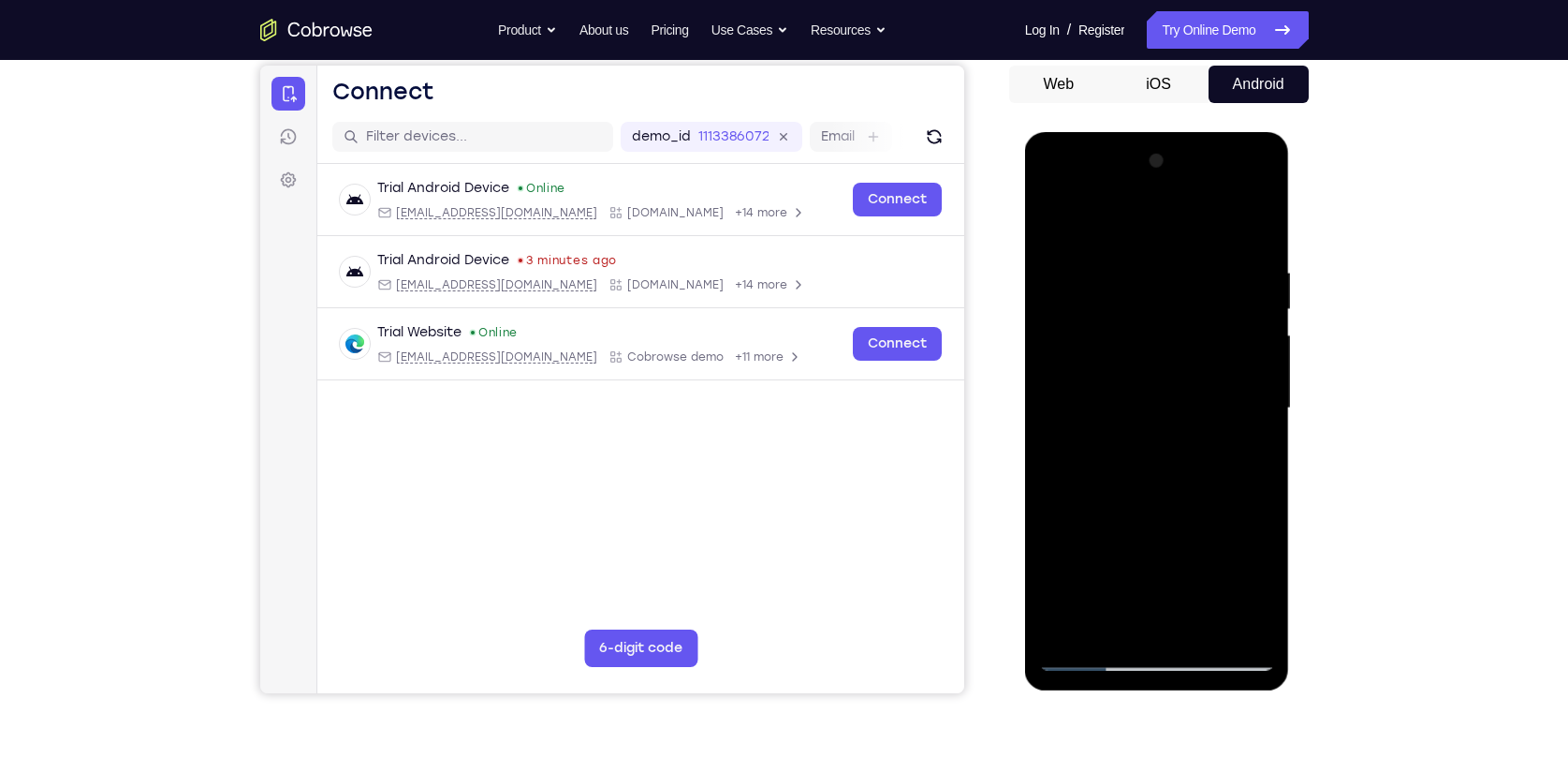
click at [1159, 461] on div at bounding box center [1157, 408] width 236 height 524
click at [1073, 249] on div at bounding box center [1157, 408] width 236 height 524
click at [1251, 407] on div at bounding box center [1157, 408] width 236 height 524
click at [1234, 614] on div at bounding box center [1157, 408] width 236 height 524
click at [1253, 375] on div at bounding box center [1157, 408] width 236 height 524
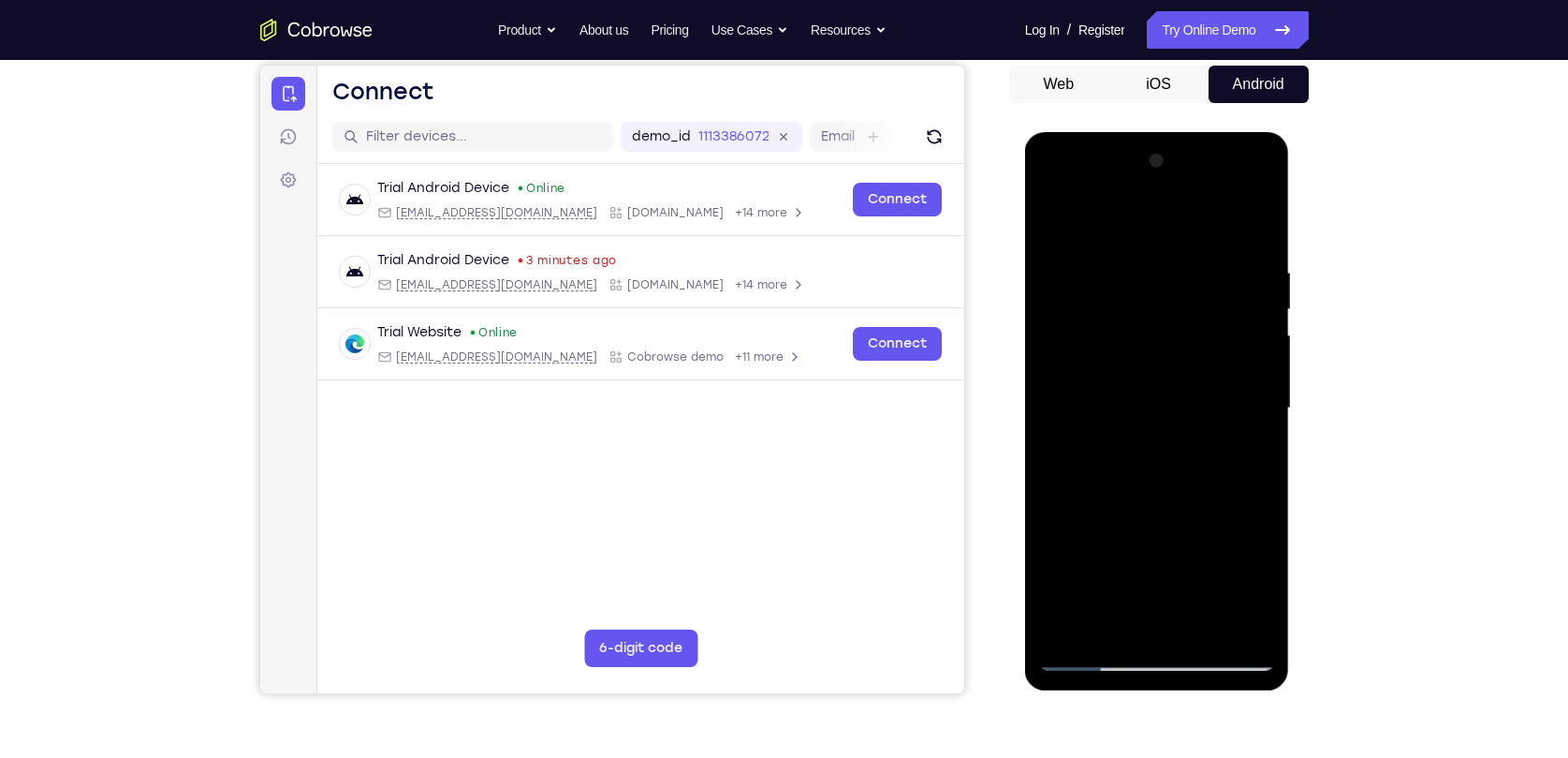
click at [1253, 375] on div at bounding box center [1157, 408] width 236 height 524
click at [1050, 434] on div at bounding box center [1157, 408] width 236 height 524
click at [1097, 616] on div at bounding box center [1157, 408] width 236 height 524
click at [1096, 653] on div at bounding box center [1157, 408] width 236 height 524
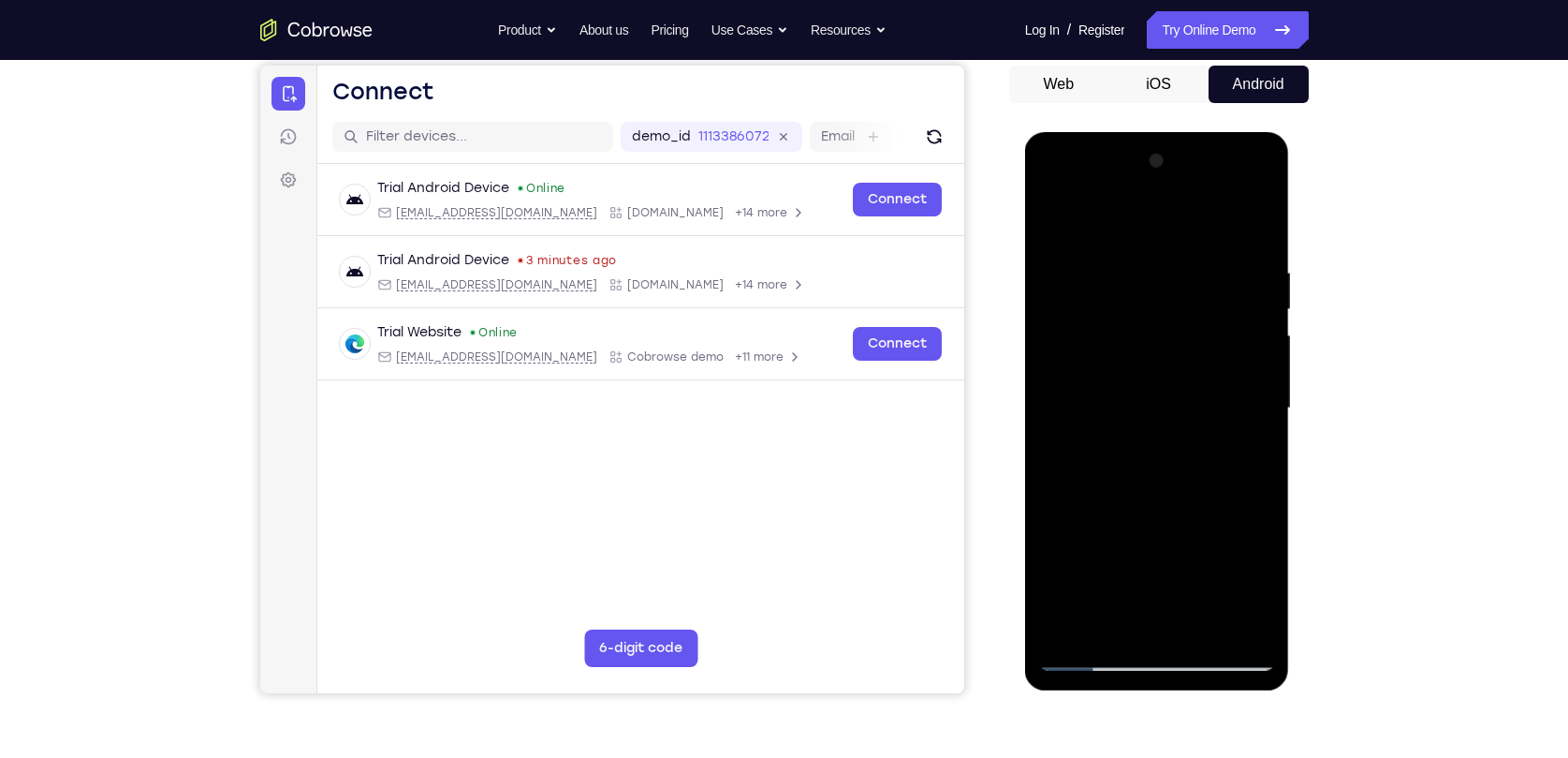
click at [1241, 619] on div at bounding box center [1157, 408] width 236 height 524
click at [1200, 414] on div at bounding box center [1157, 408] width 236 height 524
click at [1263, 393] on div at bounding box center [1157, 408] width 236 height 524
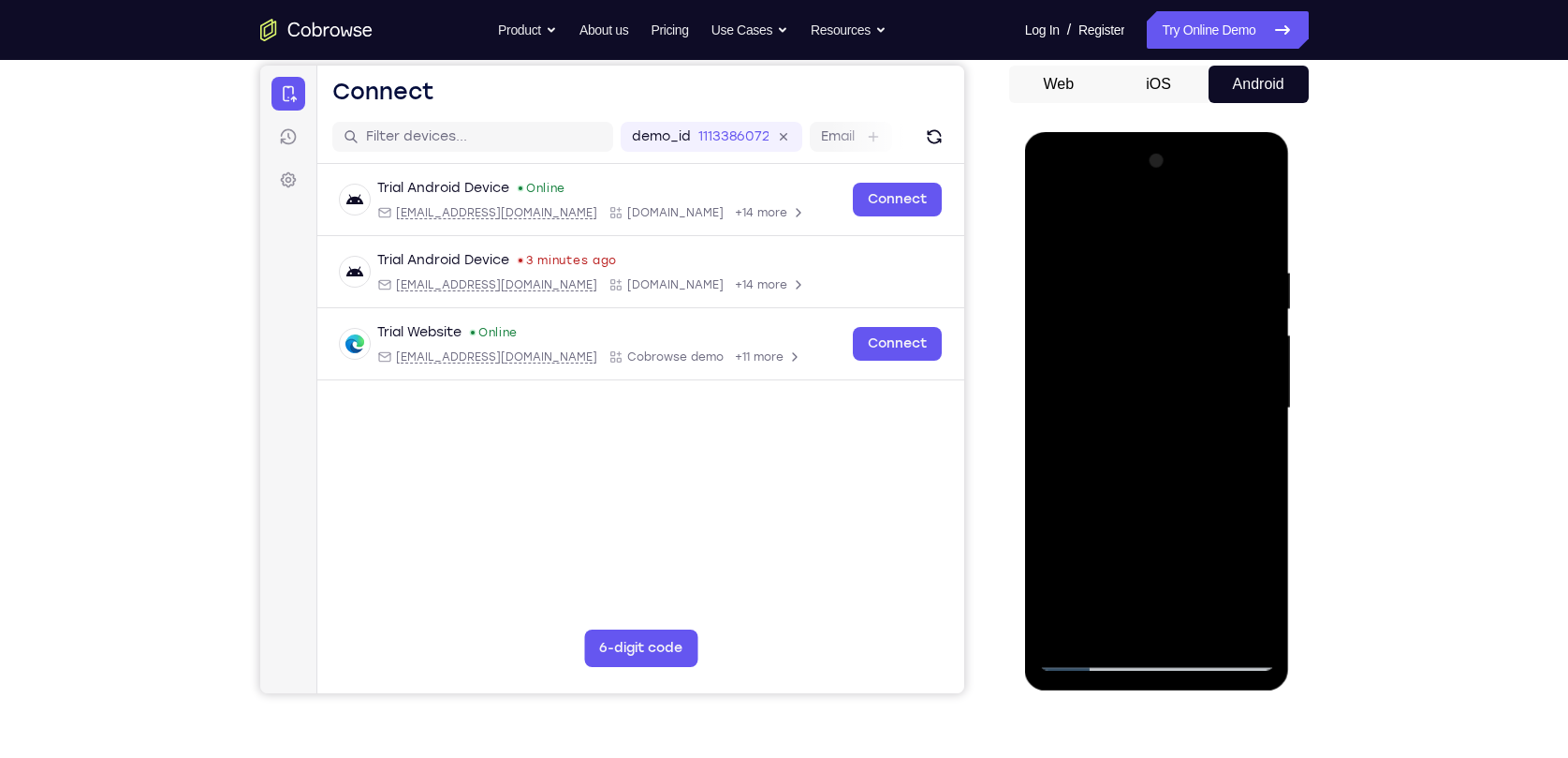
click at [1261, 393] on div at bounding box center [1157, 408] width 236 height 524
click at [1257, 393] on div at bounding box center [1157, 408] width 236 height 524
click at [1073, 628] on div at bounding box center [1157, 408] width 236 height 524
click at [1132, 263] on div at bounding box center [1157, 408] width 236 height 524
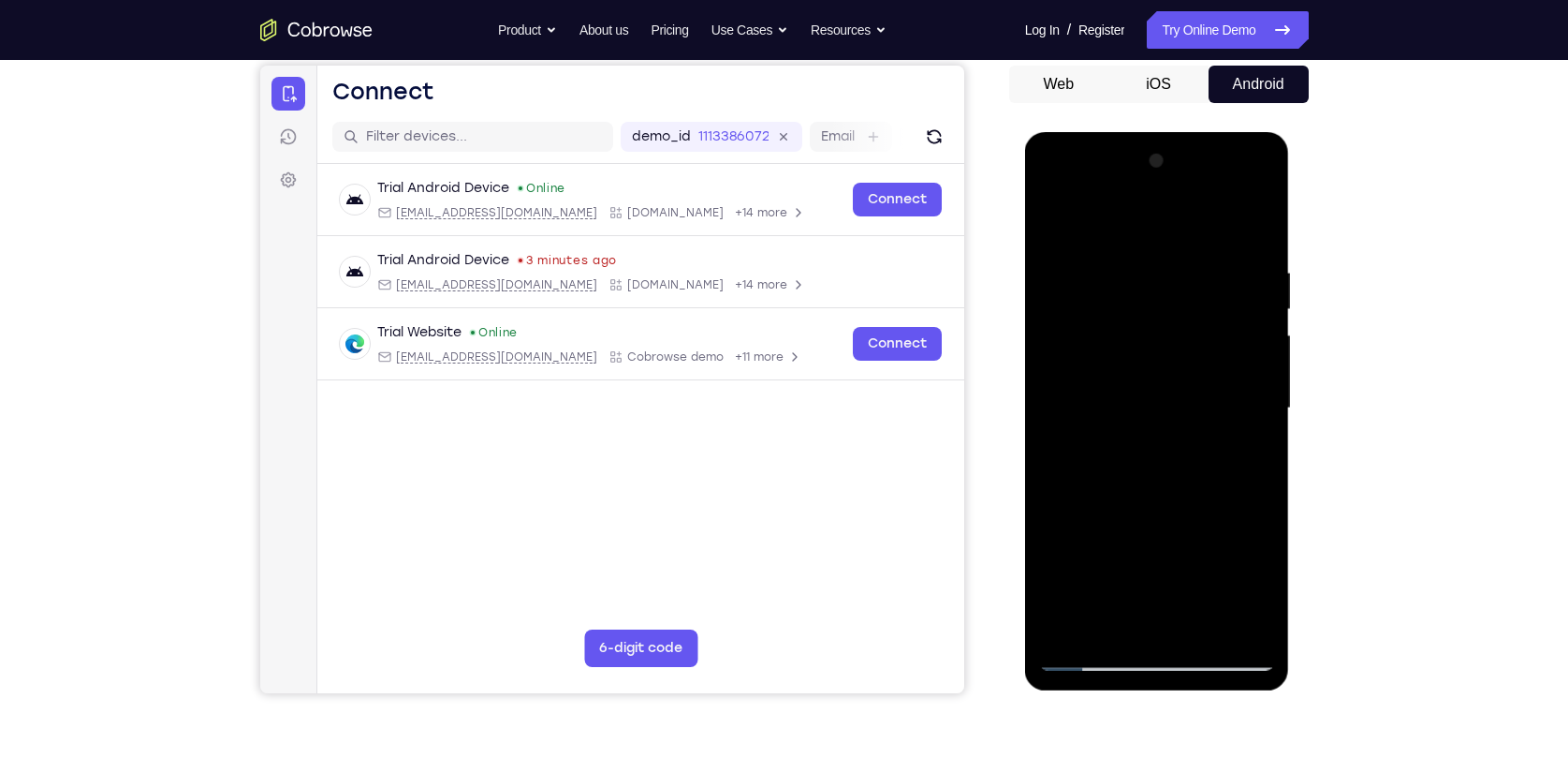
click at [1142, 275] on div at bounding box center [1157, 408] width 236 height 524
click at [1239, 343] on div at bounding box center [1157, 408] width 236 height 524
click at [1070, 381] on div at bounding box center [1157, 408] width 236 height 524
click at [1235, 385] on div at bounding box center [1157, 408] width 236 height 524
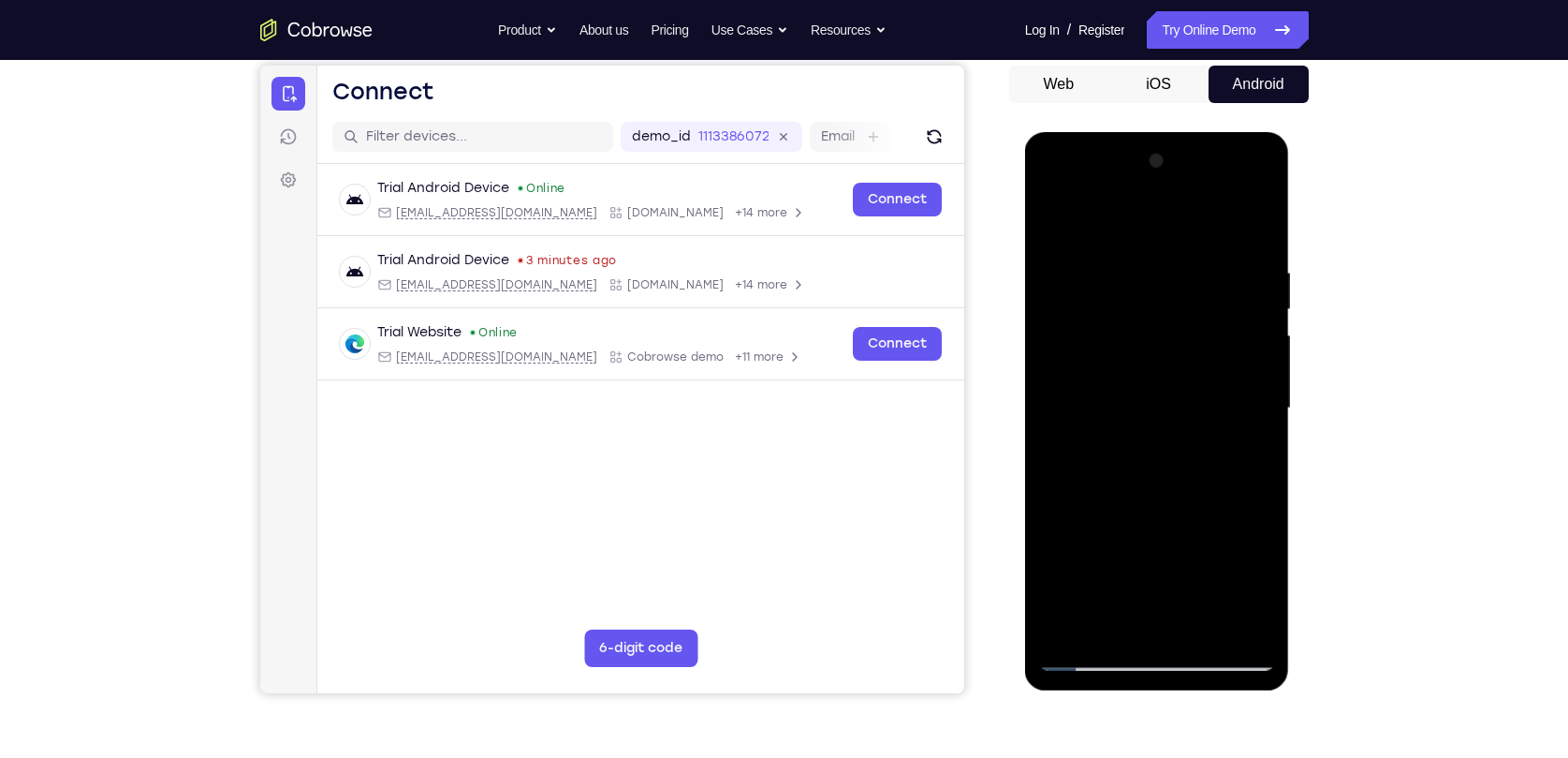
click at [1235, 385] on div at bounding box center [1157, 408] width 236 height 524
click at [1241, 361] on div at bounding box center [1157, 408] width 236 height 524
click at [1243, 349] on div at bounding box center [1157, 408] width 236 height 524
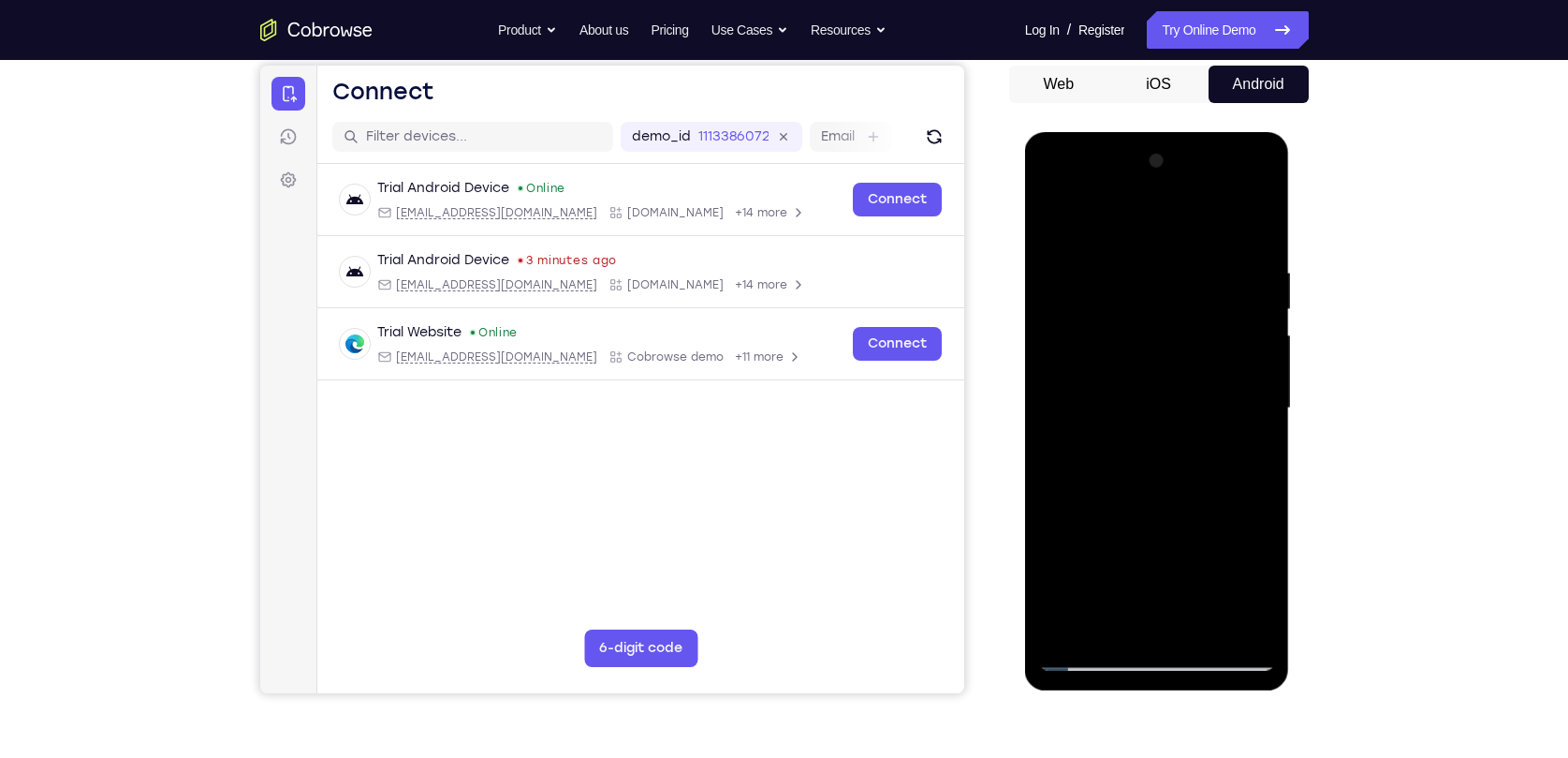
click at [1256, 347] on div at bounding box center [1157, 408] width 236 height 524
click at [1110, 256] on div at bounding box center [1157, 408] width 236 height 524
click at [1114, 236] on div at bounding box center [1157, 408] width 236 height 524
click at [1135, 279] on div at bounding box center [1157, 408] width 236 height 524
drag, startPoint x: 1192, startPoint y: 511, endPoint x: 1181, endPoint y: 292, distance: 219.3
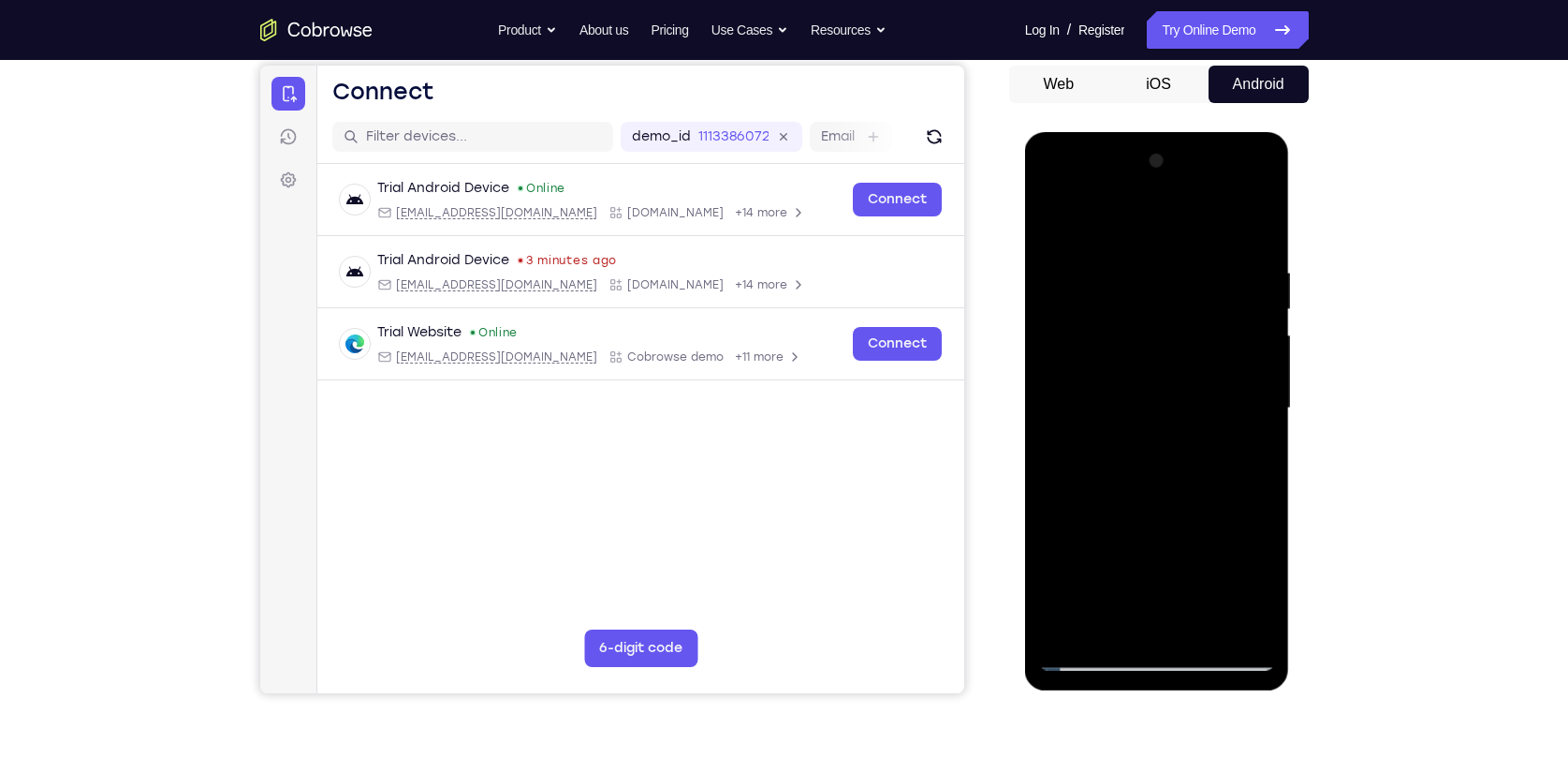
click at [1181, 292] on div at bounding box center [1157, 408] width 236 height 524
drag, startPoint x: 1172, startPoint y: 477, endPoint x: 1181, endPoint y: 276, distance: 201.2
click at [1181, 277] on div at bounding box center [1157, 408] width 236 height 524
click at [1126, 234] on div at bounding box center [1157, 408] width 236 height 524
click at [1060, 217] on div at bounding box center [1157, 408] width 236 height 524
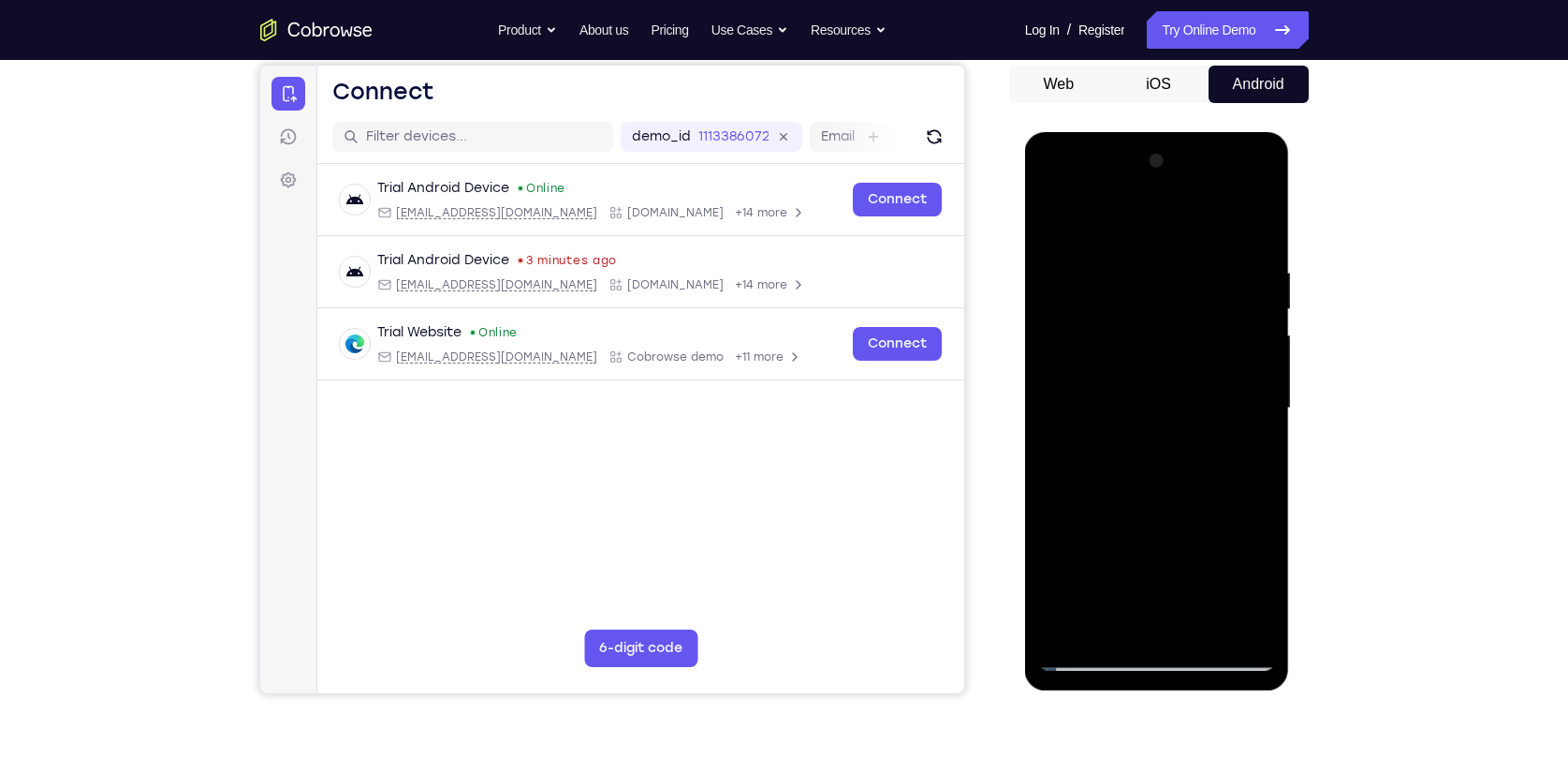
click at [1058, 217] on div at bounding box center [1157, 408] width 236 height 524
click at [1088, 658] on div at bounding box center [1157, 408] width 236 height 524
drag, startPoint x: 1172, startPoint y: 300, endPoint x: 1191, endPoint y: 615, distance: 315.6
click at [1191, 615] on div at bounding box center [1157, 408] width 236 height 524
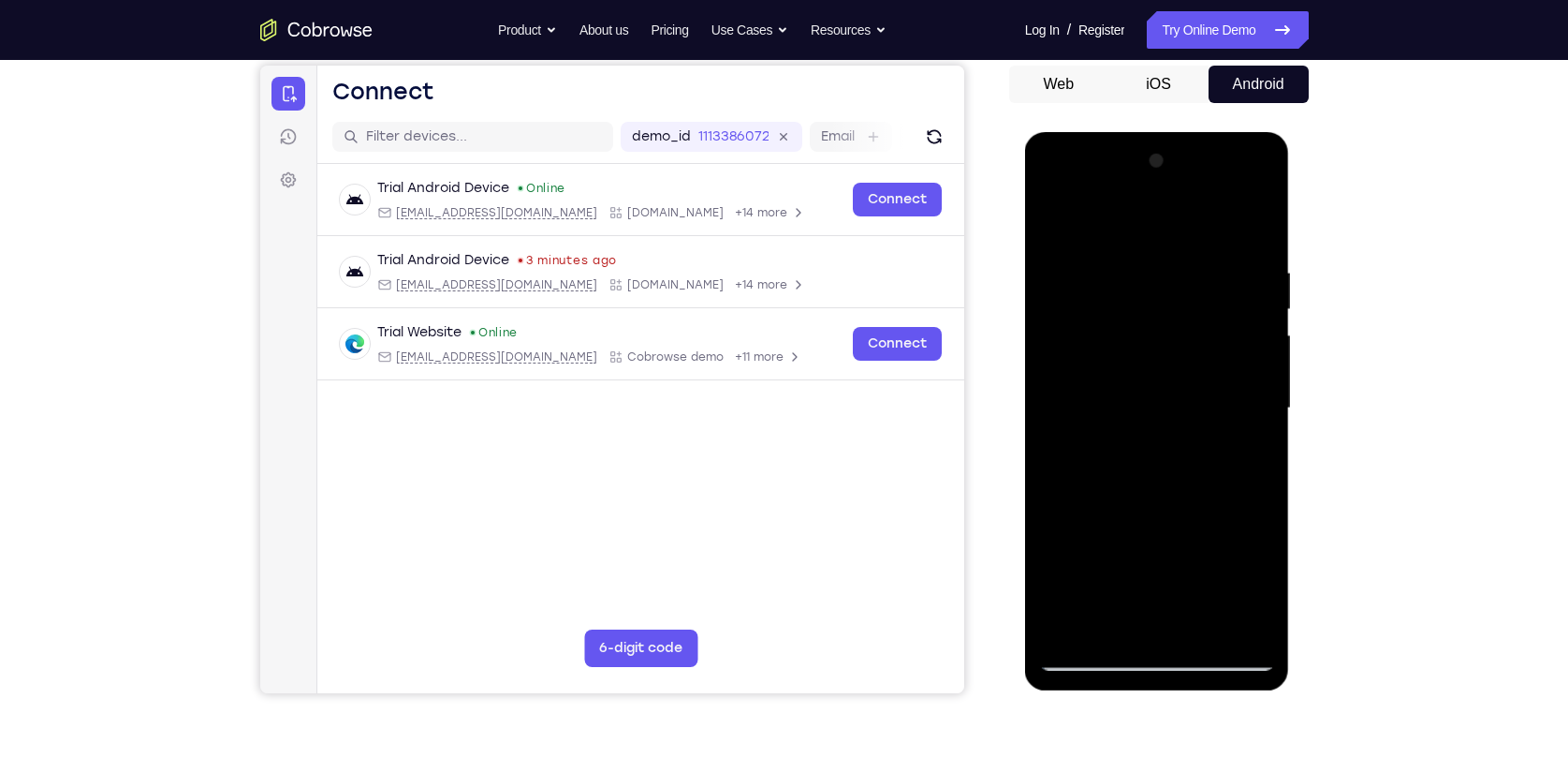
click at [1200, 632] on div at bounding box center [1157, 408] width 236 height 524
click at [1154, 234] on div at bounding box center [1157, 408] width 236 height 524
